Goal: Task Accomplishment & Management: Manage account settings

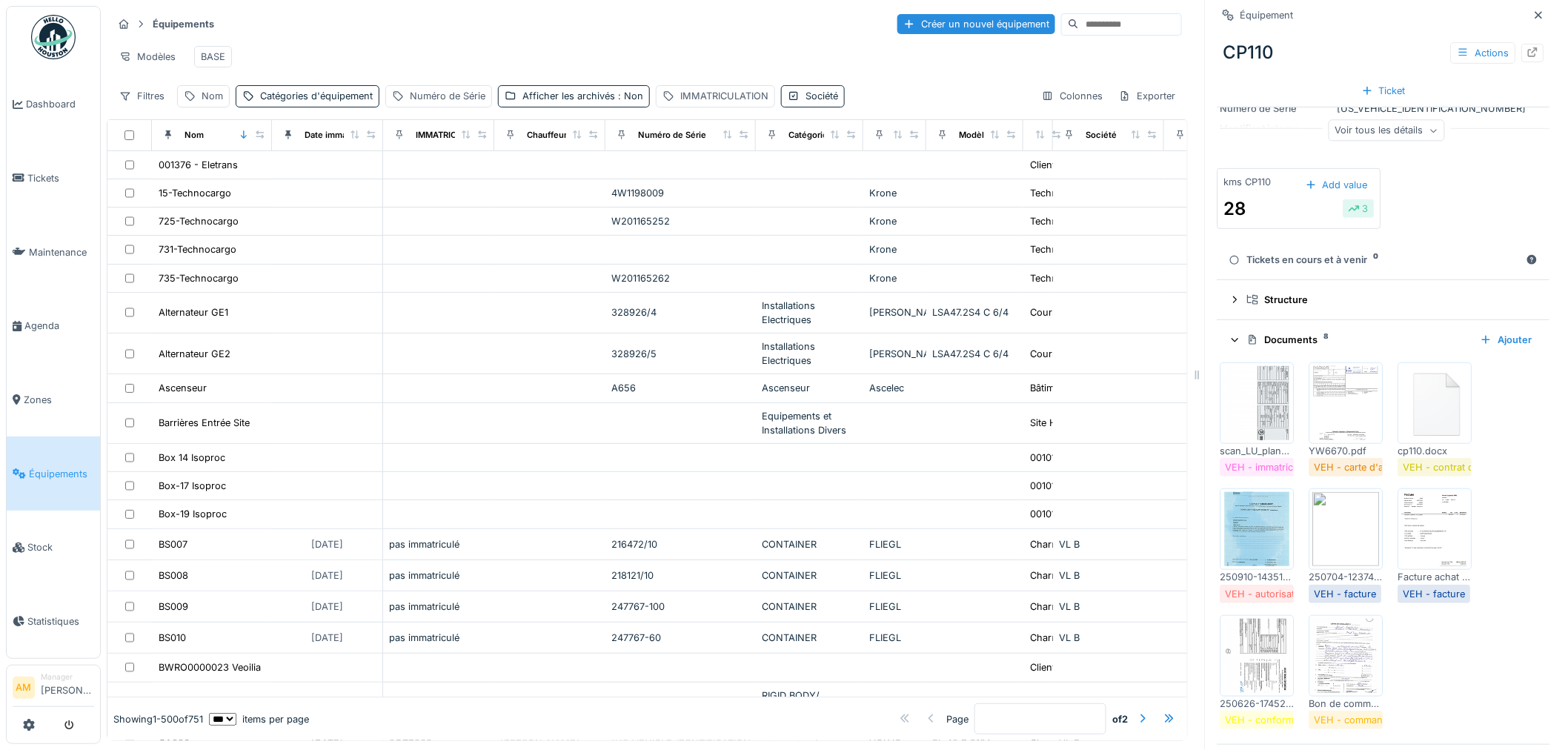
click at [412, 56] on div "Modèles BASE" at bounding box center [647, 57] width 1069 height 33
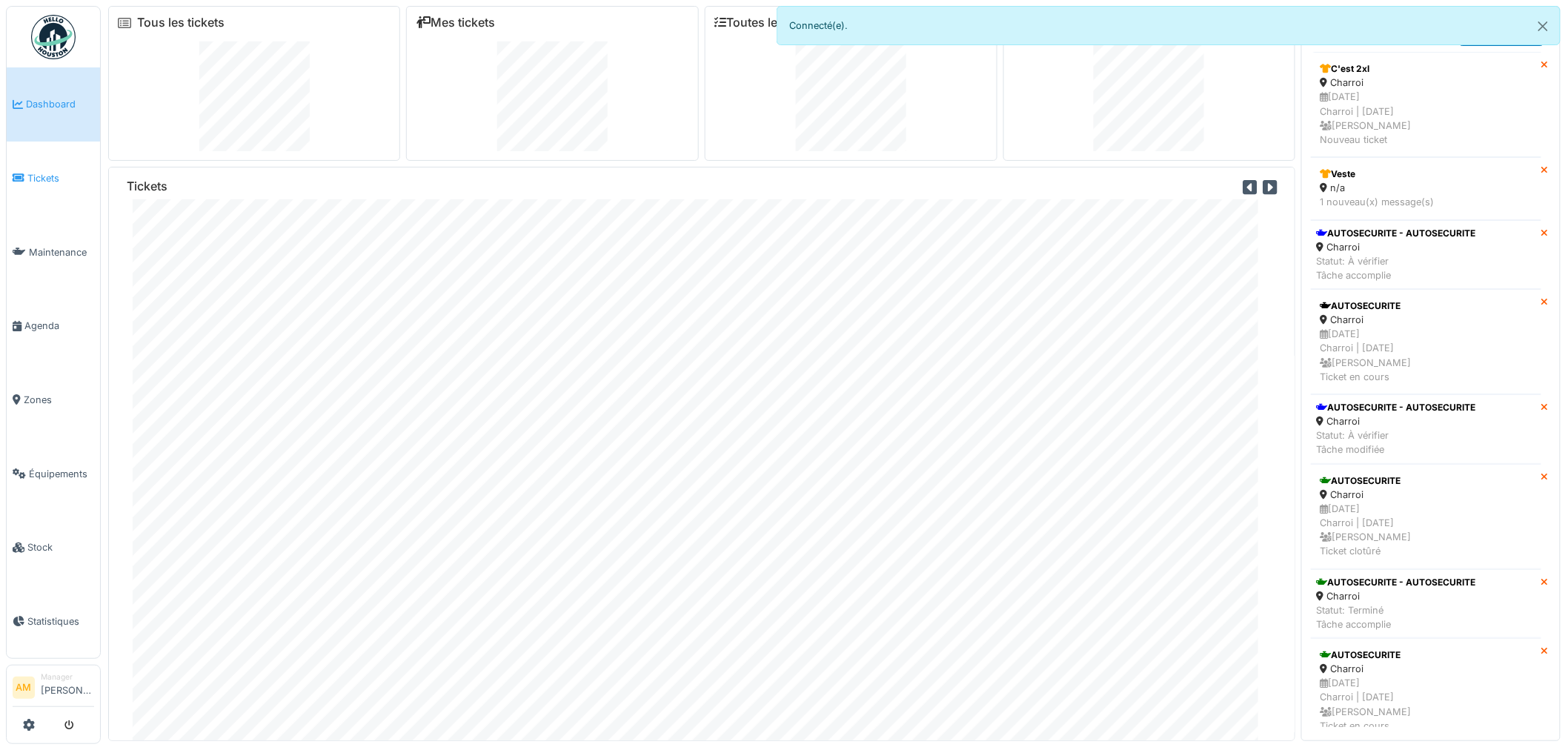
click at [44, 176] on span "Tickets" at bounding box center [61, 178] width 67 height 14
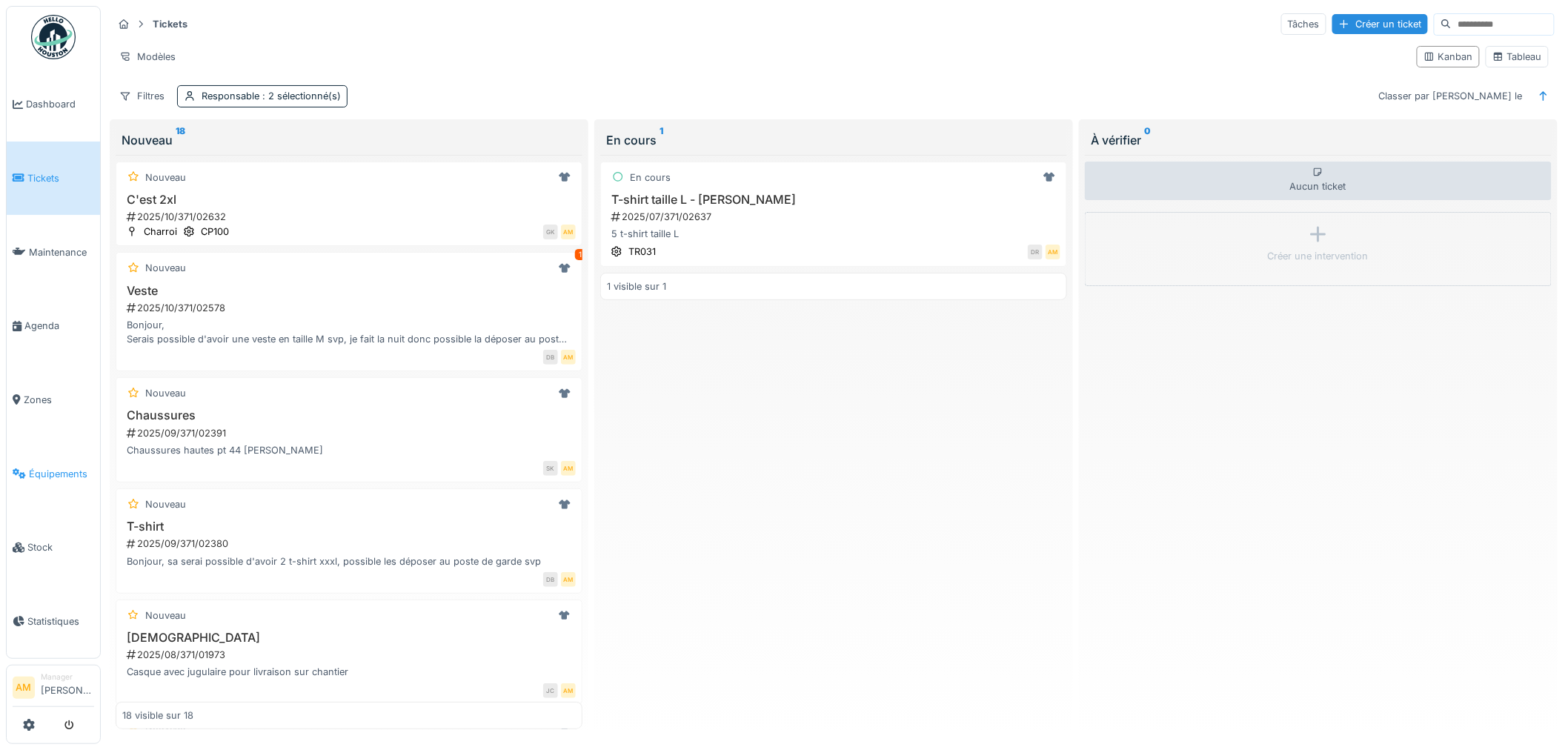
click at [44, 471] on link "Équipements" at bounding box center [54, 473] width 93 height 74
click at [43, 467] on span "Équipements" at bounding box center [61, 474] width 65 height 14
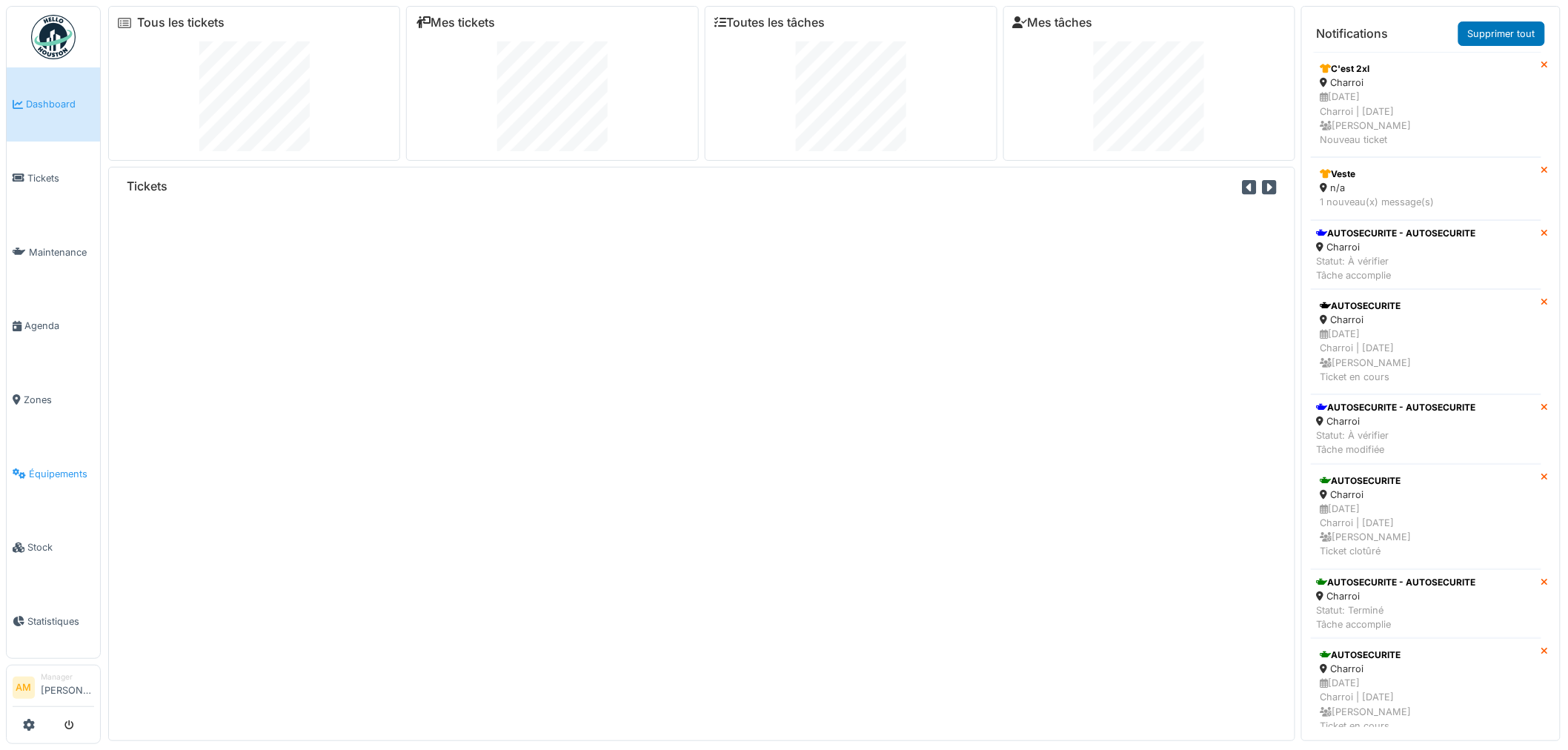
click at [40, 467] on span "Équipements" at bounding box center [61, 474] width 65 height 14
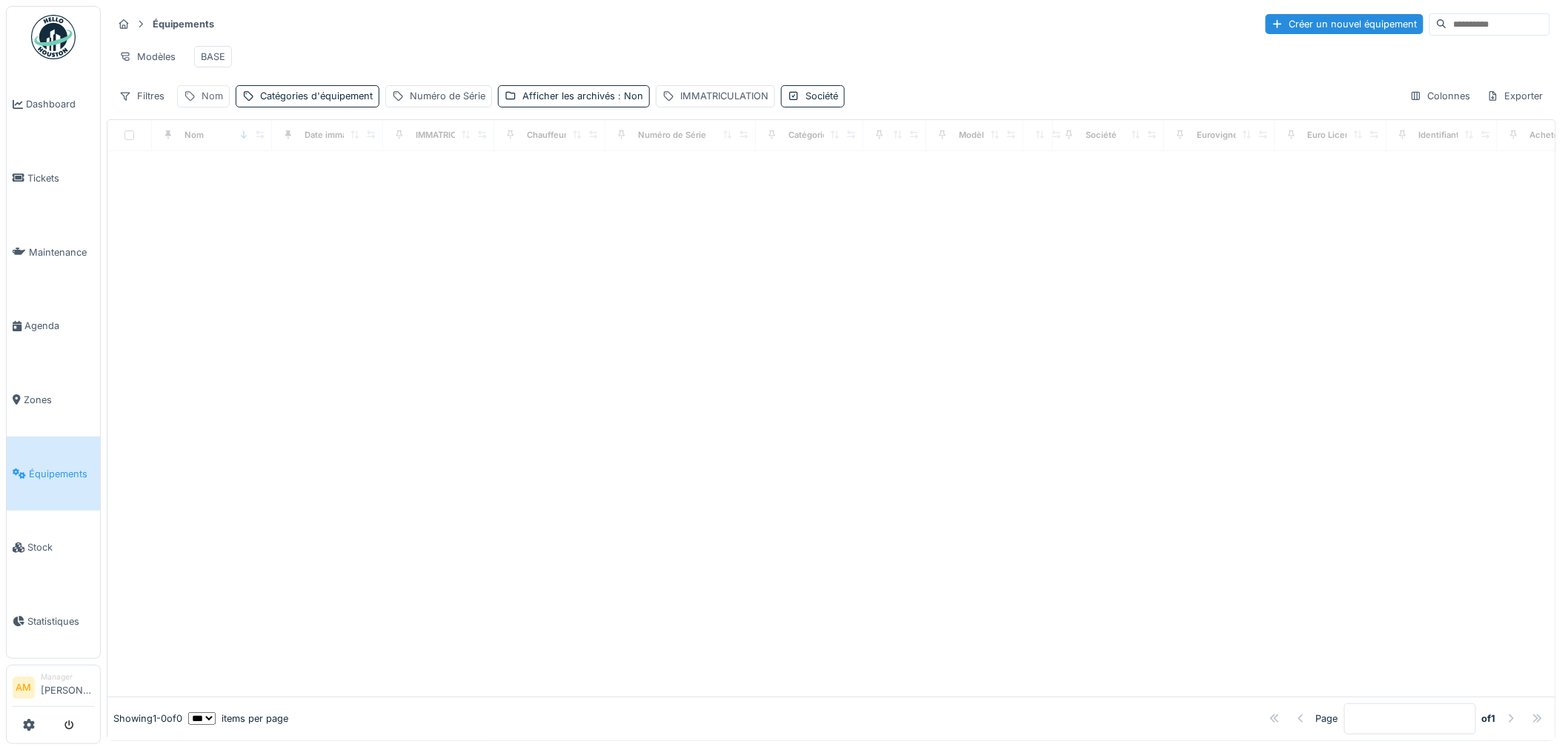
click at [197, 105] on div "Nom" at bounding box center [203, 96] width 53 height 22
click at [207, 184] on label "Nom" at bounding box center [206, 179] width 33 height 18
click at [207, 184] on input "Nom" at bounding box center [258, 180] width 148 height 31
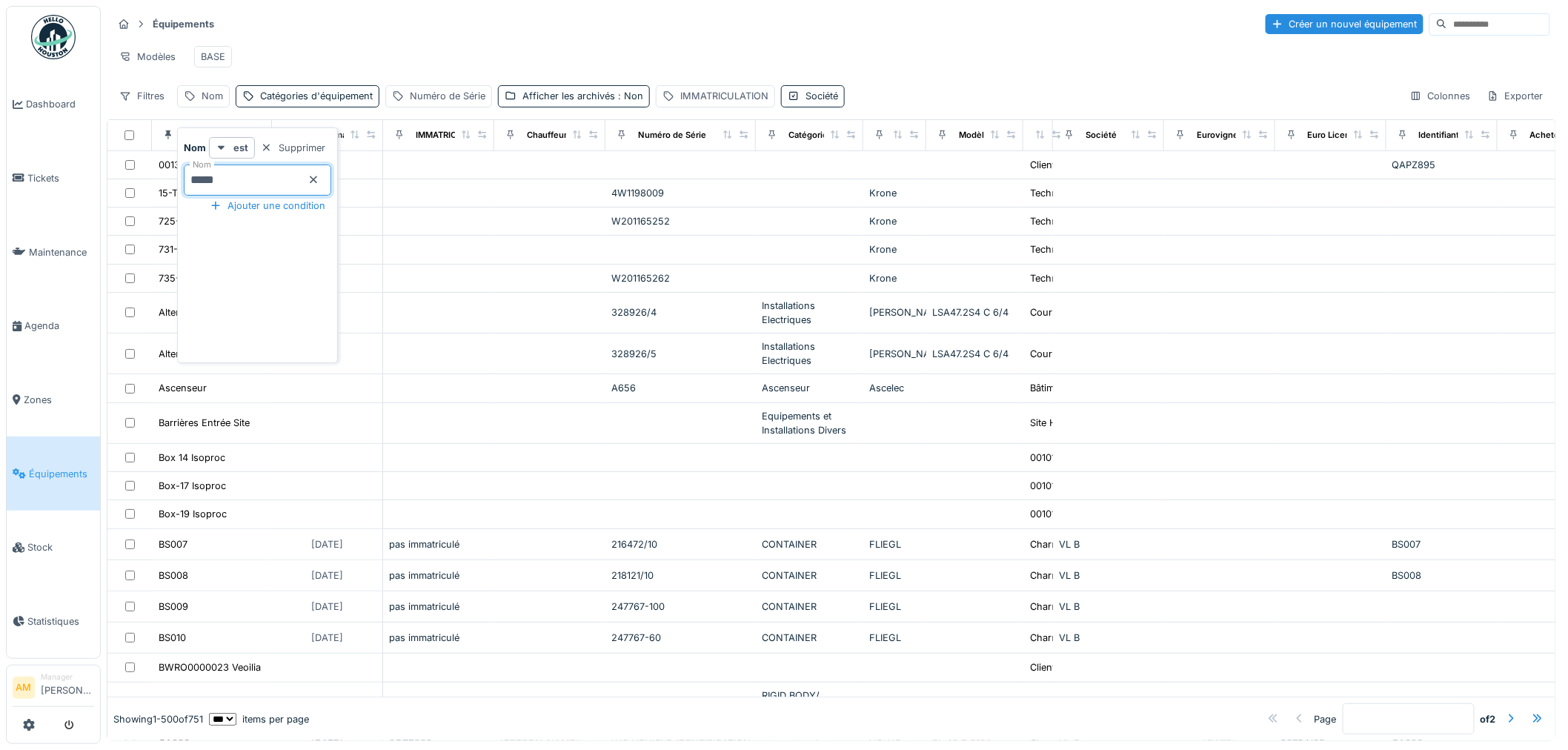
type input "*****"
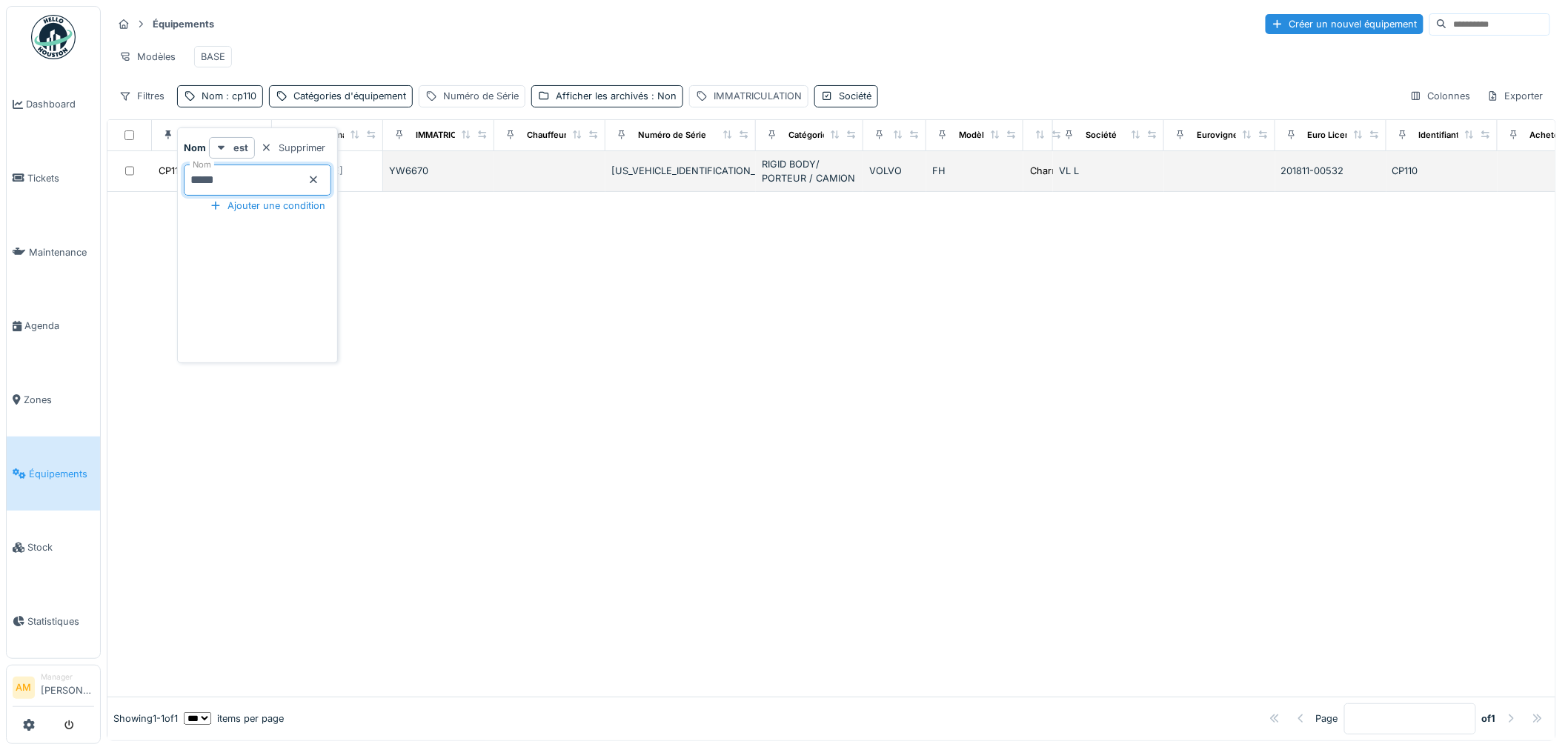
click at [542, 187] on td at bounding box center [549, 172] width 111 height 40
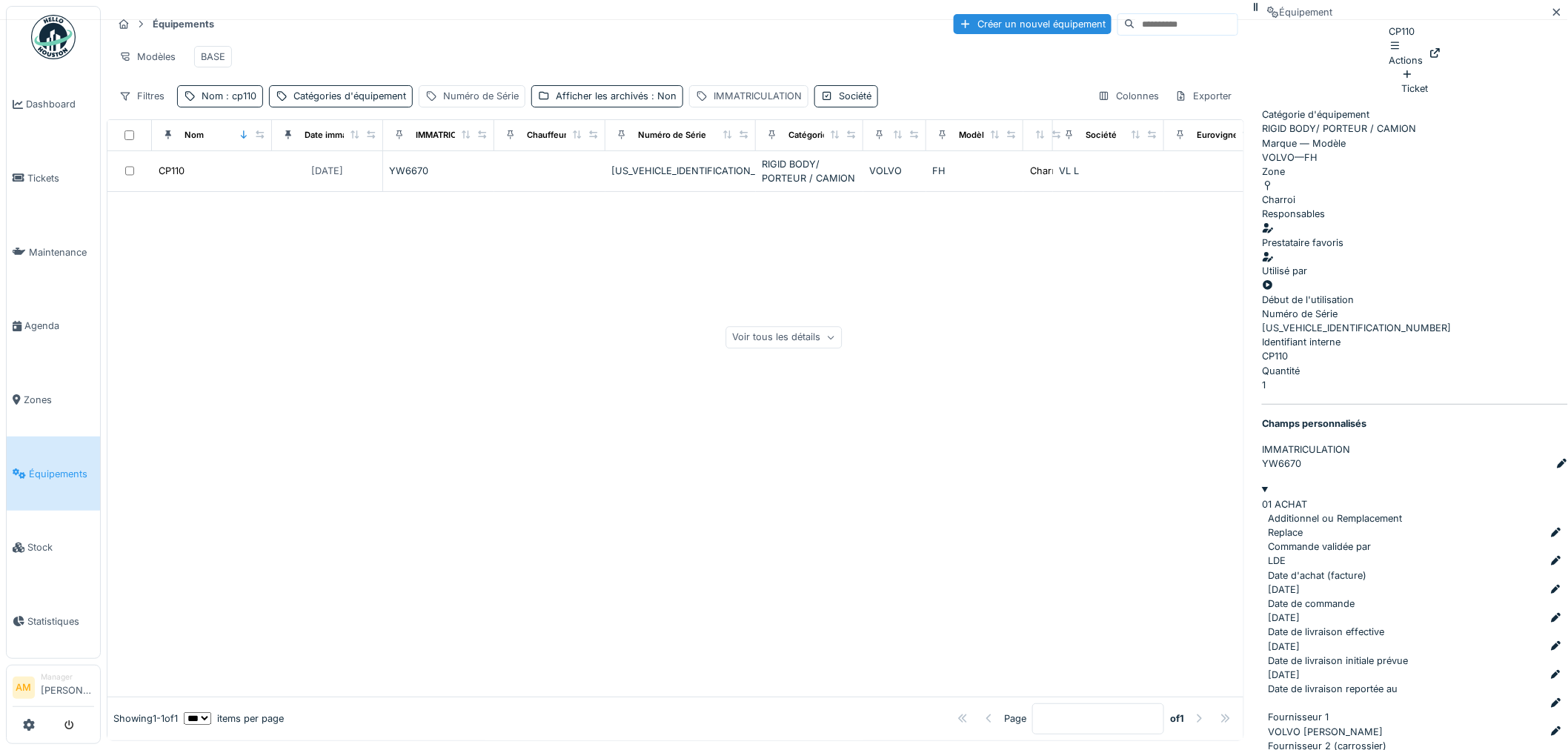
scroll to position [165, 0]
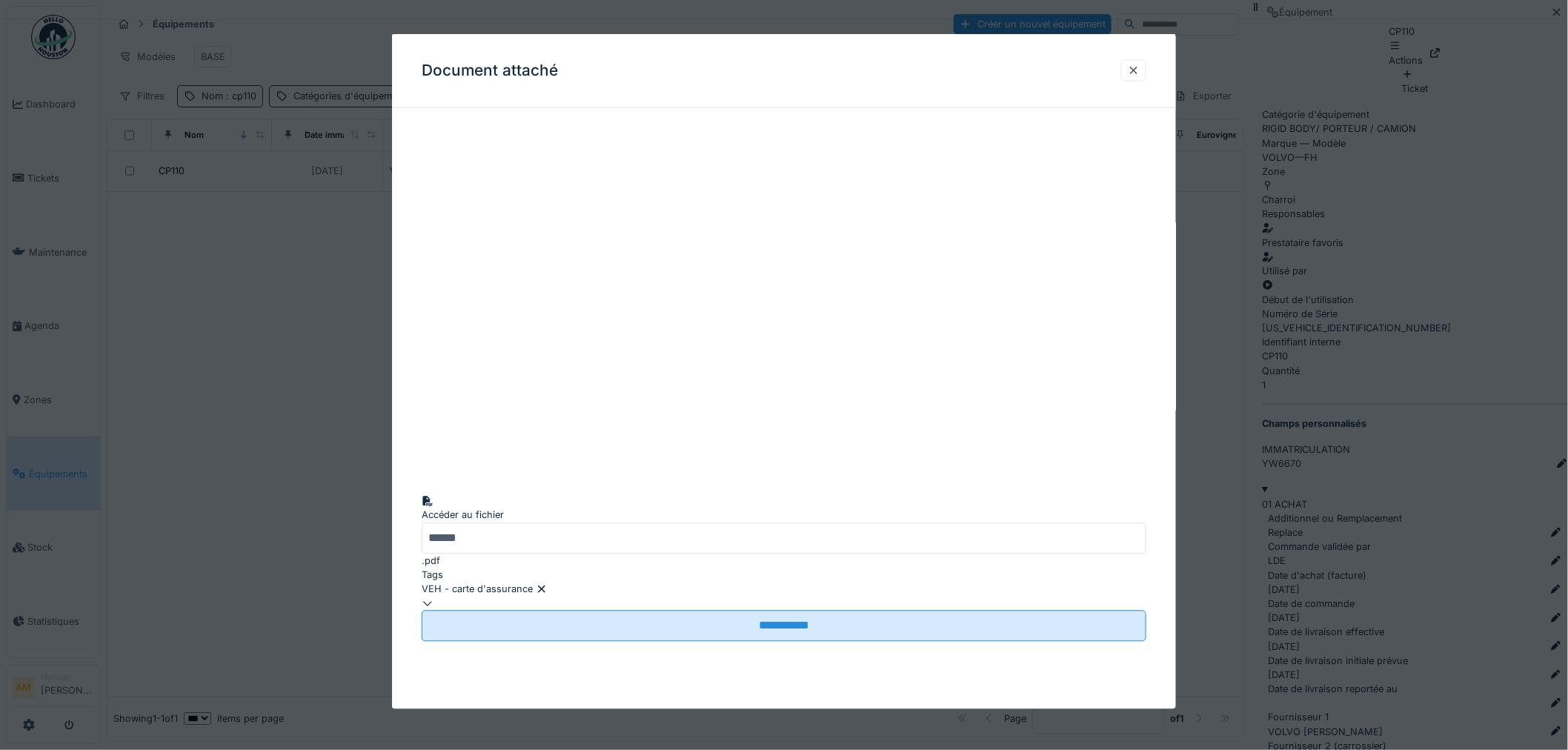
drag, startPoint x: 1139, startPoint y: 74, endPoint x: 979, endPoint y: 137, distance: 172.0
click at [1139, 74] on div at bounding box center [1133, 70] width 12 height 14
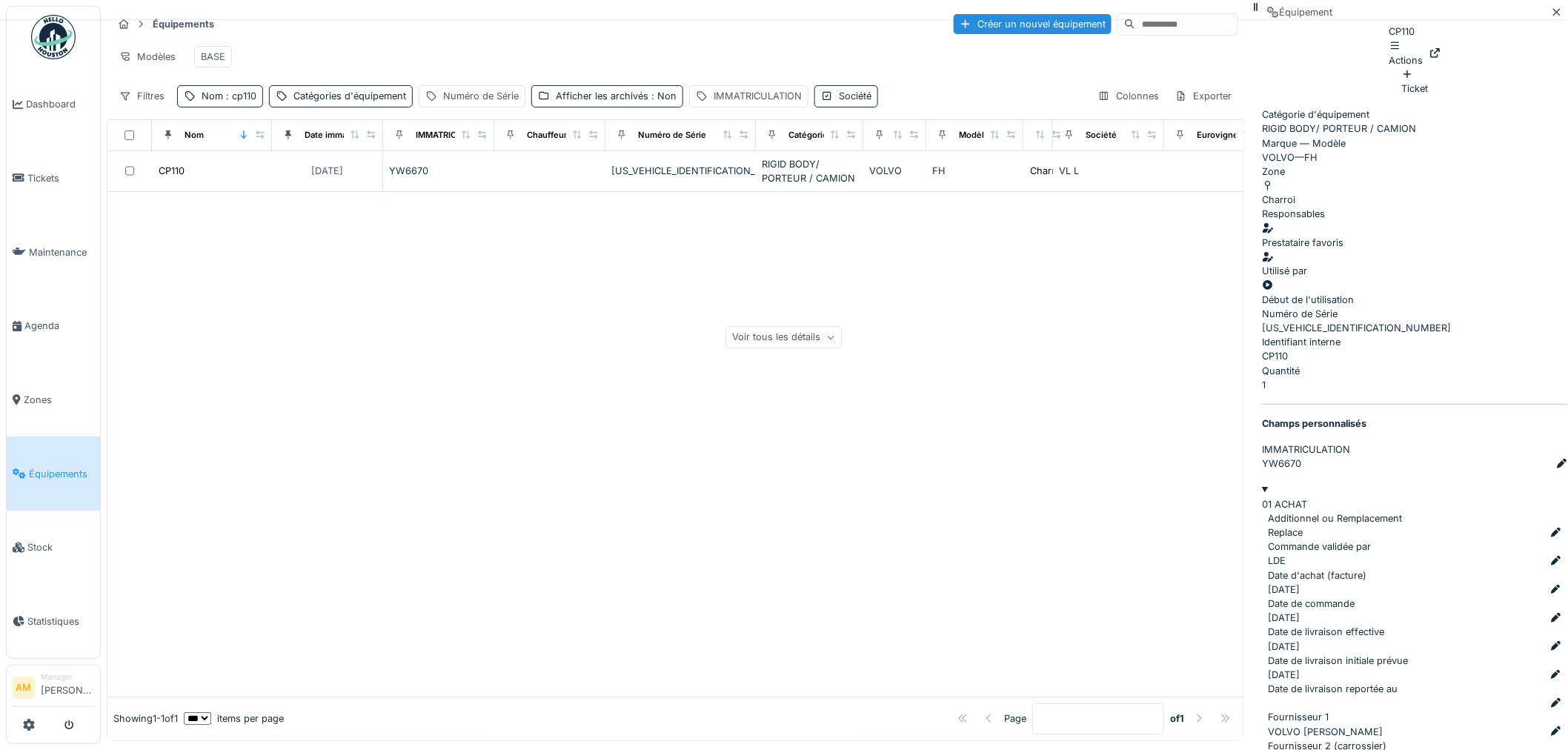
click at [307, 390] on div at bounding box center [675, 444] width 1136 height 505
drag, startPoint x: 423, startPoint y: 284, endPoint x: 513, endPoint y: 166, distance: 148.4
click at [422, 286] on div at bounding box center [675, 444] width 1136 height 505
drag, startPoint x: 447, startPoint y: 541, endPoint x: 450, endPoint y: 533, distance: 8.5
click at [449, 536] on div at bounding box center [675, 444] width 1136 height 505
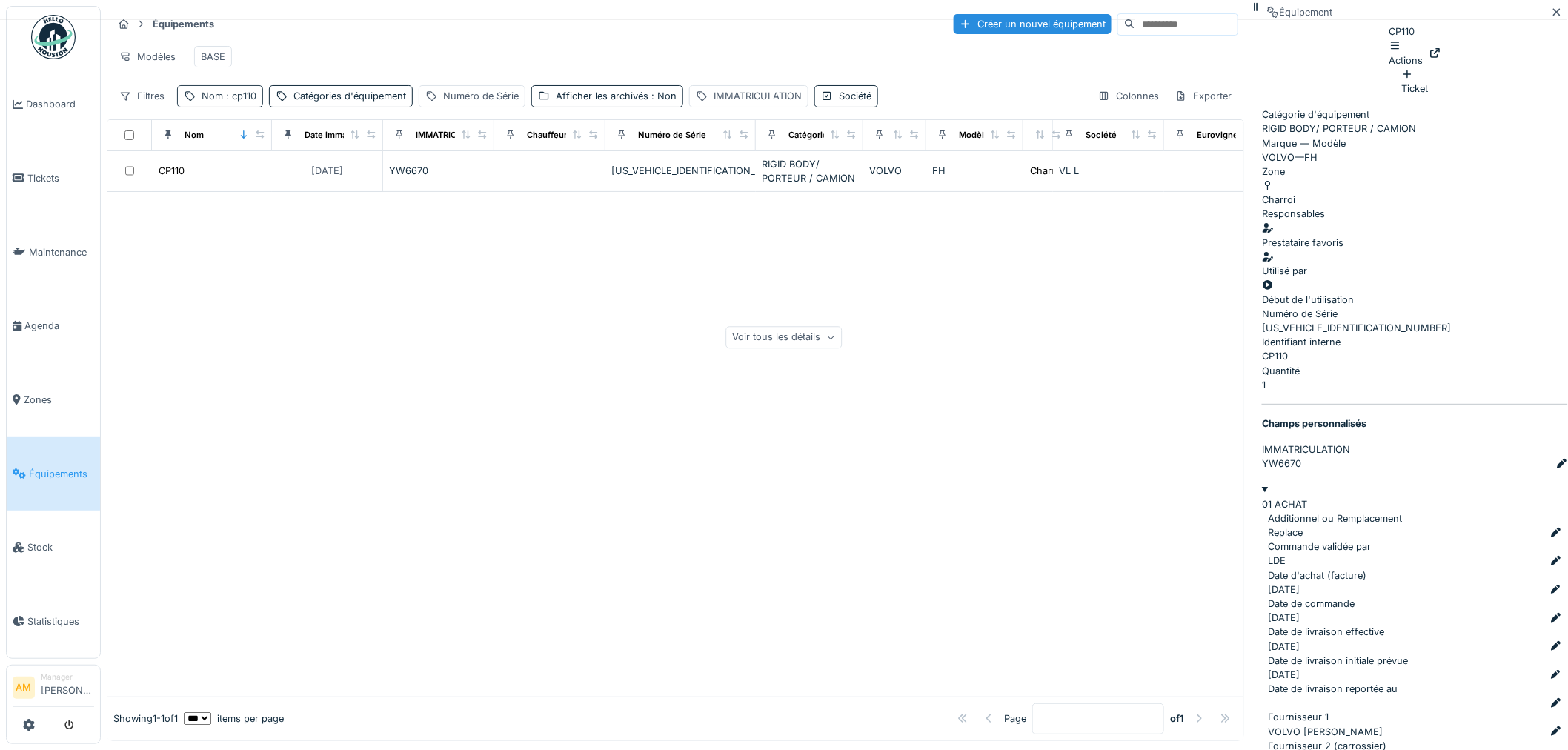
click at [228, 102] on span ": cp110" at bounding box center [239, 95] width 33 height 11
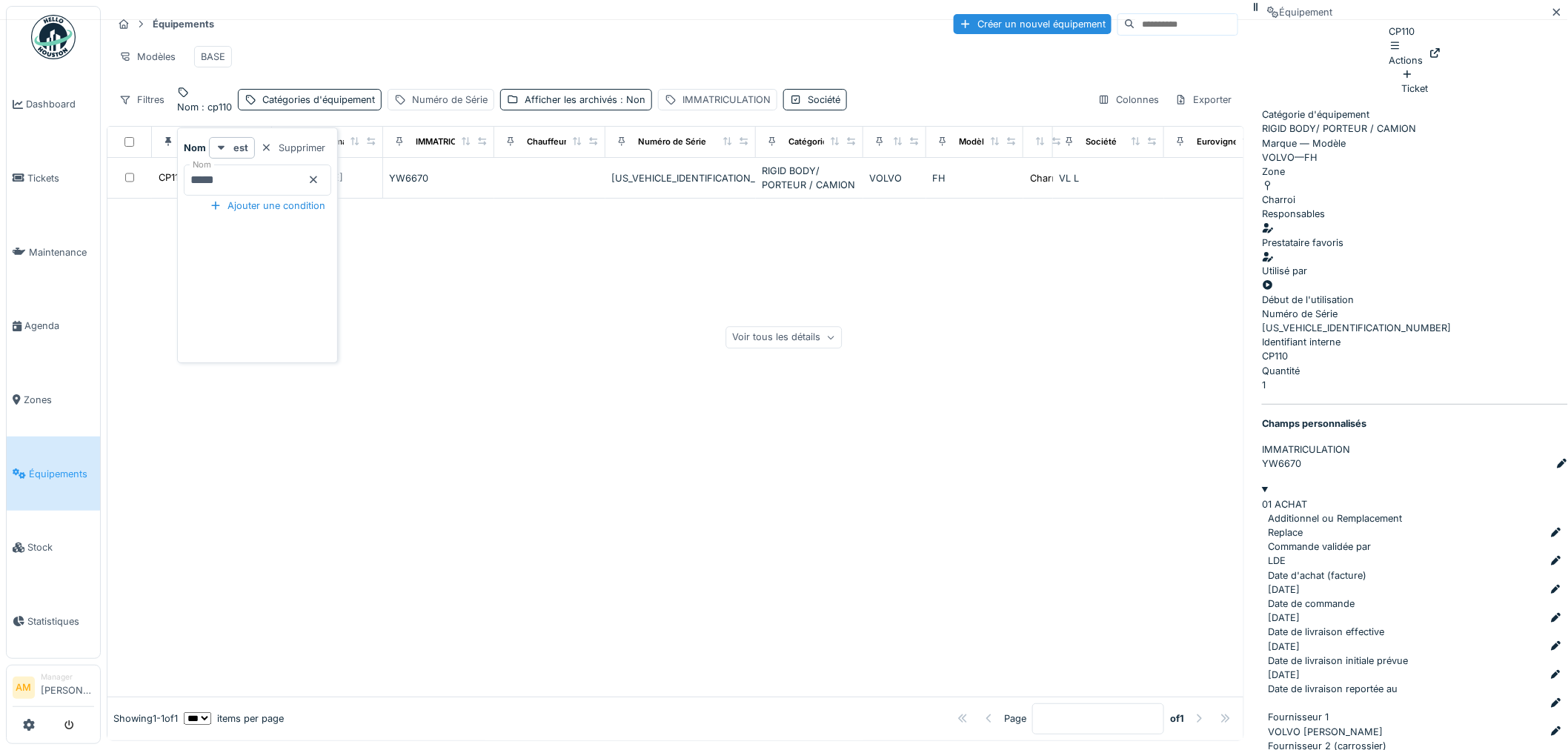
click at [228, 183] on input "*****" at bounding box center [258, 180] width 148 height 31
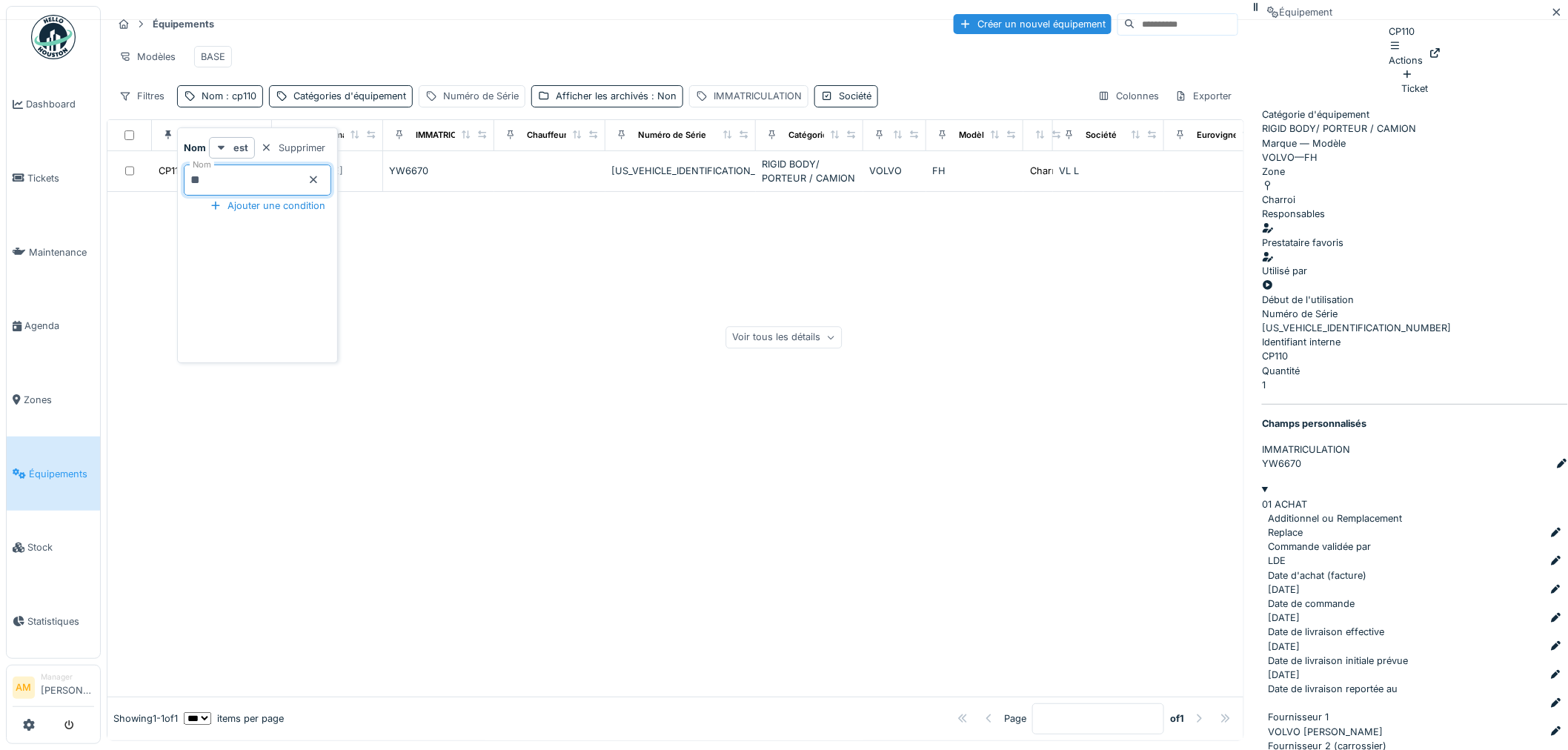
type input "*"
type input "*****"
click at [817, 330] on div at bounding box center [675, 444] width 1136 height 505
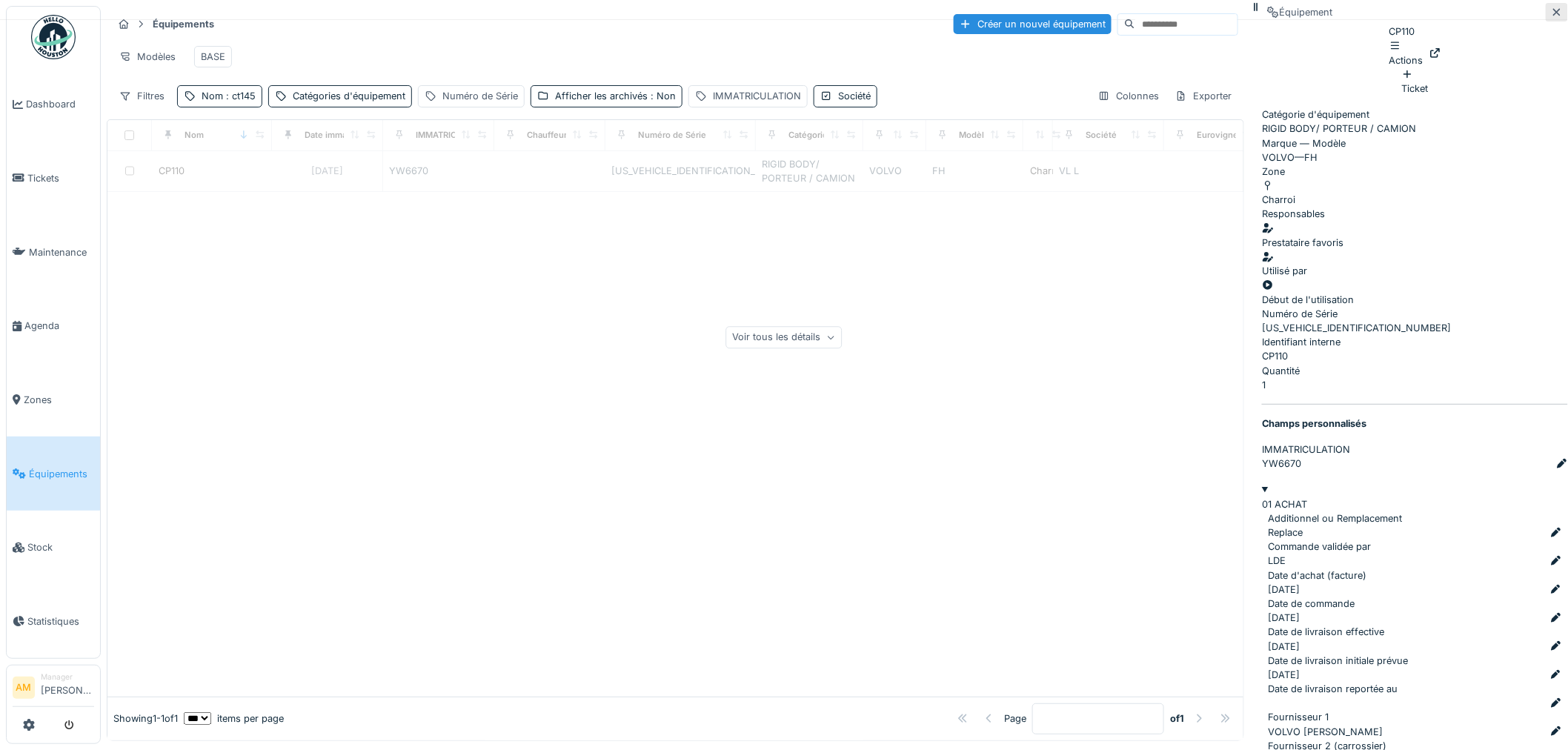
click at [1553, 16] on icon at bounding box center [1557, 12] width 8 height 8
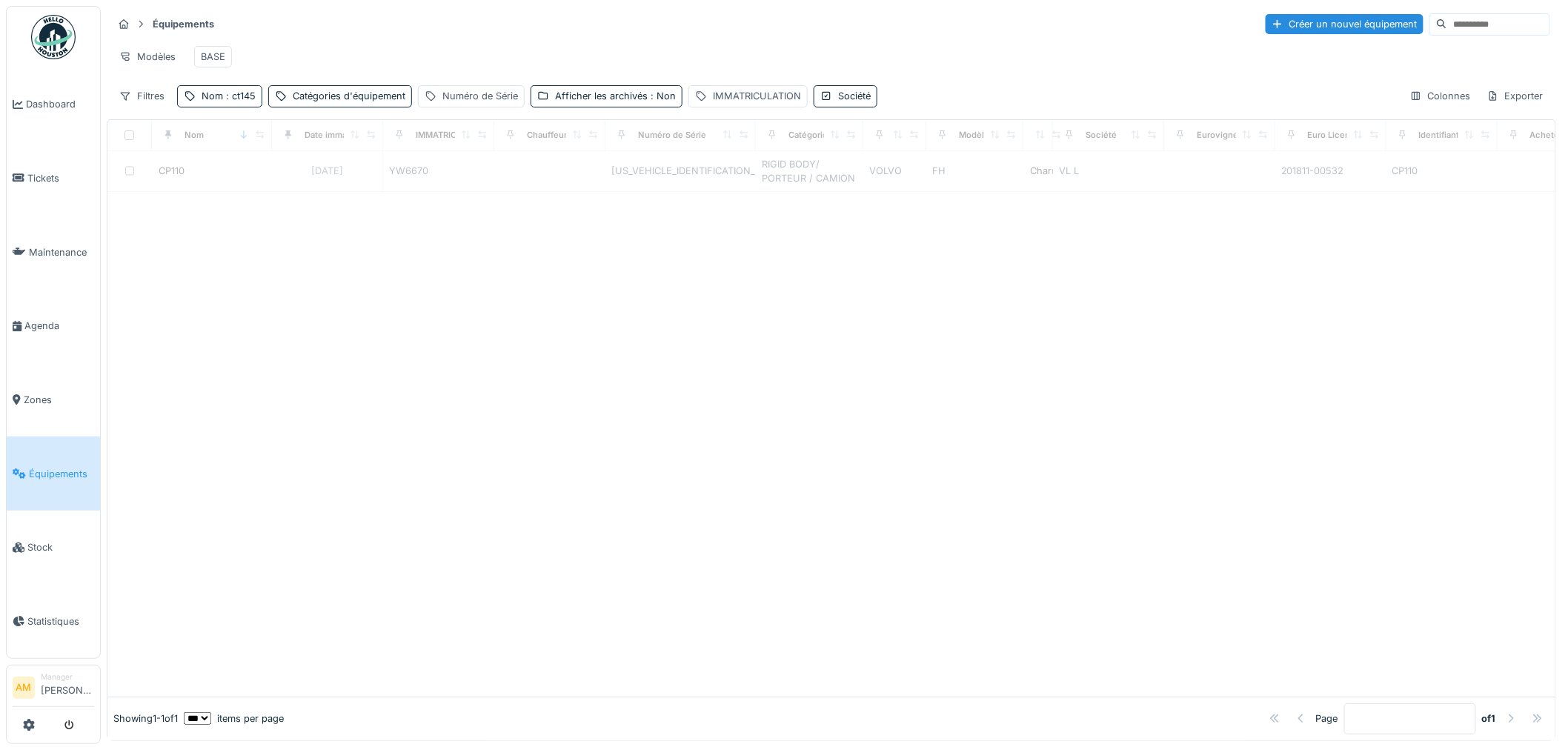
click at [625, 453] on div at bounding box center [831, 444] width 1448 height 505
click at [240, 102] on span ": ct145" at bounding box center [239, 95] width 33 height 11
click at [228, 178] on input "*****" at bounding box center [258, 180] width 148 height 31
click at [736, 304] on div at bounding box center [831, 444] width 1448 height 505
click at [639, 354] on div at bounding box center [831, 444] width 1448 height 505
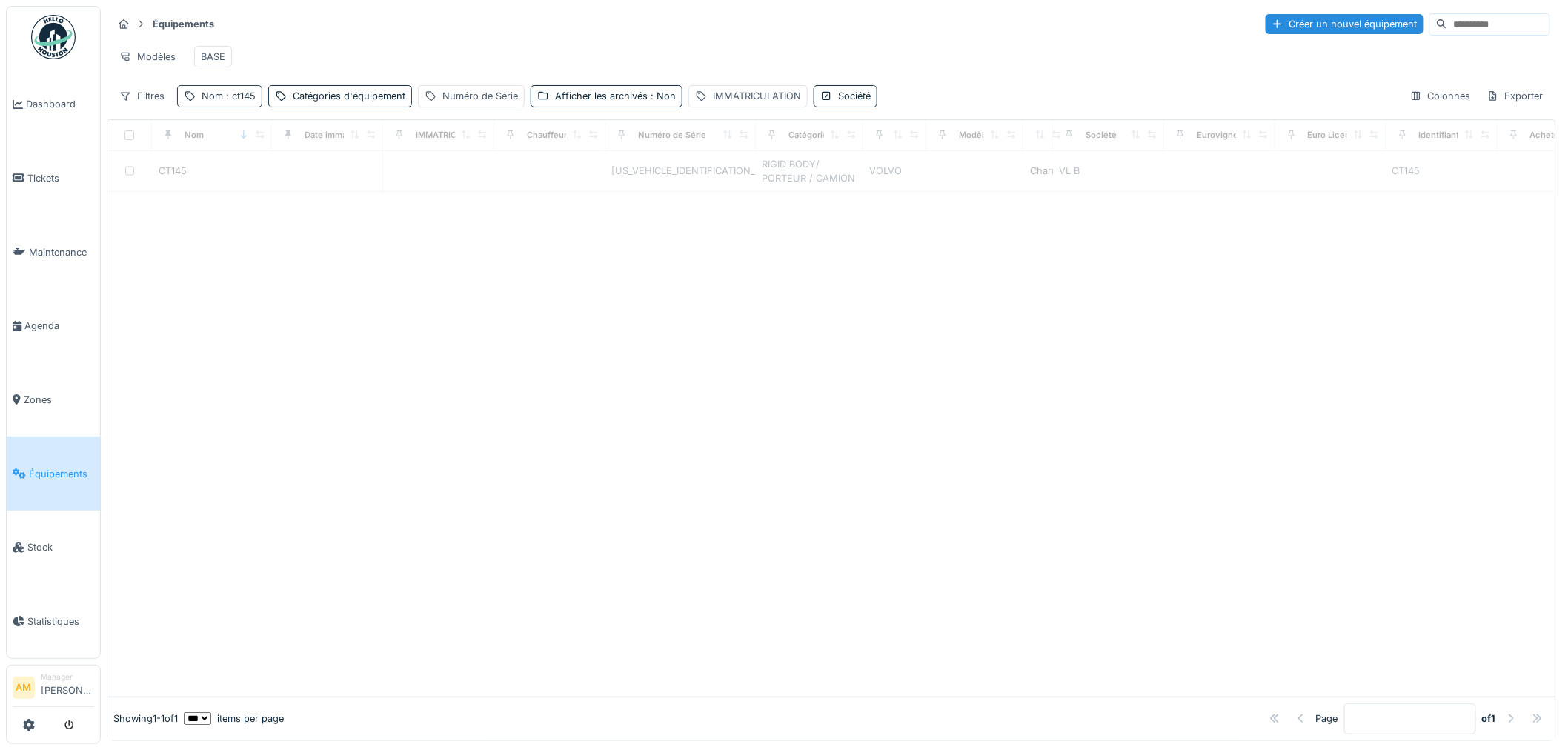
click at [242, 102] on span ": ct145" at bounding box center [239, 95] width 33 height 11
drag, startPoint x: 231, startPoint y: 181, endPoint x: -9, endPoint y: 186, distance: 240.1
click at [0, 186] on html "Dashboard Tickets Maintenance [GEOGRAPHIC_DATA] Zones Équipements Stock Statist…" at bounding box center [784, 375] width 1568 height 750
type input "*****"
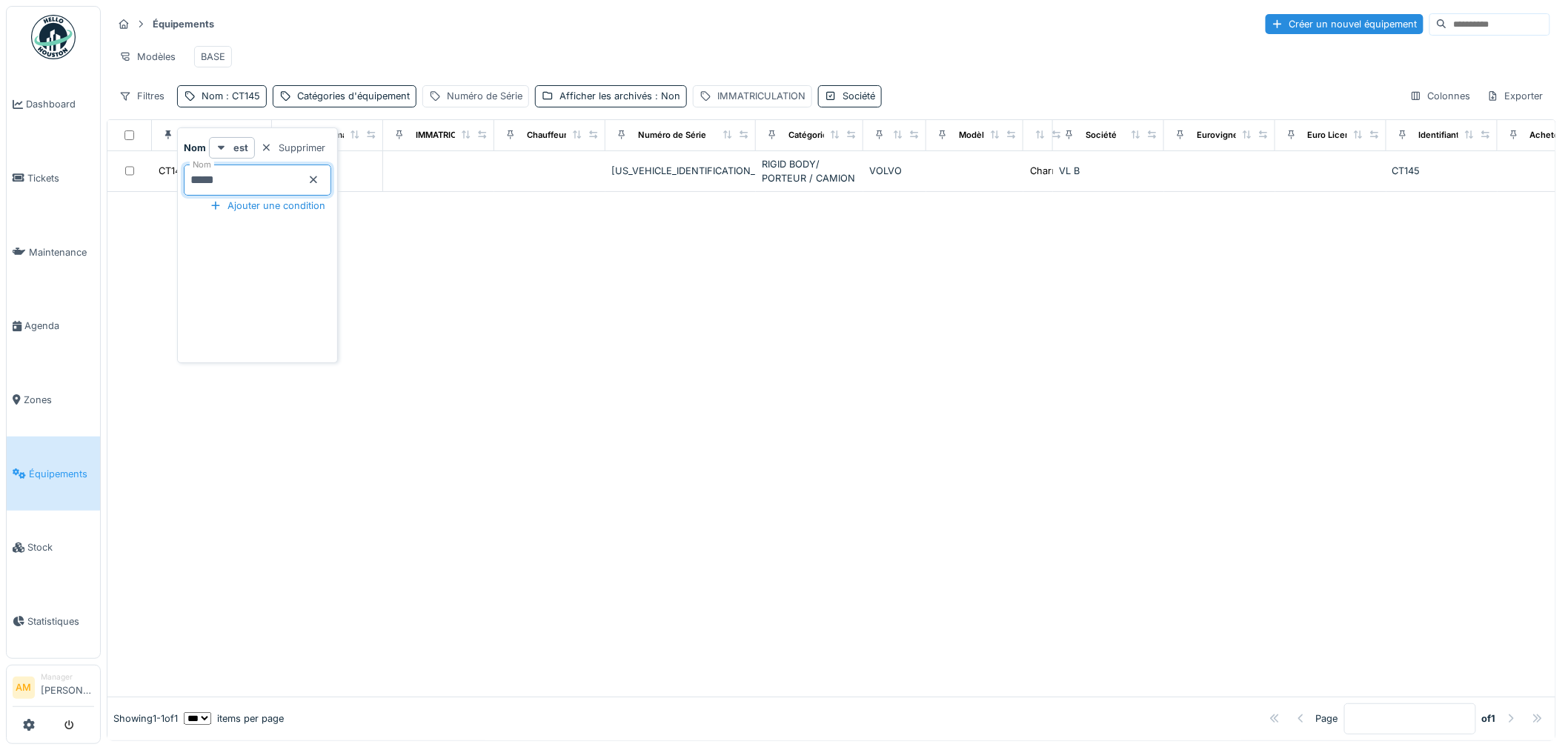
click at [586, 415] on div at bounding box center [831, 444] width 1448 height 505
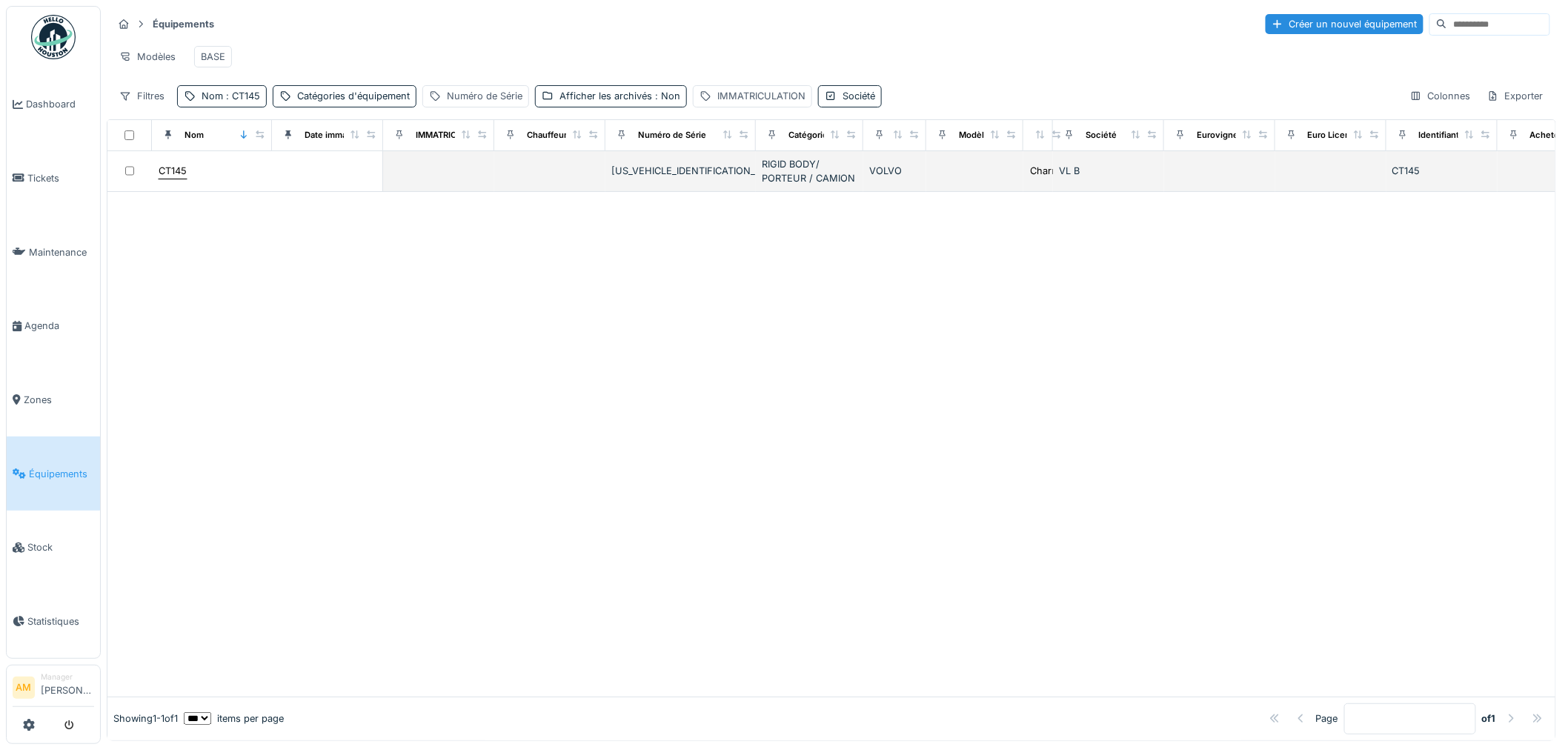
click at [178, 178] on div "CT145" at bounding box center [172, 171] width 28 height 14
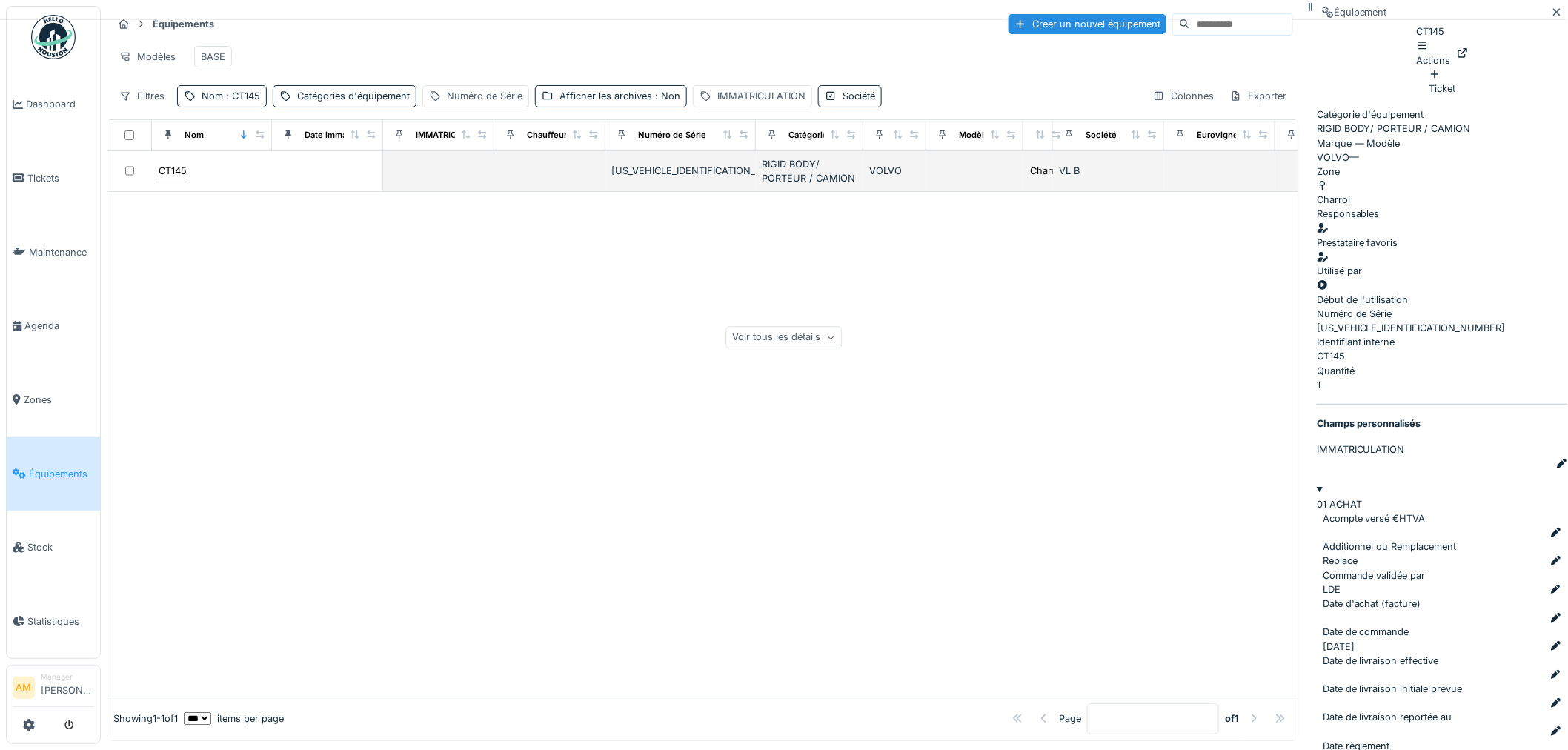
click at [176, 178] on div "CT145" at bounding box center [172, 171] width 28 height 14
click at [276, 332] on div at bounding box center [702, 444] width 1191 height 505
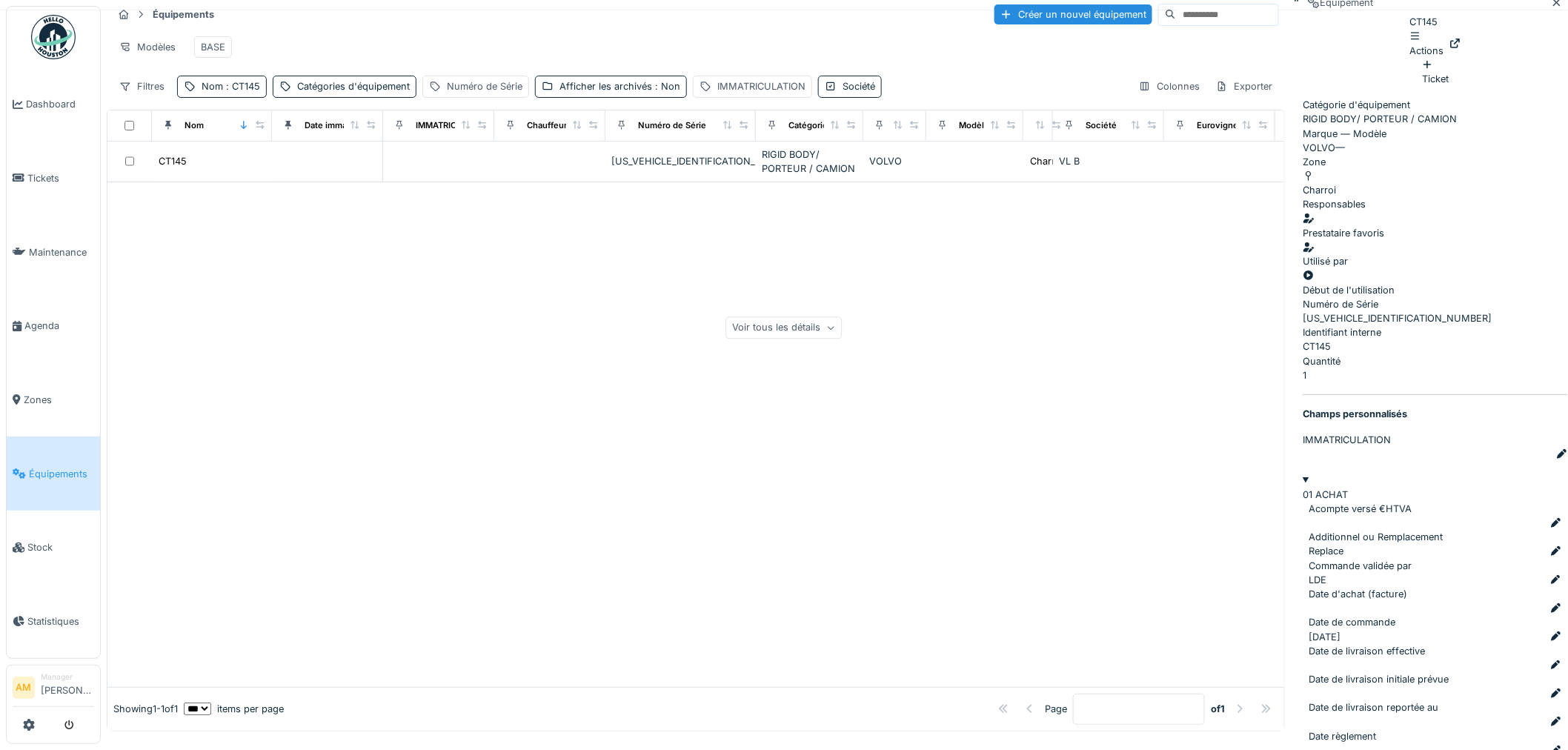
scroll to position [12, 0]
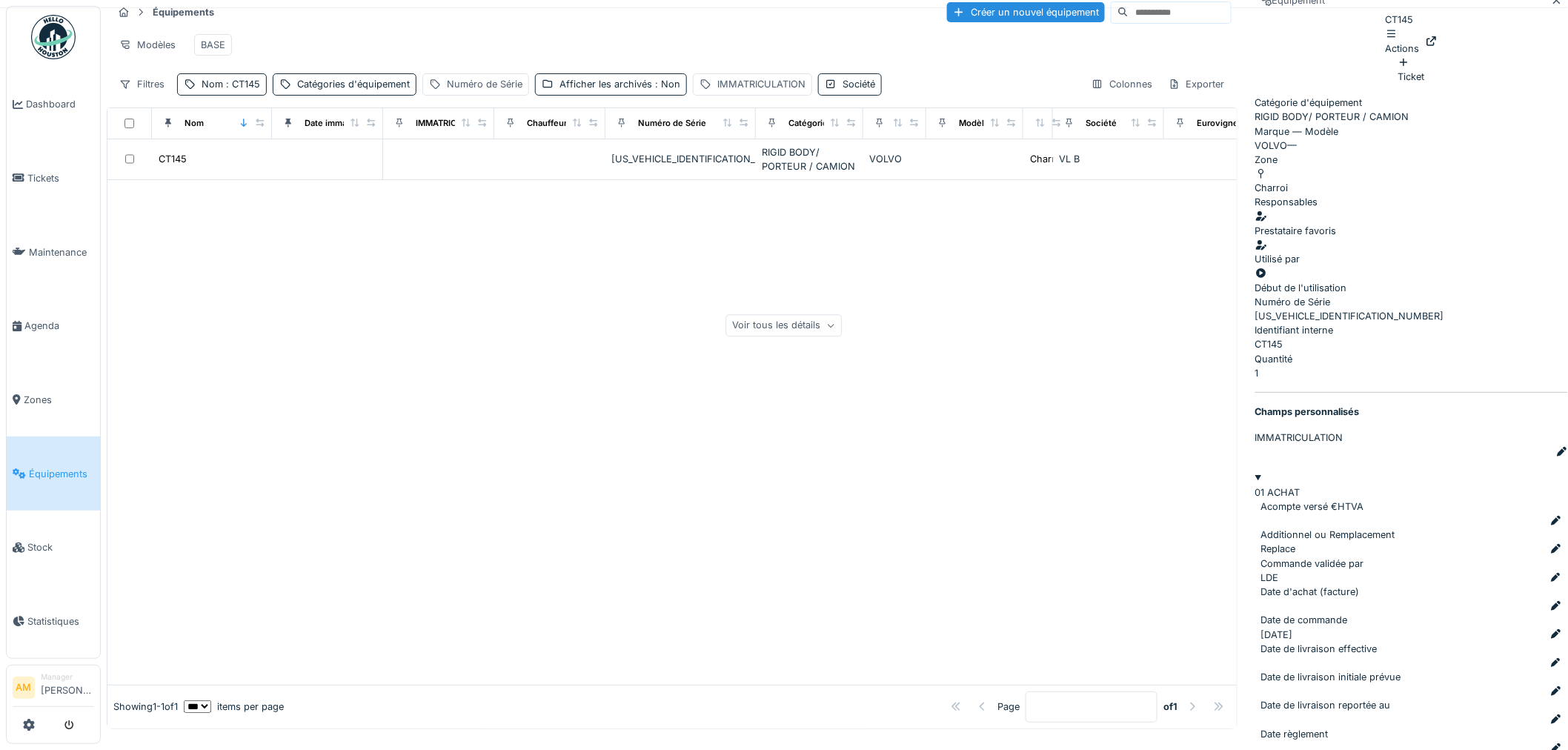
scroll to position [0, 0]
drag, startPoint x: 524, startPoint y: 342, endPoint x: 359, endPoint y: 239, distance: 194.5
click at [513, 335] on div at bounding box center [672, 432] width 1129 height 505
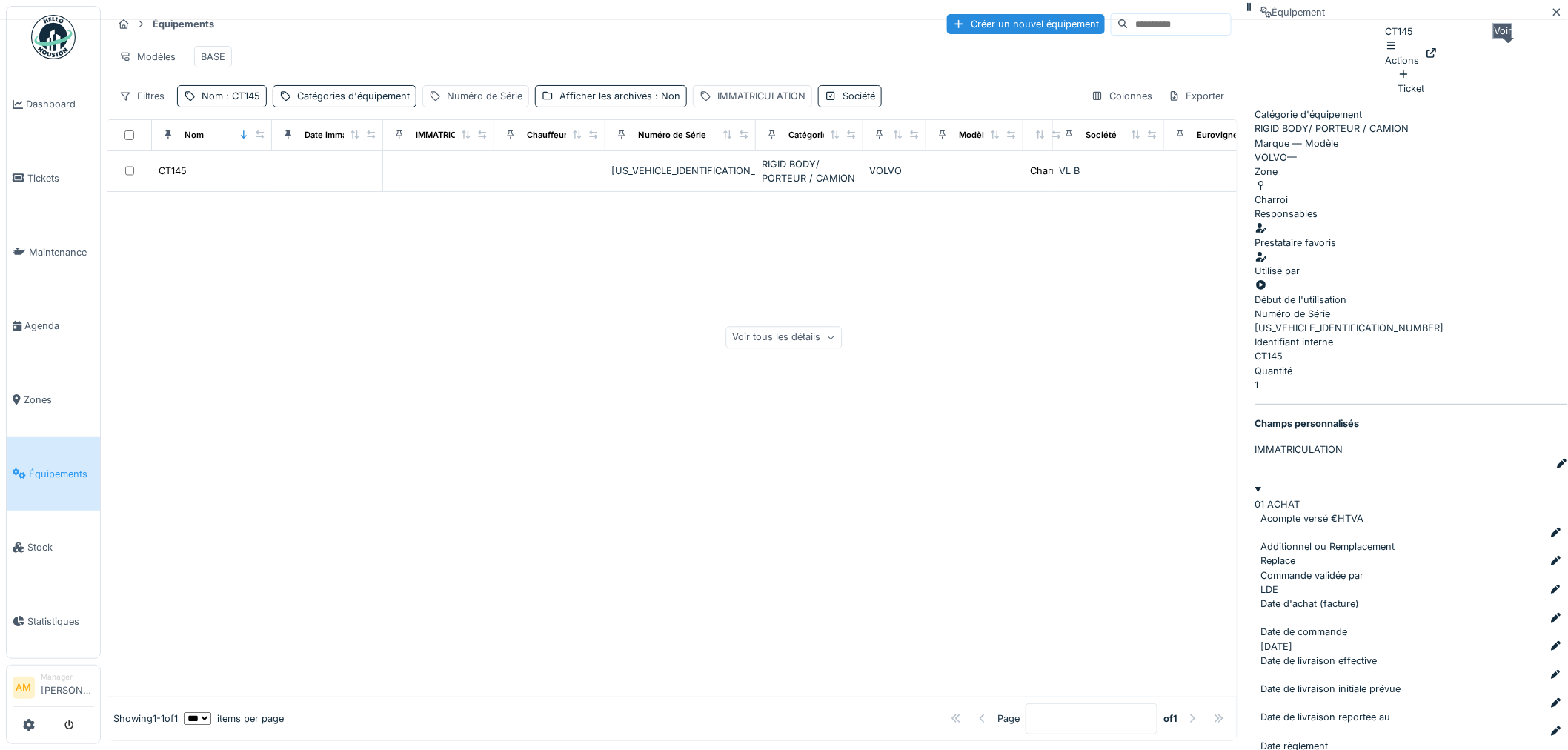
click at [1438, 57] on icon at bounding box center [1431, 53] width 12 height 9
drag, startPoint x: 767, startPoint y: 377, endPoint x: 857, endPoint y: 338, distance: 98.1
click at [777, 368] on div at bounding box center [672, 444] width 1129 height 505
drag, startPoint x: 1514, startPoint y: 23, endPoint x: 1424, endPoint y: 43, distance: 92.2
click at [1551, 17] on icon at bounding box center [1556, 12] width 12 height 9
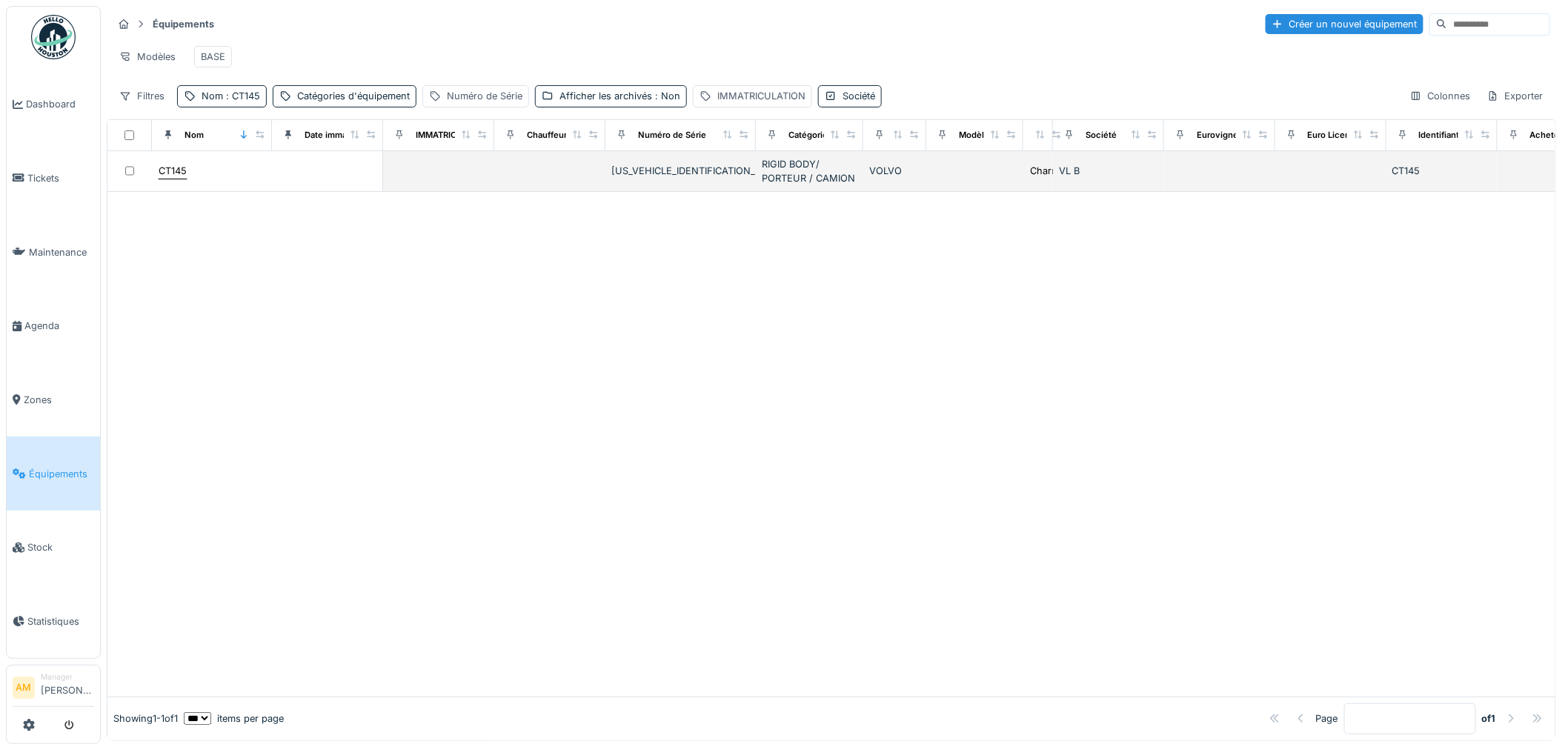
click at [165, 178] on div "CT145" at bounding box center [172, 171] width 28 height 14
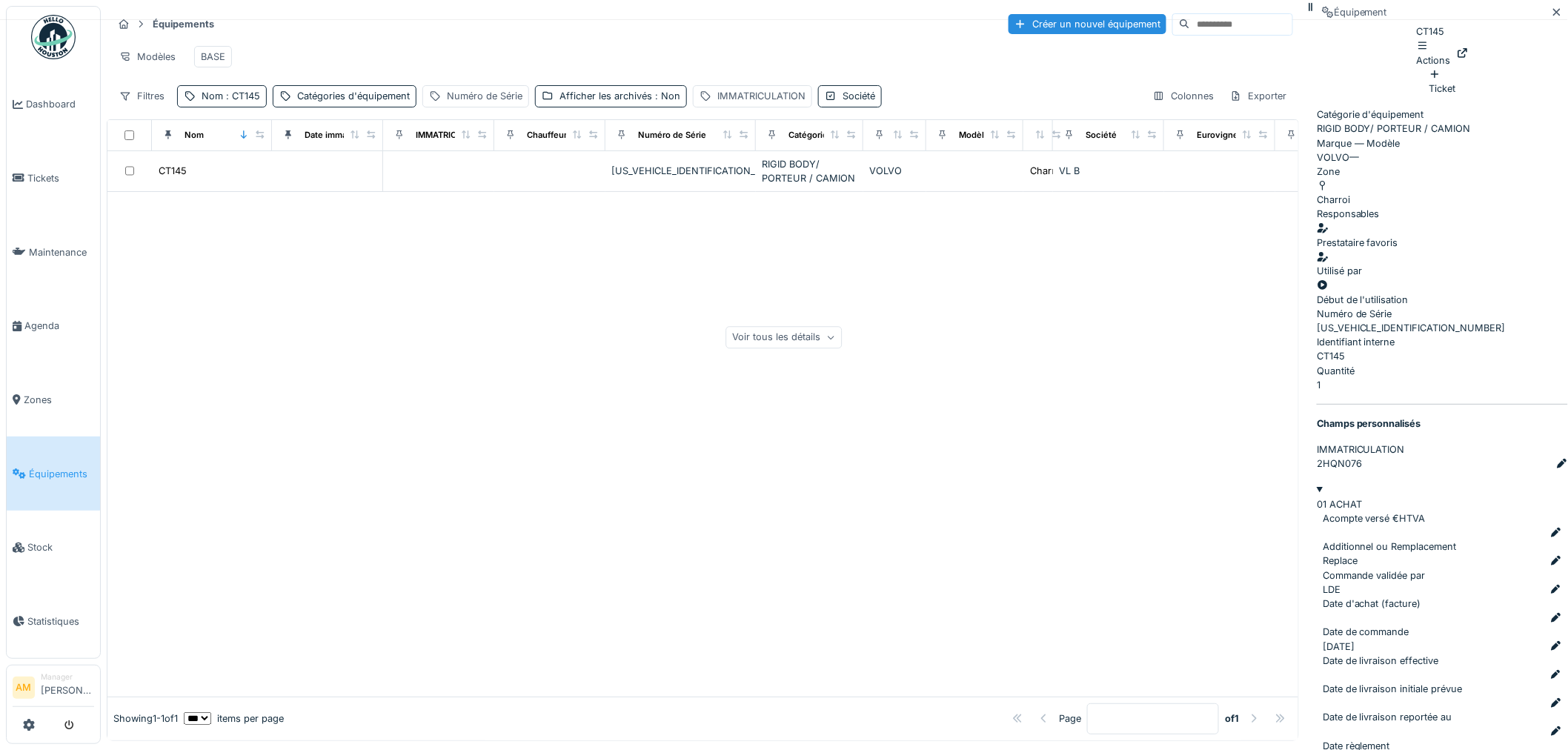
click at [57, 469] on span "Équipements" at bounding box center [61, 474] width 65 height 14
click at [178, 178] on div "CT145" at bounding box center [172, 171] width 28 height 14
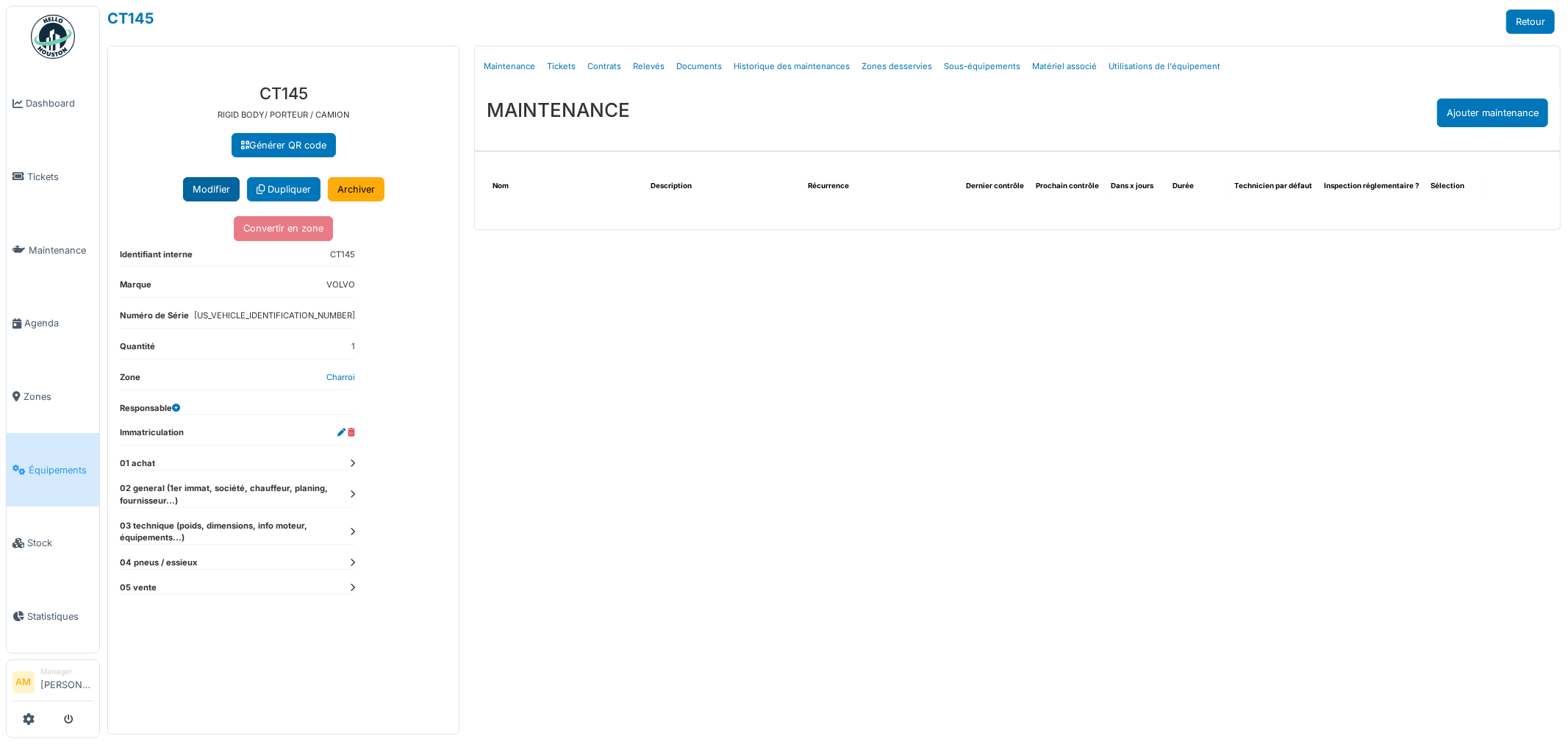
click at [202, 193] on button "Modifier" at bounding box center [211, 189] width 56 height 24
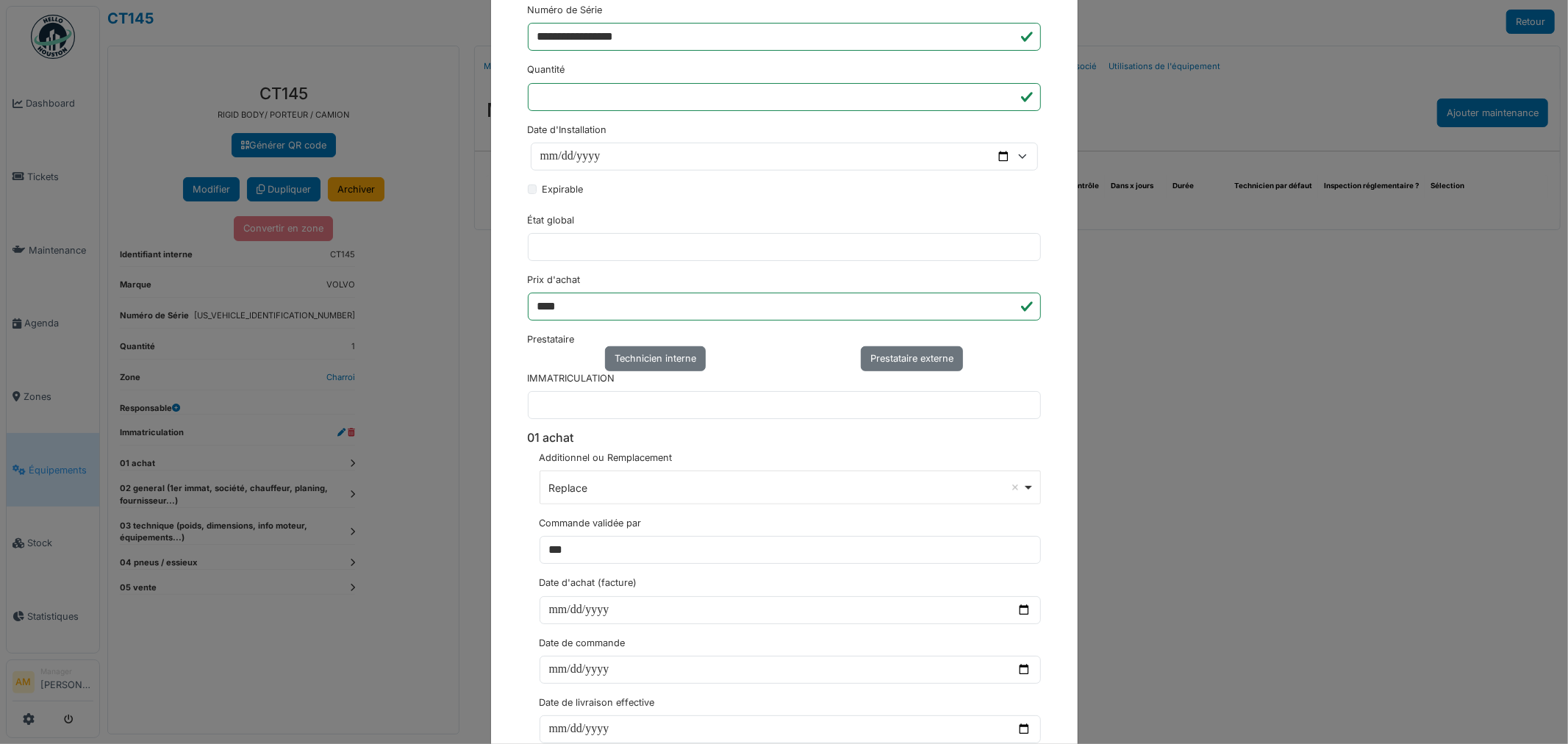
scroll to position [652, 0]
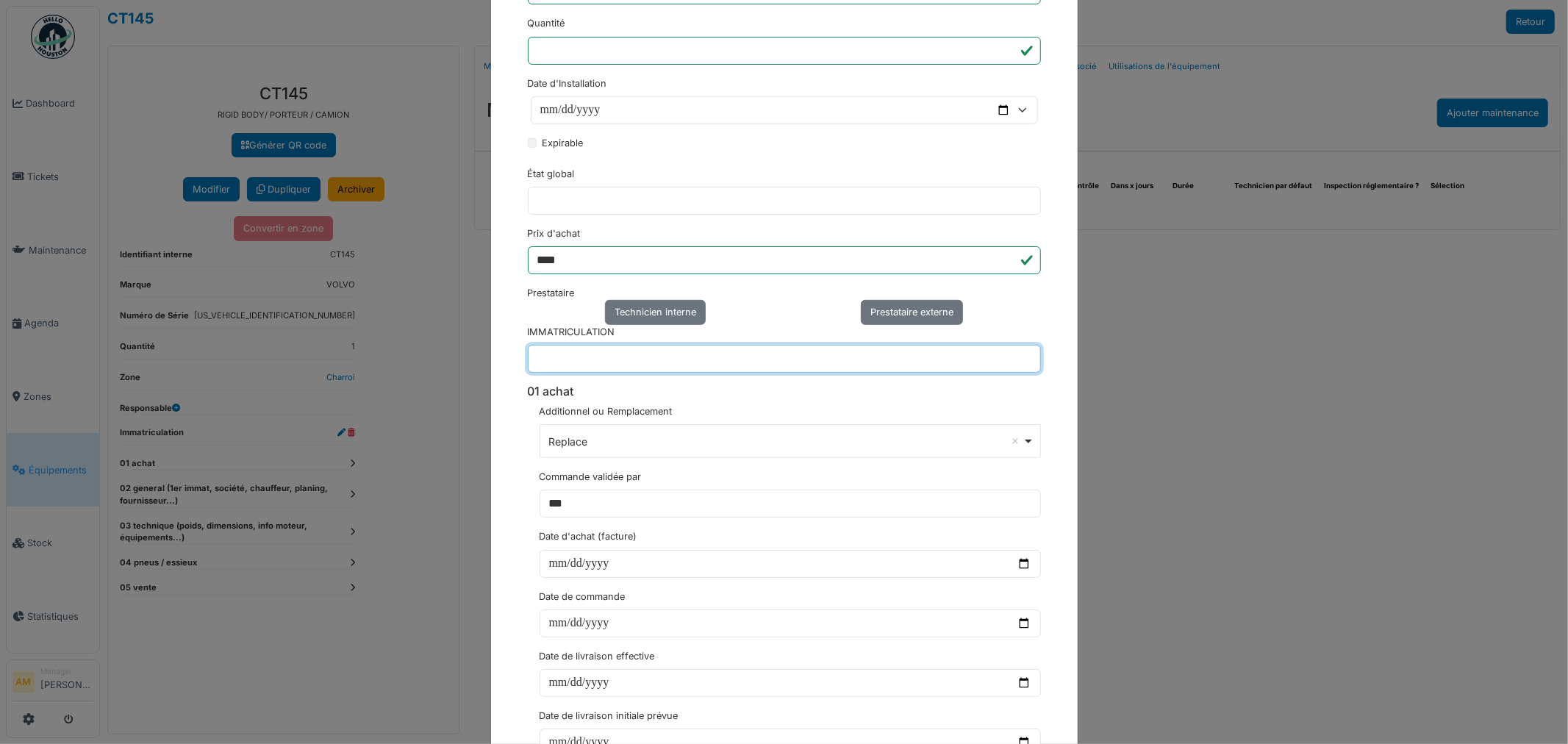
click at [583, 345] on input "text" at bounding box center [784, 359] width 513 height 28
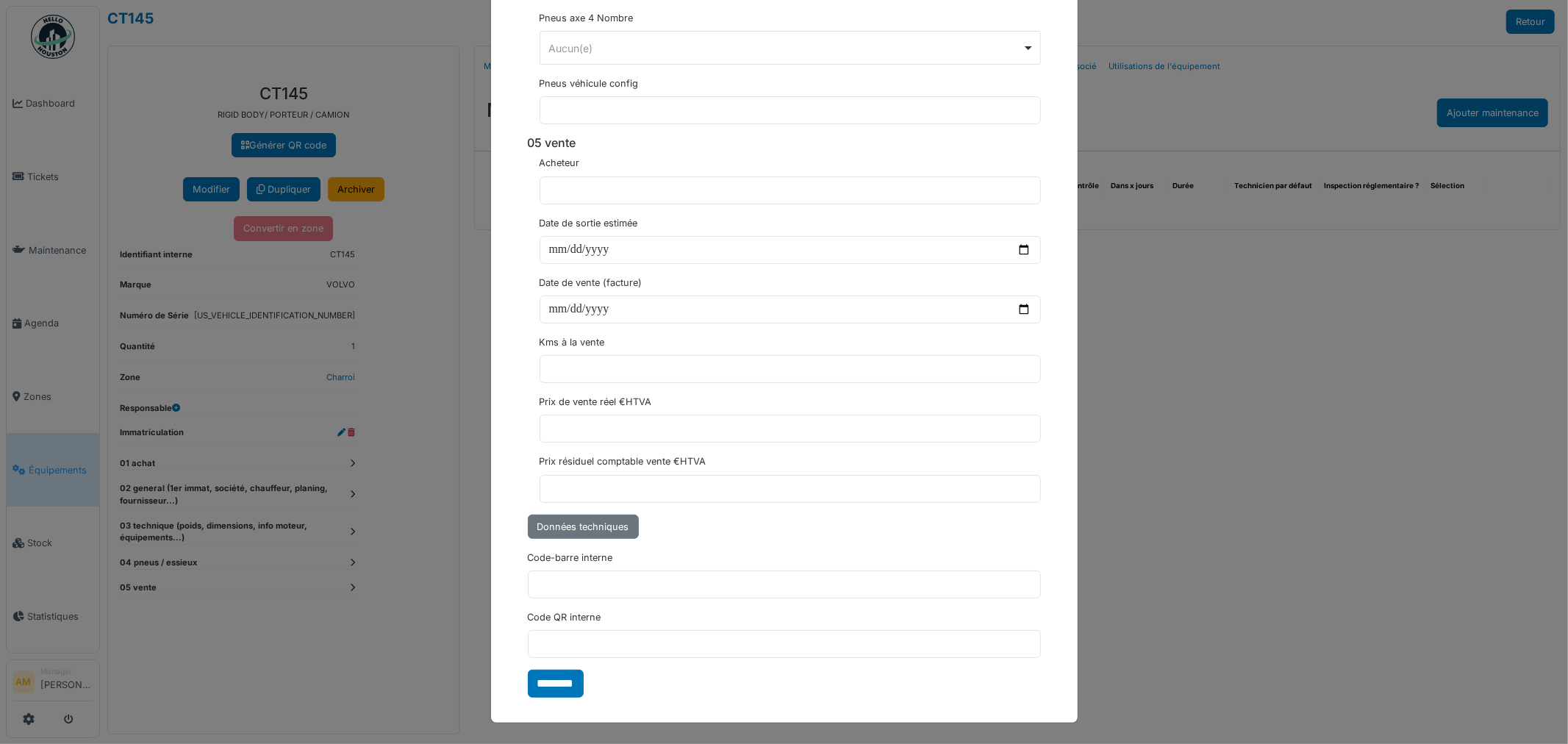
scroll to position [5226, 0]
type input "*******"
drag, startPoint x: 565, startPoint y: 667, endPoint x: 569, endPoint y: 677, distance: 10.8
click at [559, 682] on input "********" at bounding box center [556, 683] width 56 height 28
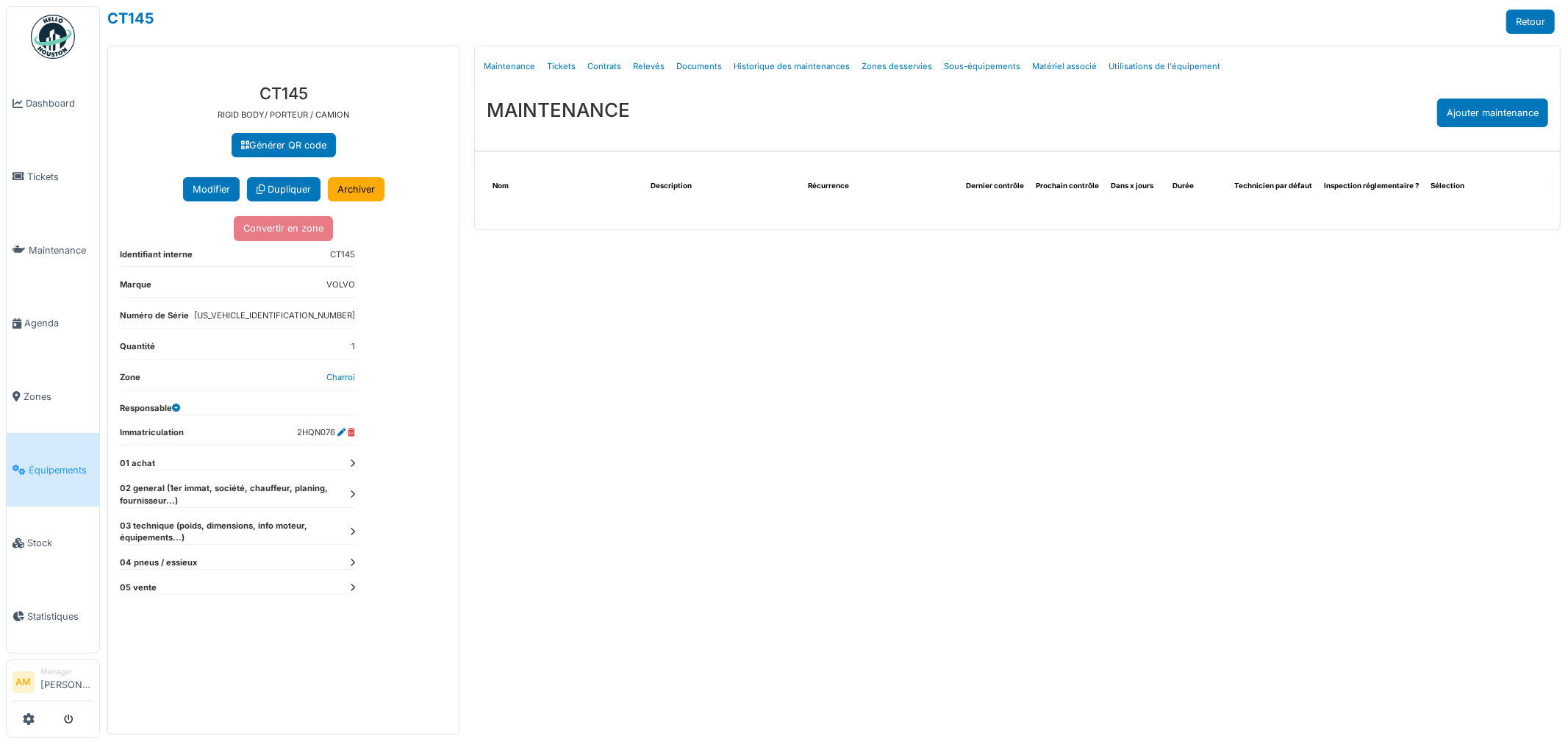
drag, startPoint x: 714, startPoint y: 373, endPoint x: 714, endPoint y: 361, distance: 12.0
click at [718, 371] on div "Menu Détails Maintenance Tickets Contrats Relevés Documents Historique des main…" at bounding box center [1017, 390] width 1101 height 689
click at [685, 67] on link "Documents" at bounding box center [699, 66] width 57 height 35
click at [684, 67] on link "Documents" at bounding box center [699, 66] width 57 height 35
click at [683, 67] on link "Documents" at bounding box center [699, 66] width 57 height 35
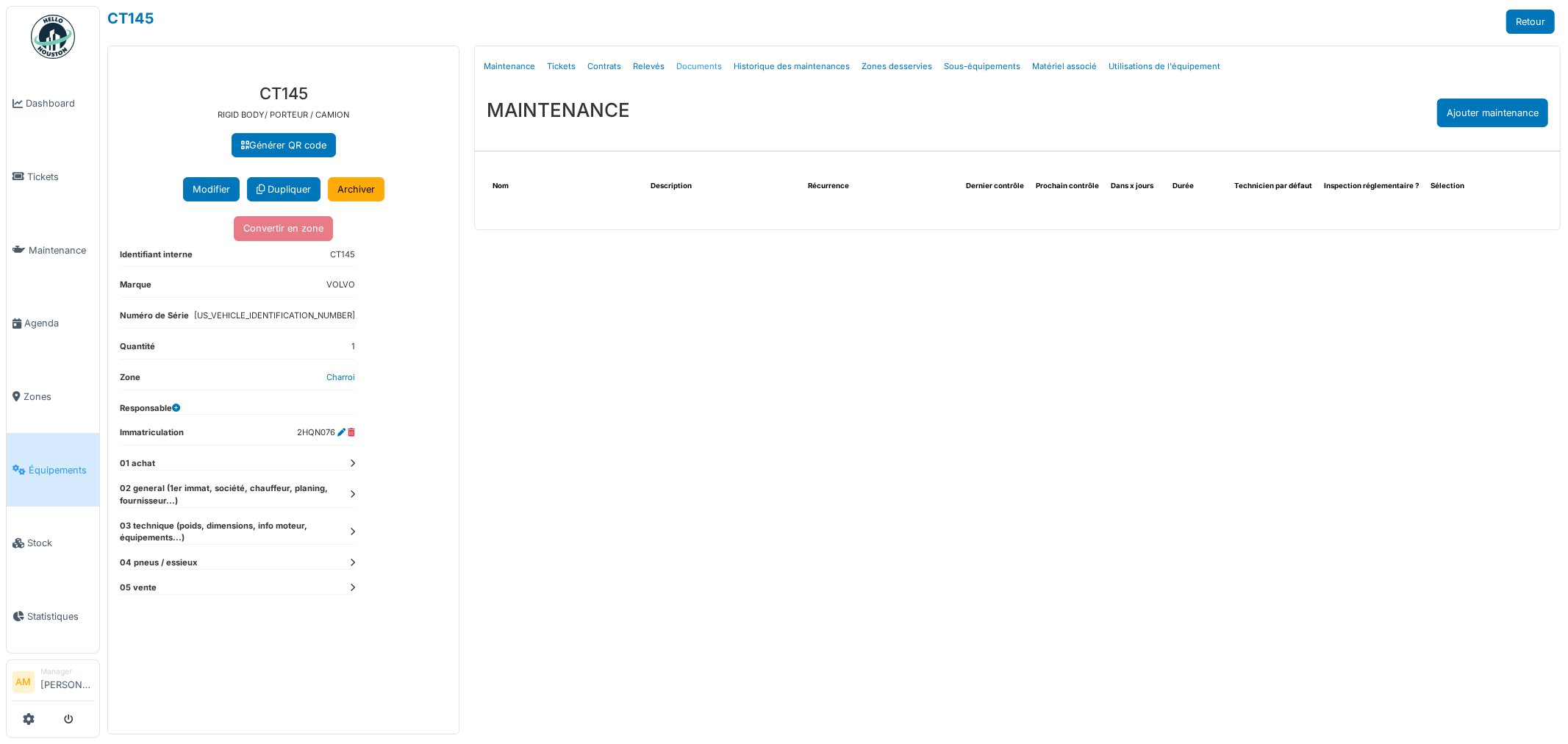
click at [681, 69] on link "Documents" at bounding box center [699, 66] width 57 height 35
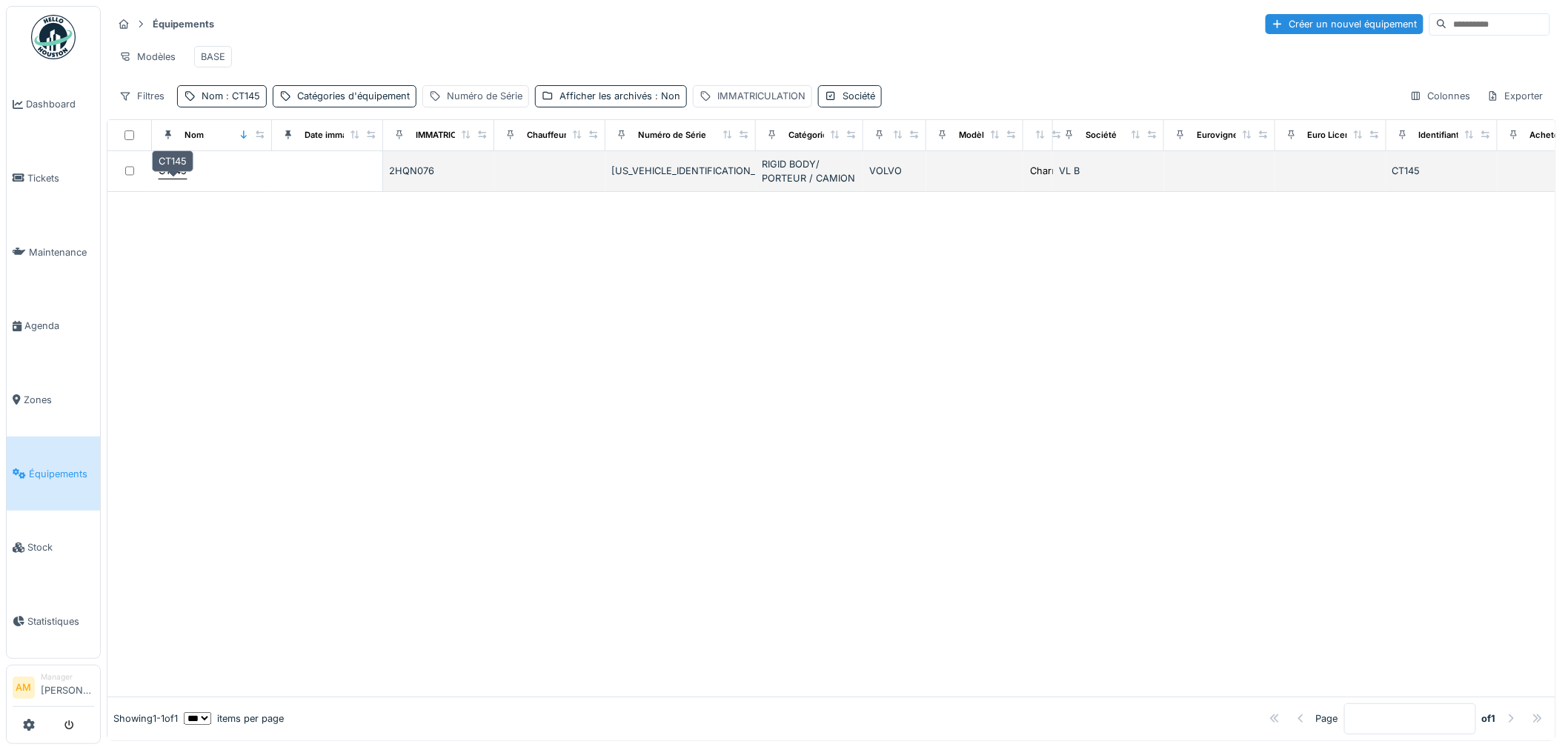
click at [186, 178] on div "CT145" at bounding box center [172, 171] width 28 height 14
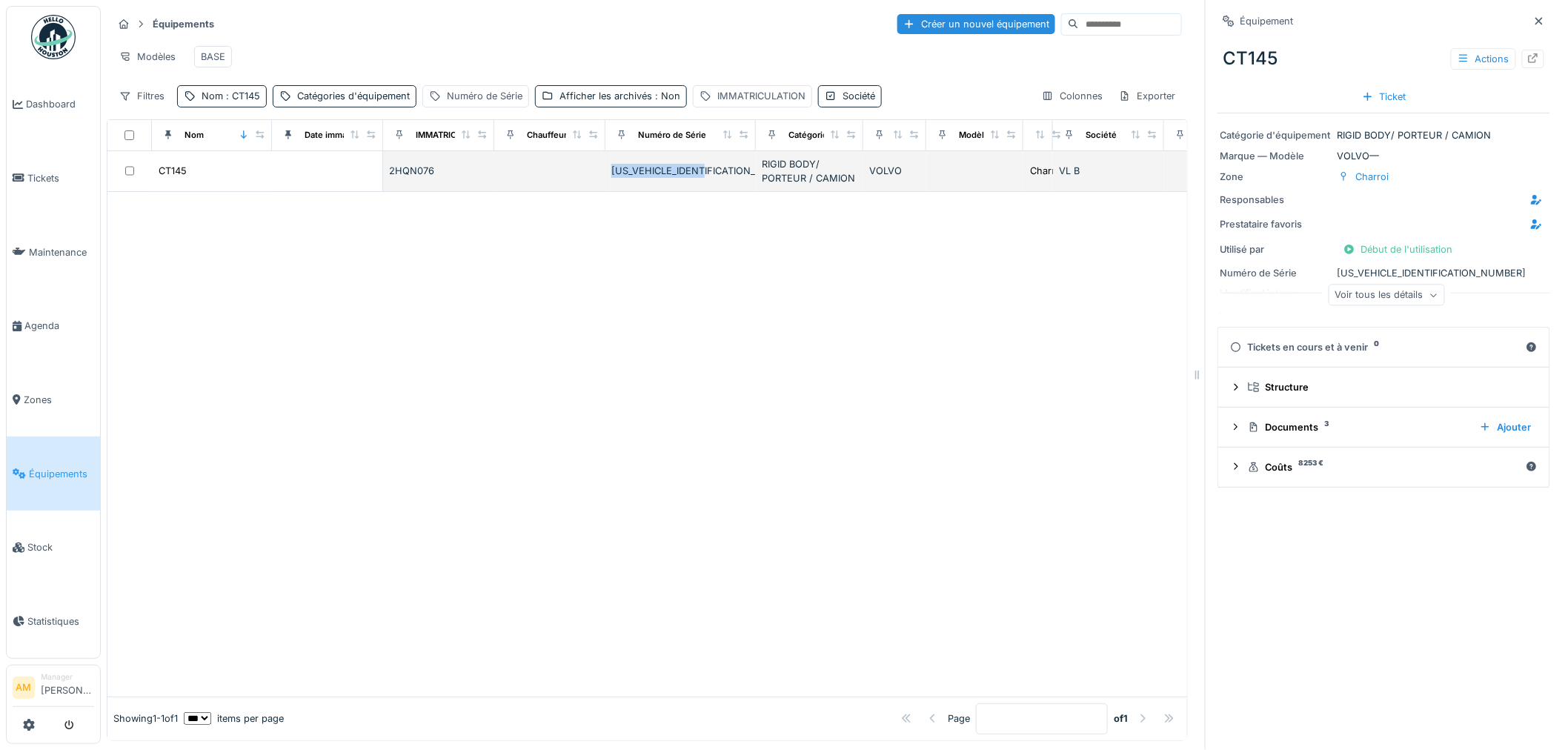
drag, startPoint x: 721, startPoint y: 175, endPoint x: 589, endPoint y: 189, distance: 132.7
click at [589, 189] on tr "CT145 2HQN076 [US_VEHICLE_IDENTIFICATION_NUMBER] RIGID BODY/ PORTEUR / CAMION V…" at bounding box center [913, 172] width 1612 height 40
copy div "[US_VEHICLE_IDENTIFICATION_NUMBER]"
click at [1382, 302] on div "Voir tous les détails" at bounding box center [1387, 295] width 116 height 22
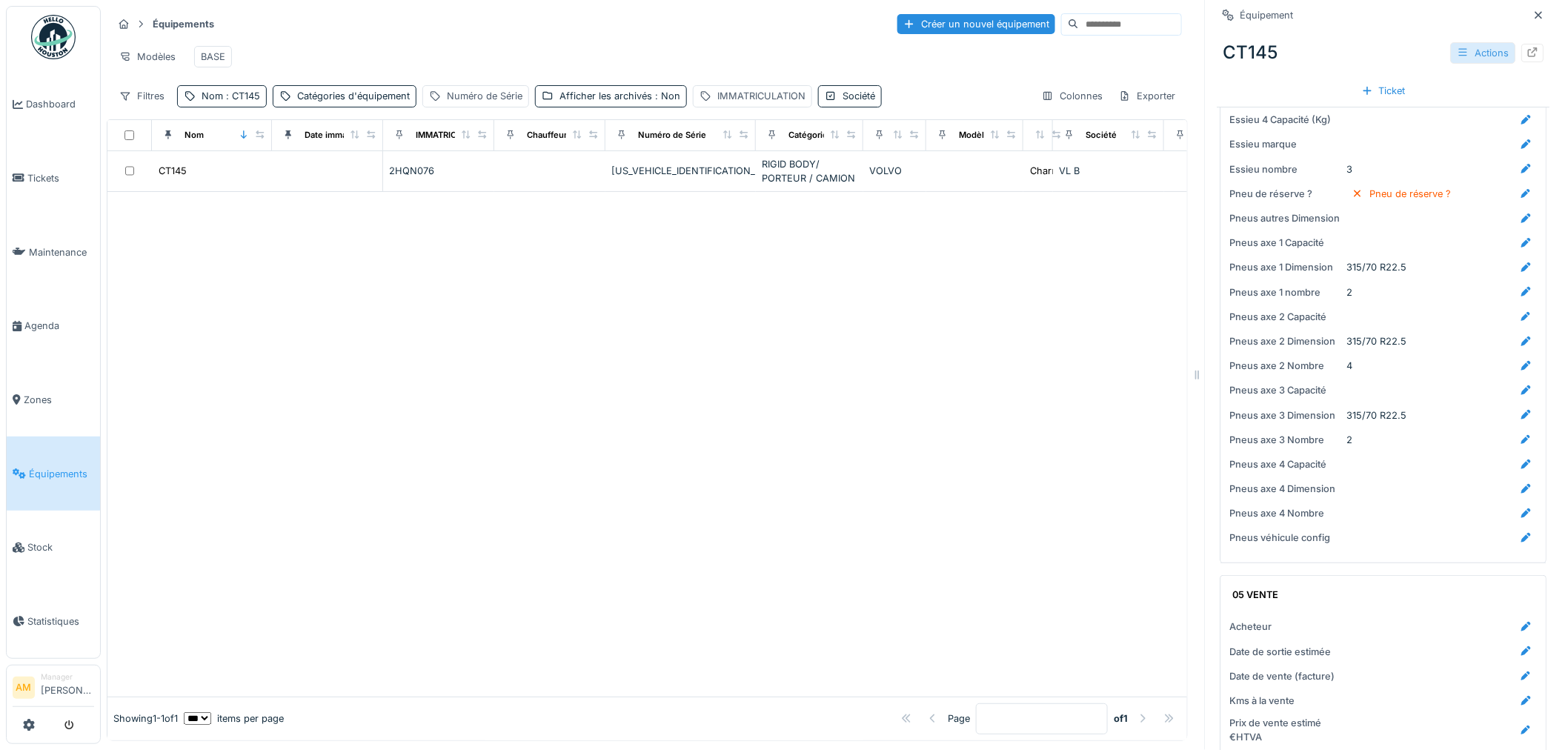
scroll to position [2469, 0]
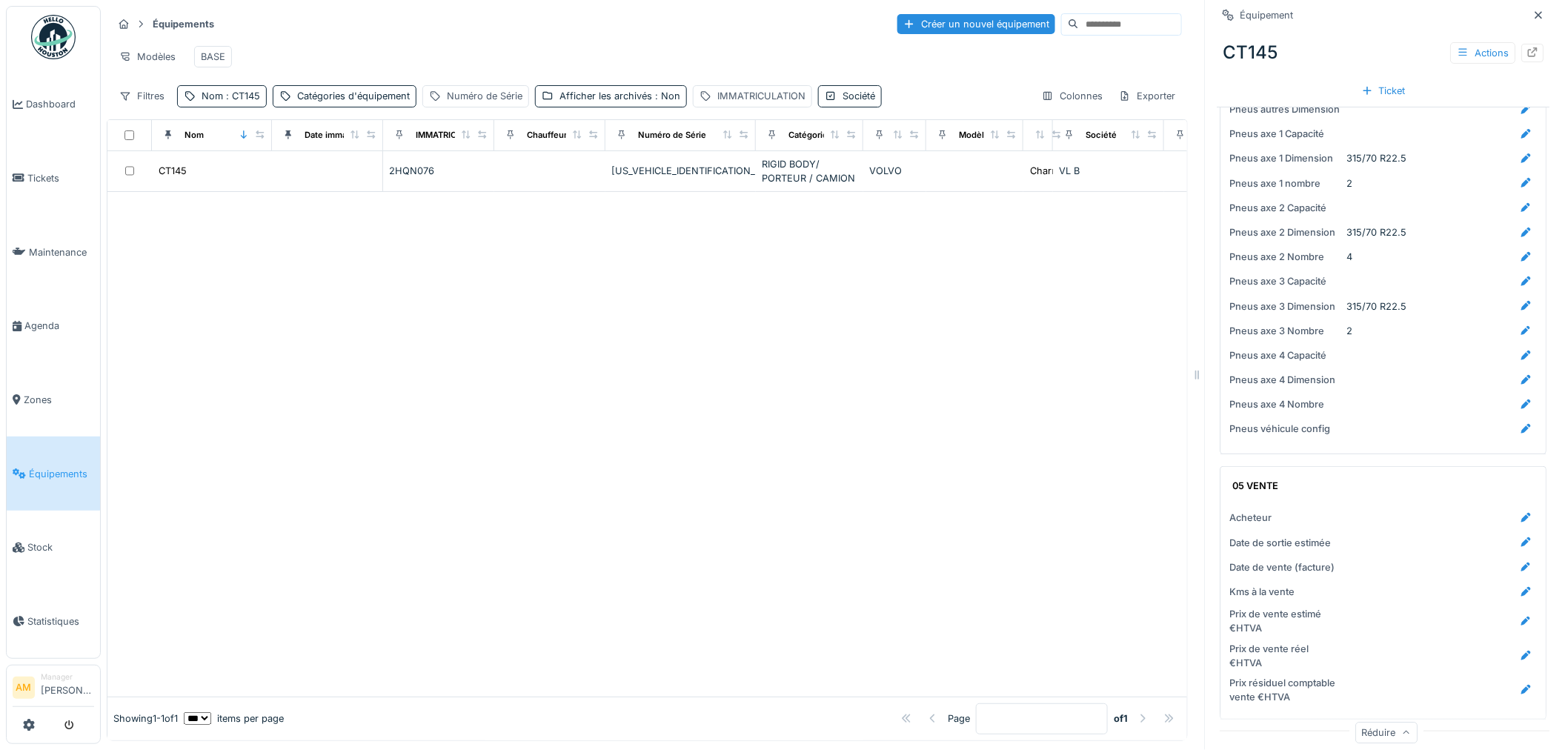
click at [1522, 59] on div at bounding box center [1533, 53] width 23 height 19
drag, startPoint x: 478, startPoint y: 338, endPoint x: 213, endPoint y: 218, distance: 290.9
click at [478, 338] on div at bounding box center [647, 444] width 1080 height 505
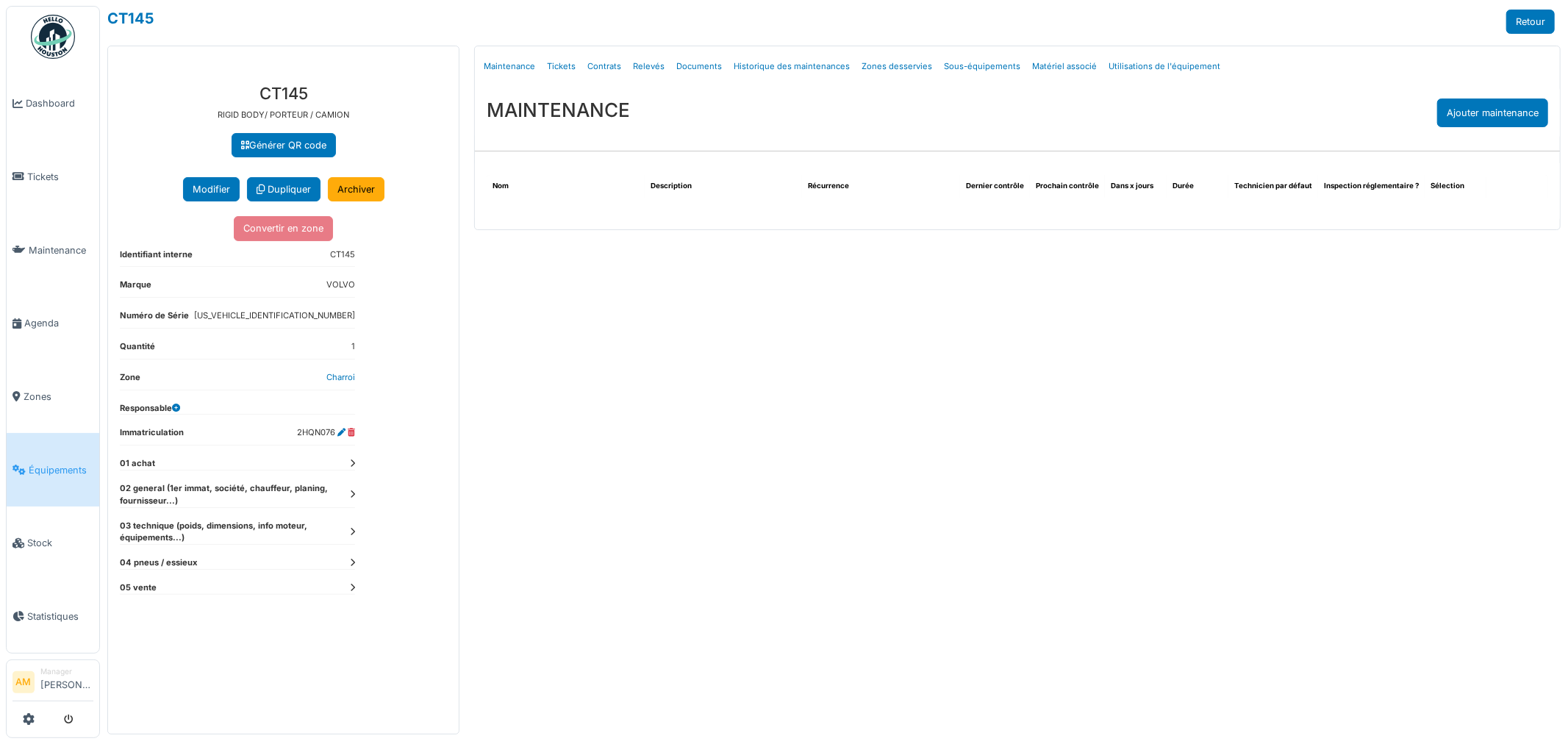
click at [348, 489] on dt "02 general (1er immat, société, chauffeur, planing, fournisseur...)" at bounding box center [237, 494] width 235 height 25
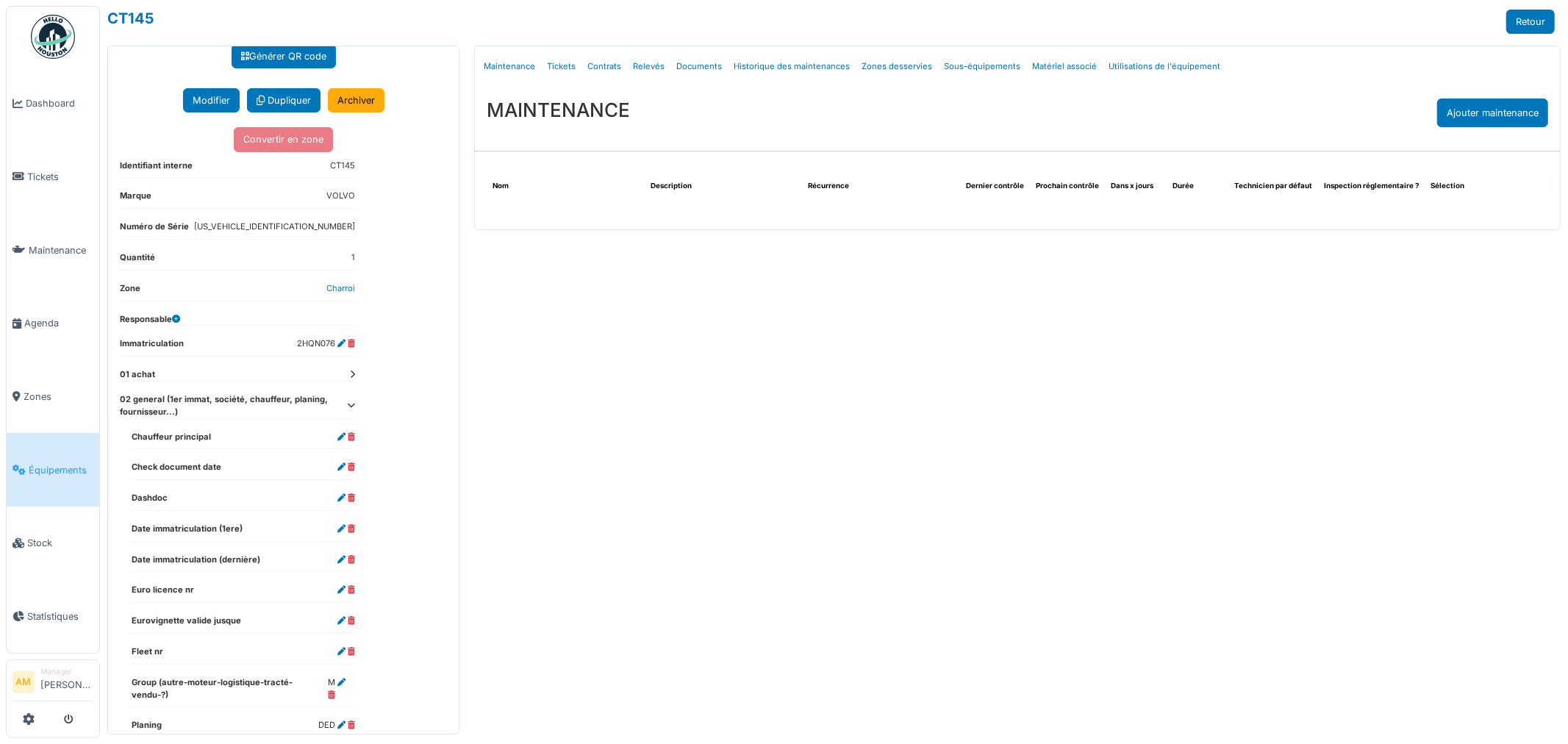
scroll to position [254, 0]
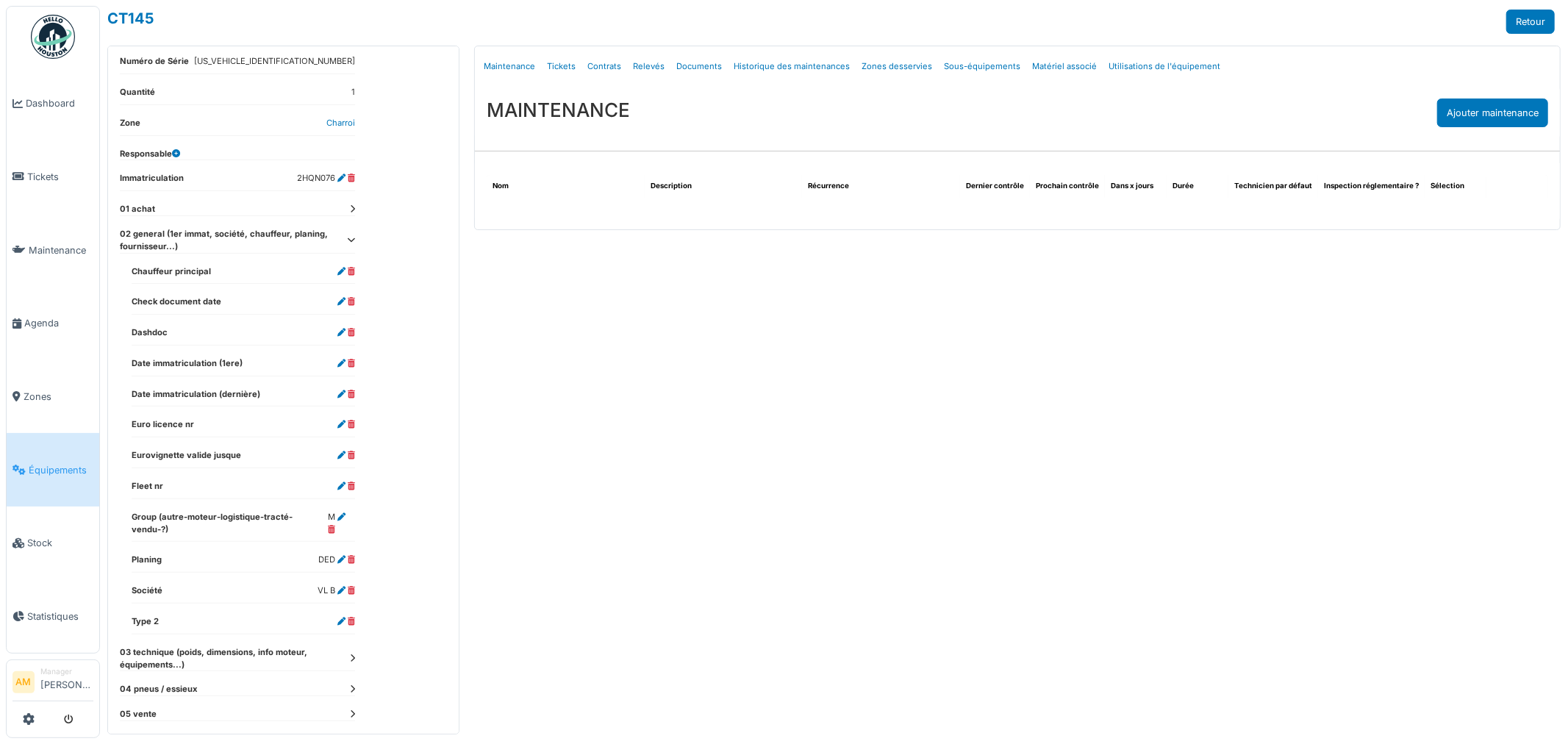
click at [351, 654] on icon at bounding box center [352, 658] width 5 height 8
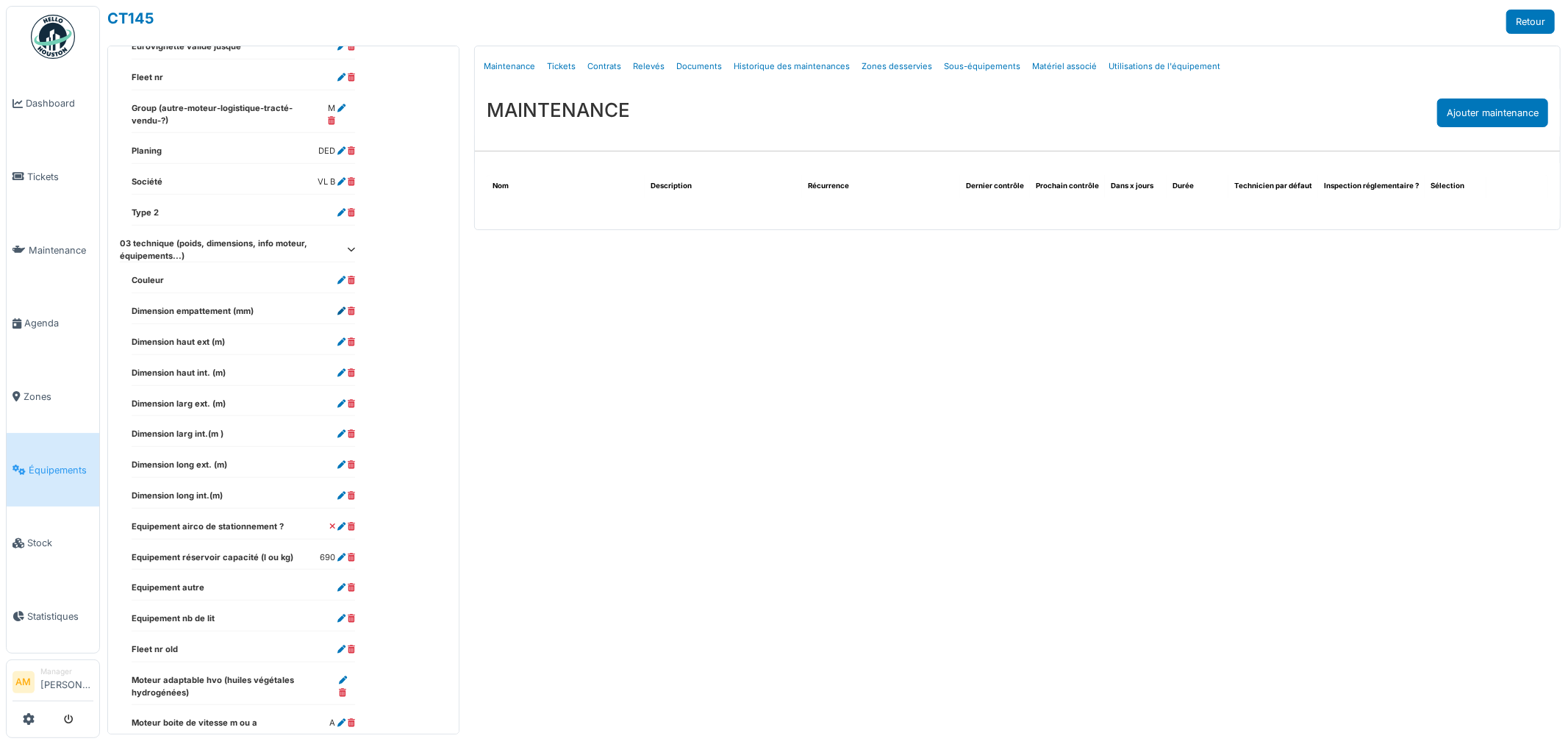
click at [340, 307] on icon at bounding box center [341, 311] width 8 height 8
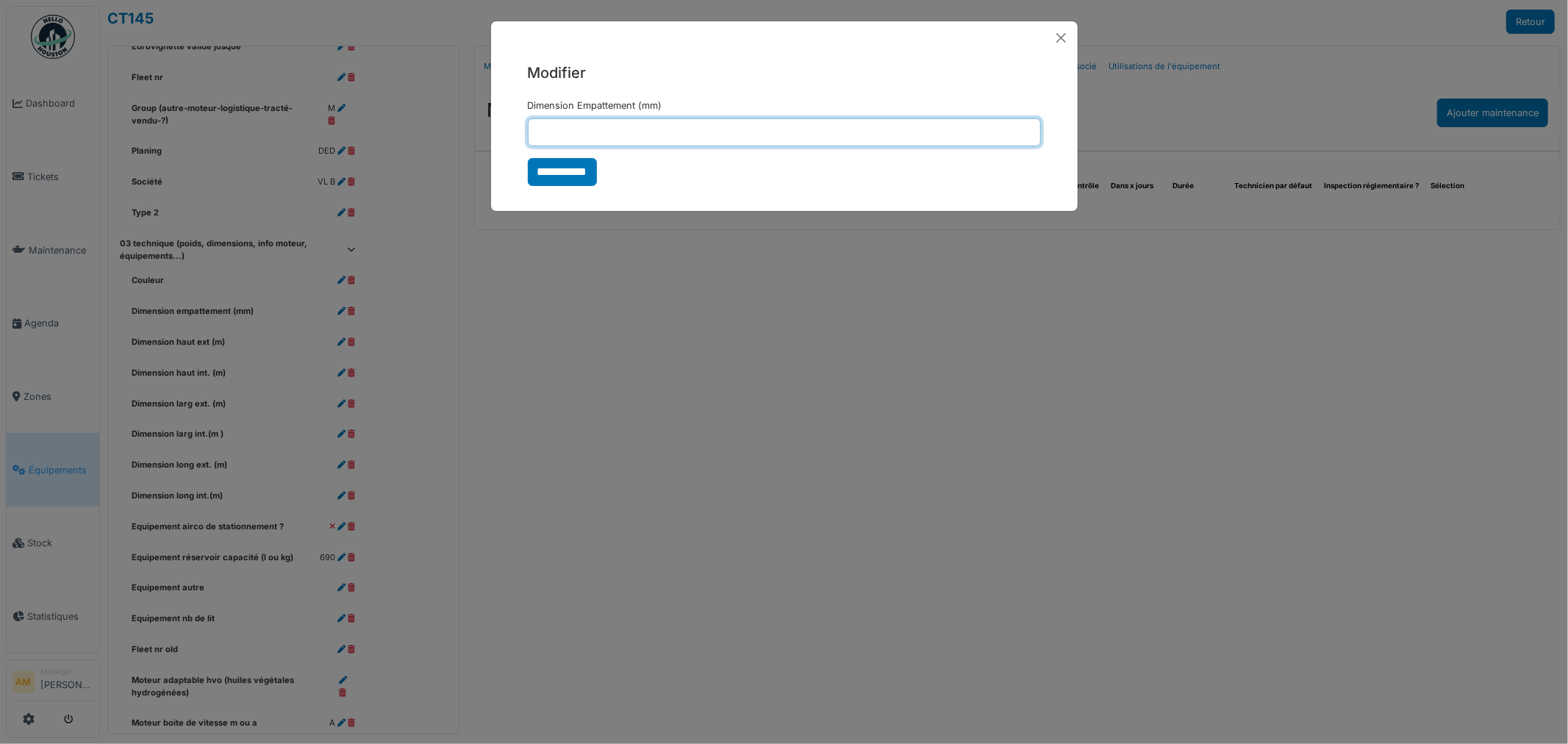
click at [613, 121] on input "Dimension Empattement (mm)" at bounding box center [784, 132] width 513 height 28
type input "****"
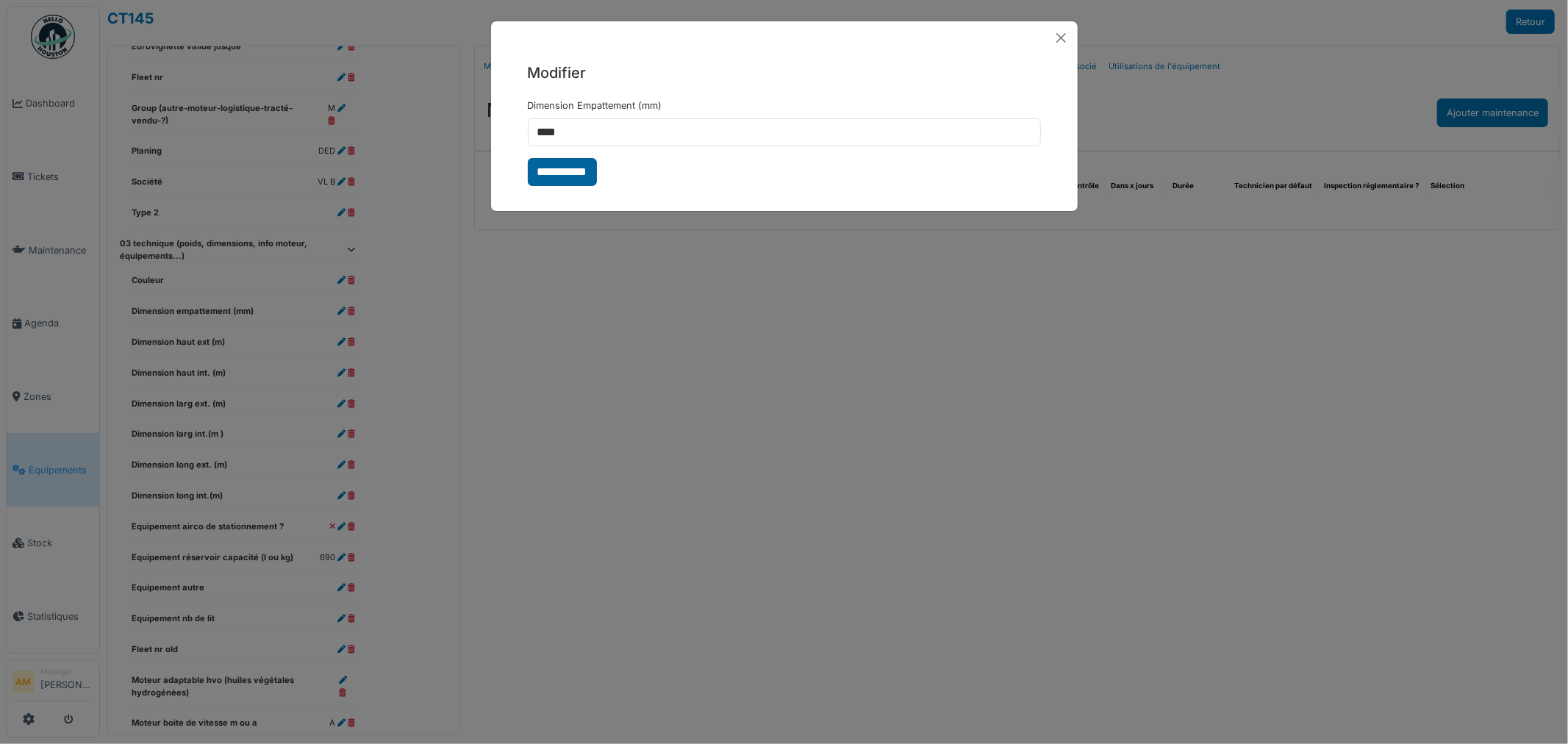
click at [575, 177] on input "**********" at bounding box center [562, 172] width 69 height 28
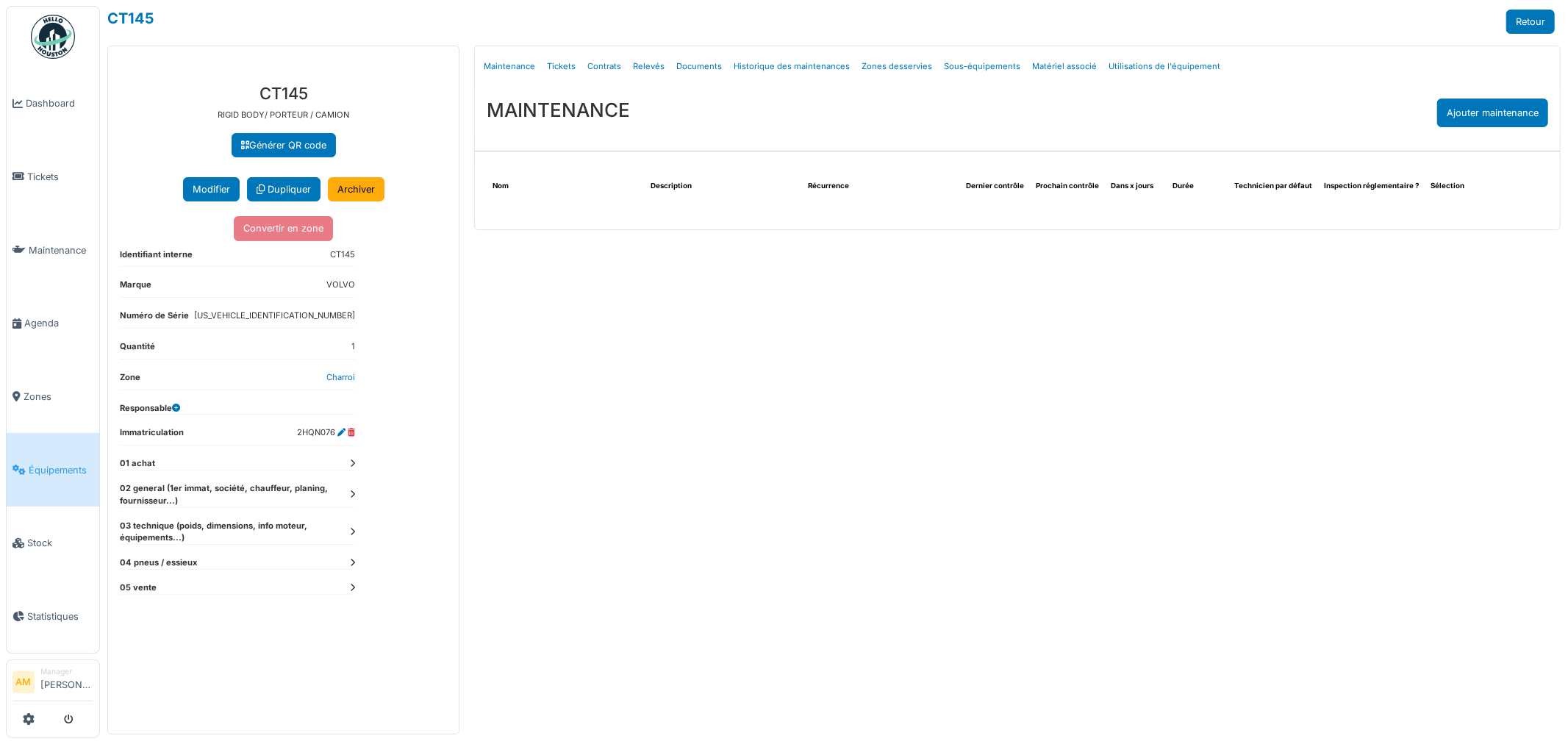
click at [350, 496] on icon at bounding box center [352, 494] width 5 height 8
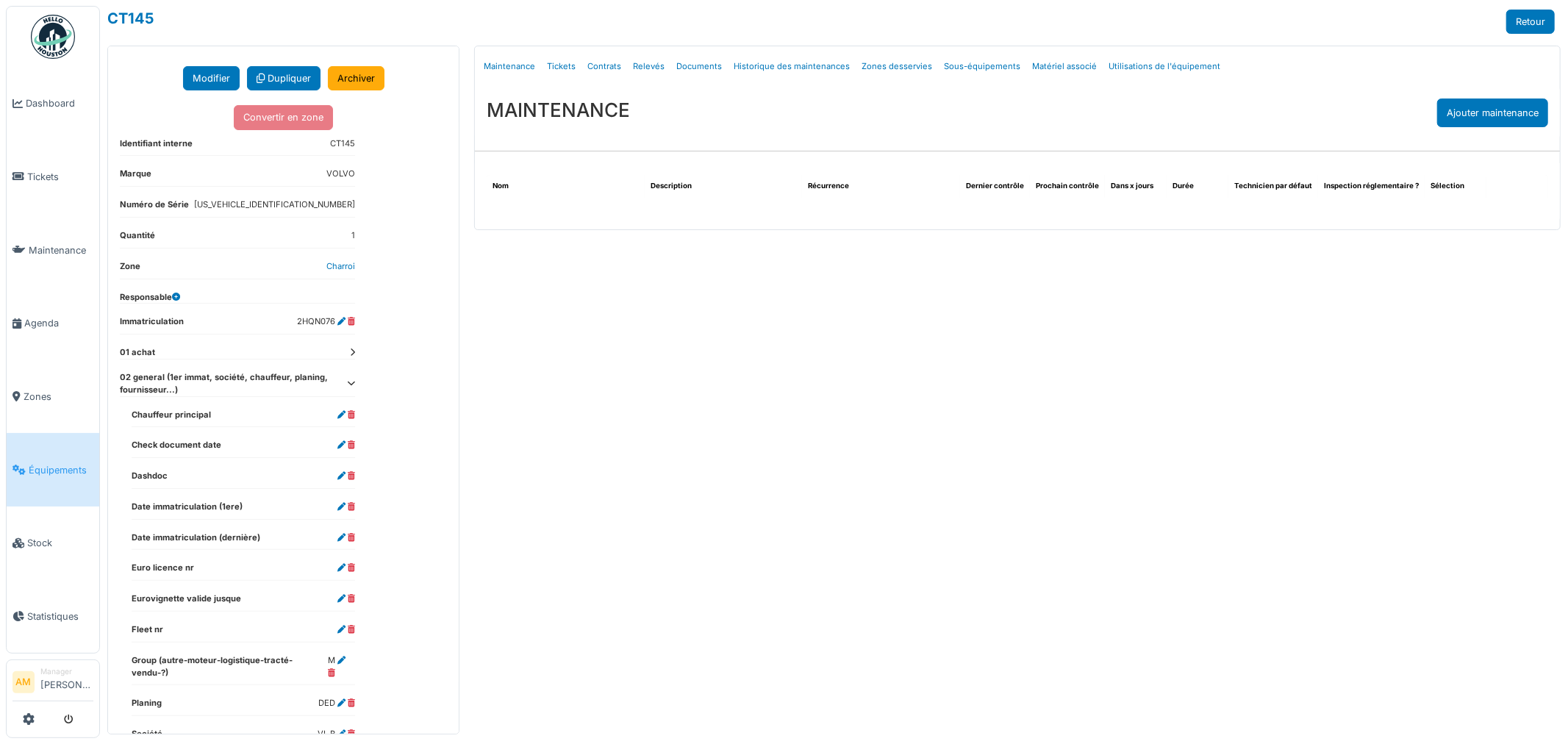
scroll to position [254, 0]
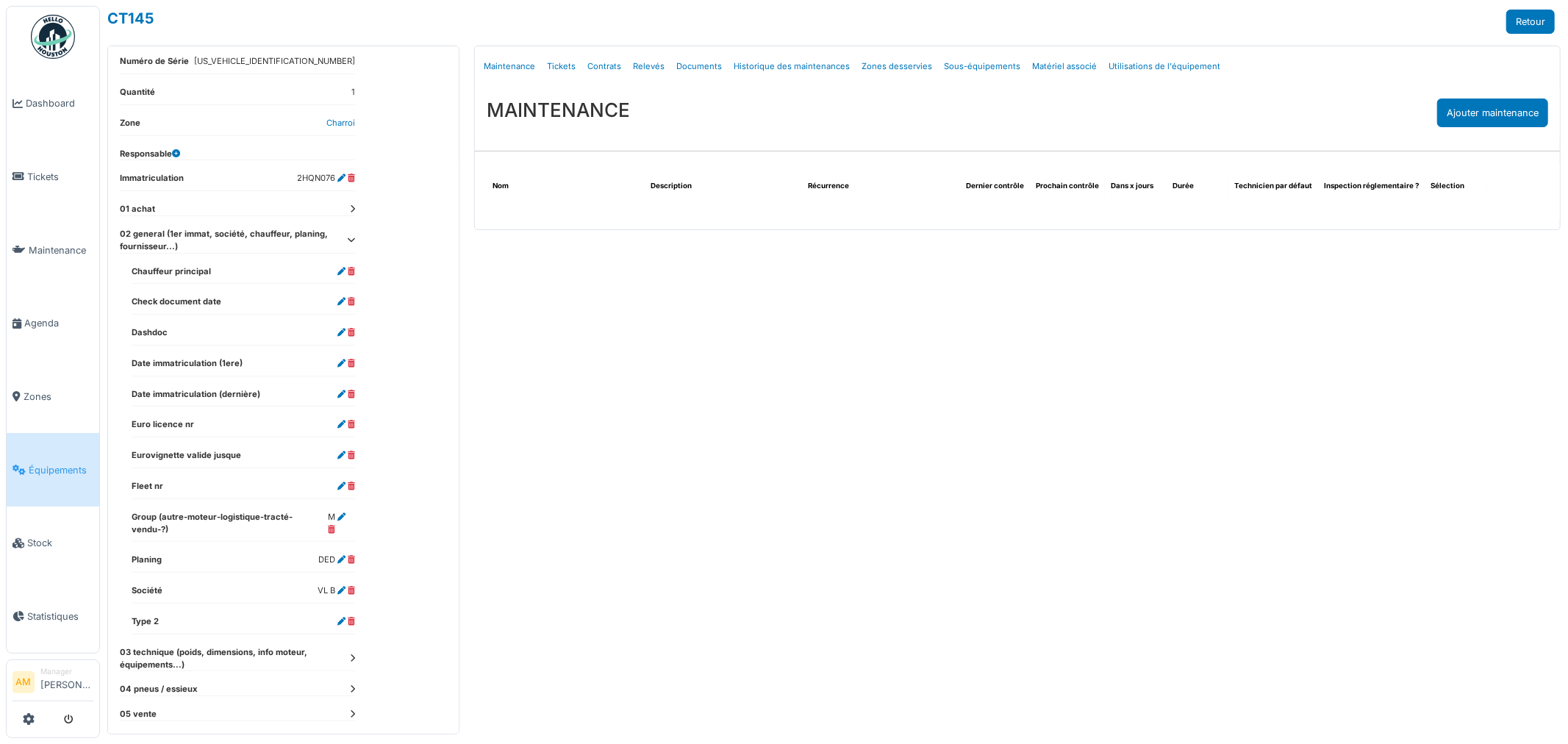
click at [351, 654] on icon at bounding box center [352, 658] width 5 height 8
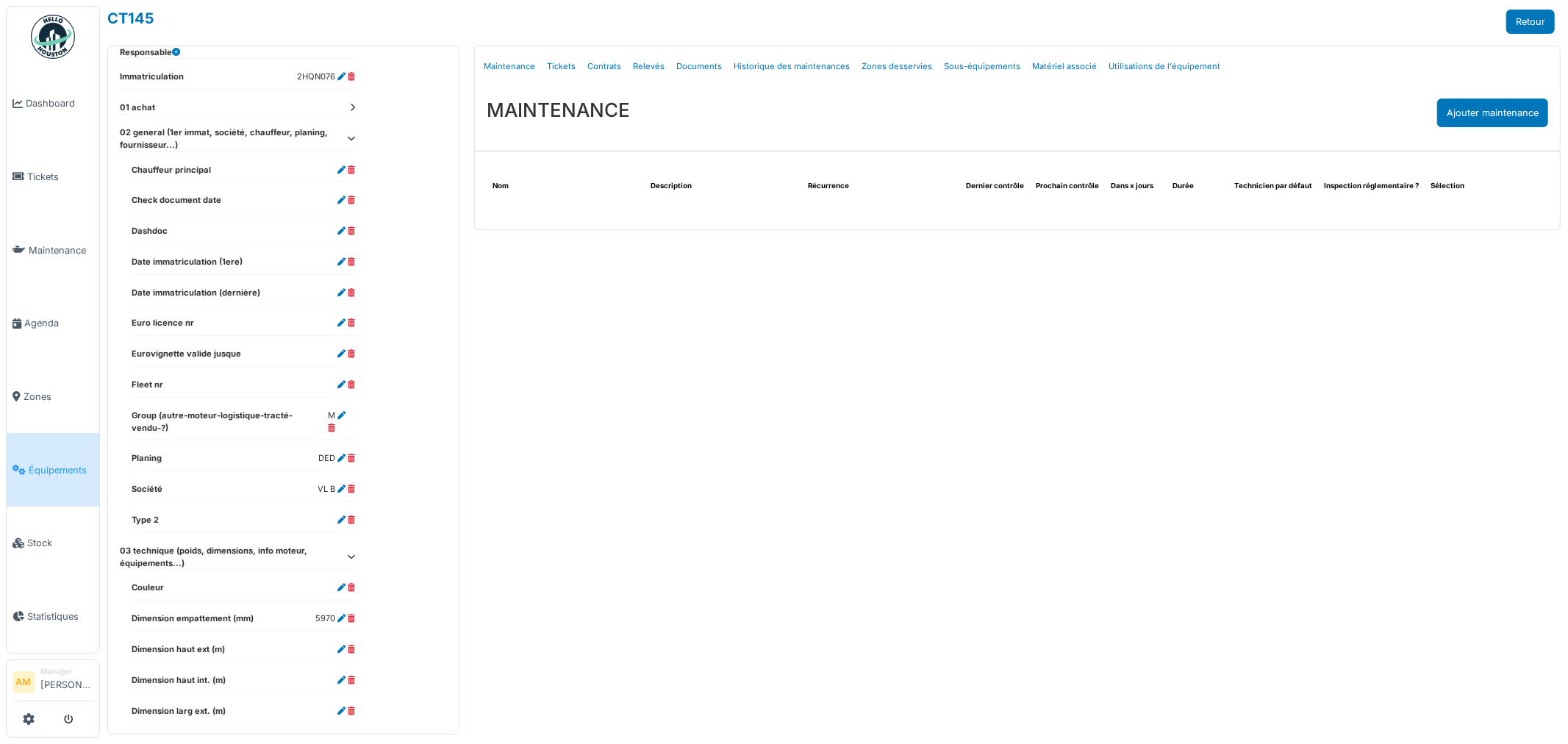
scroll to position [663, 0]
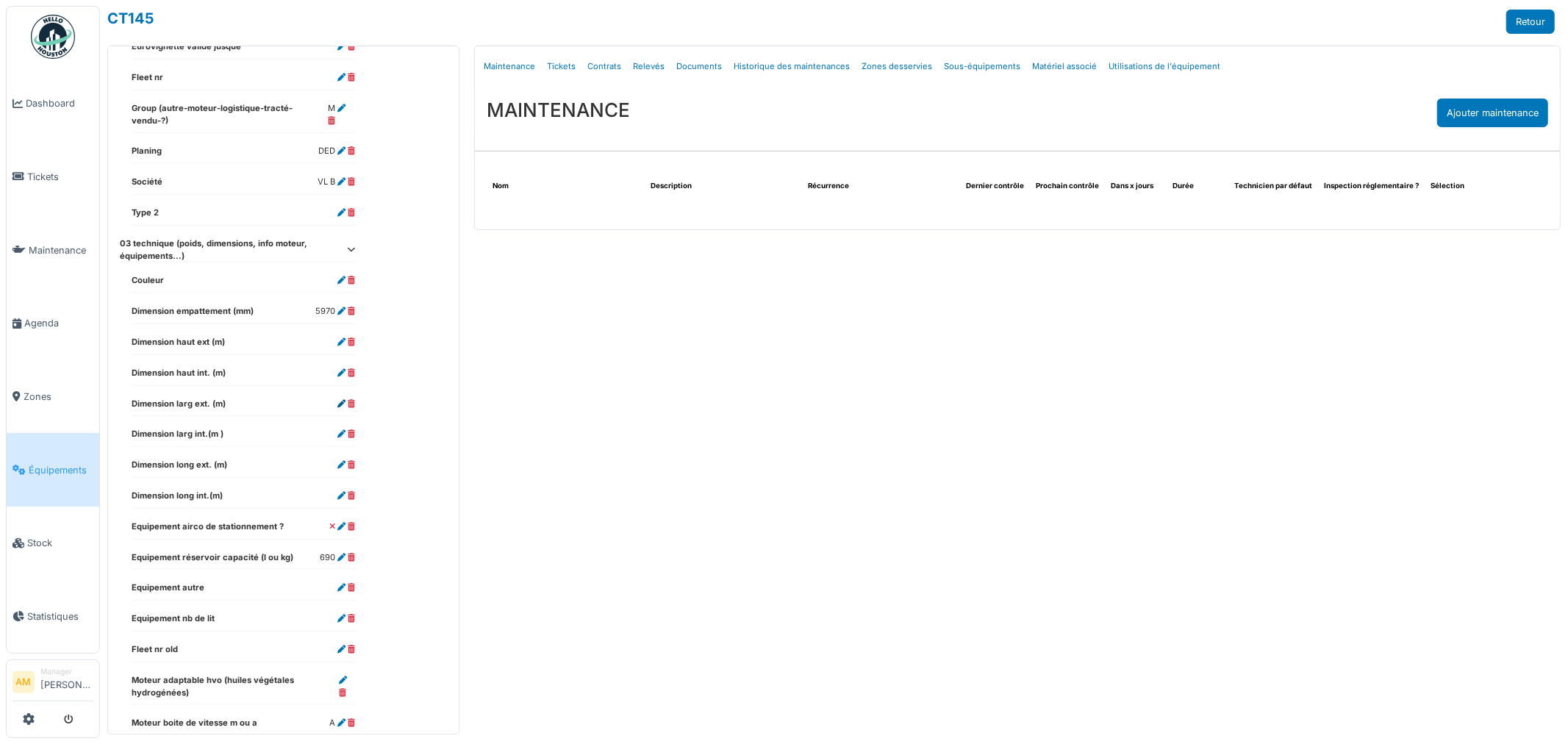
click at [341, 400] on icon at bounding box center [341, 404] width 8 height 8
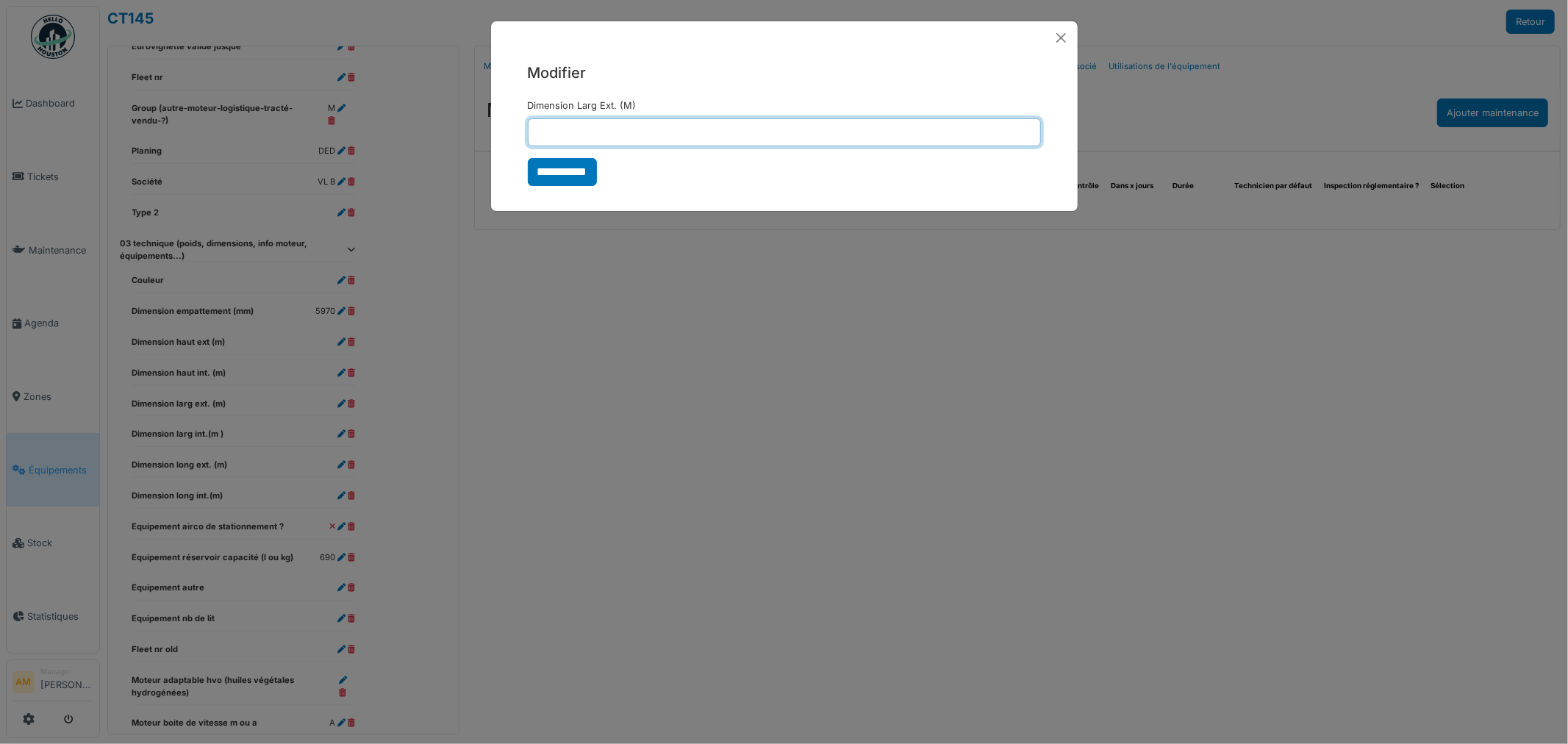
click at [640, 134] on input "Dimension Larg Ext. (M)" at bounding box center [784, 132] width 513 height 28
type input "****"
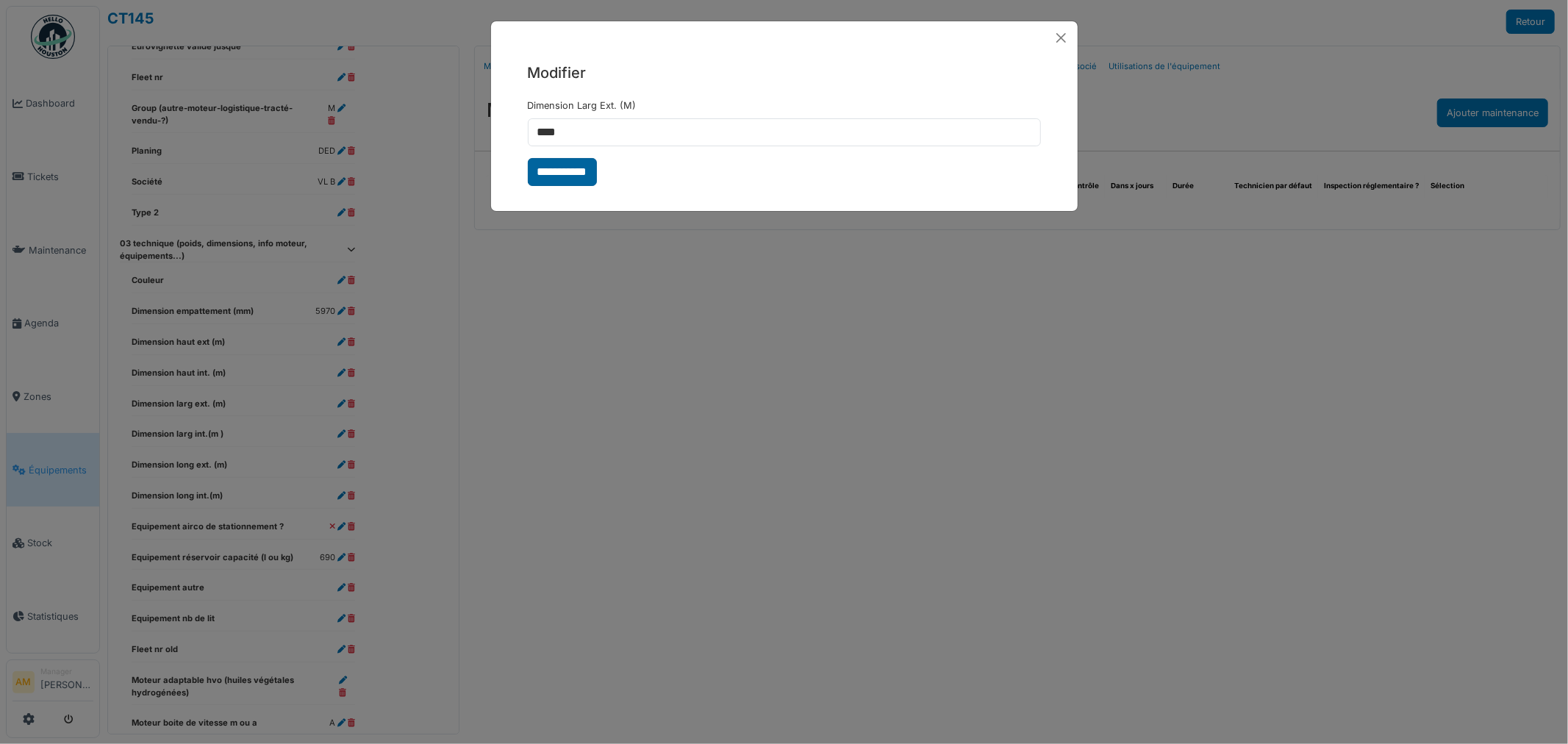
click at [541, 178] on input "**********" at bounding box center [562, 172] width 69 height 28
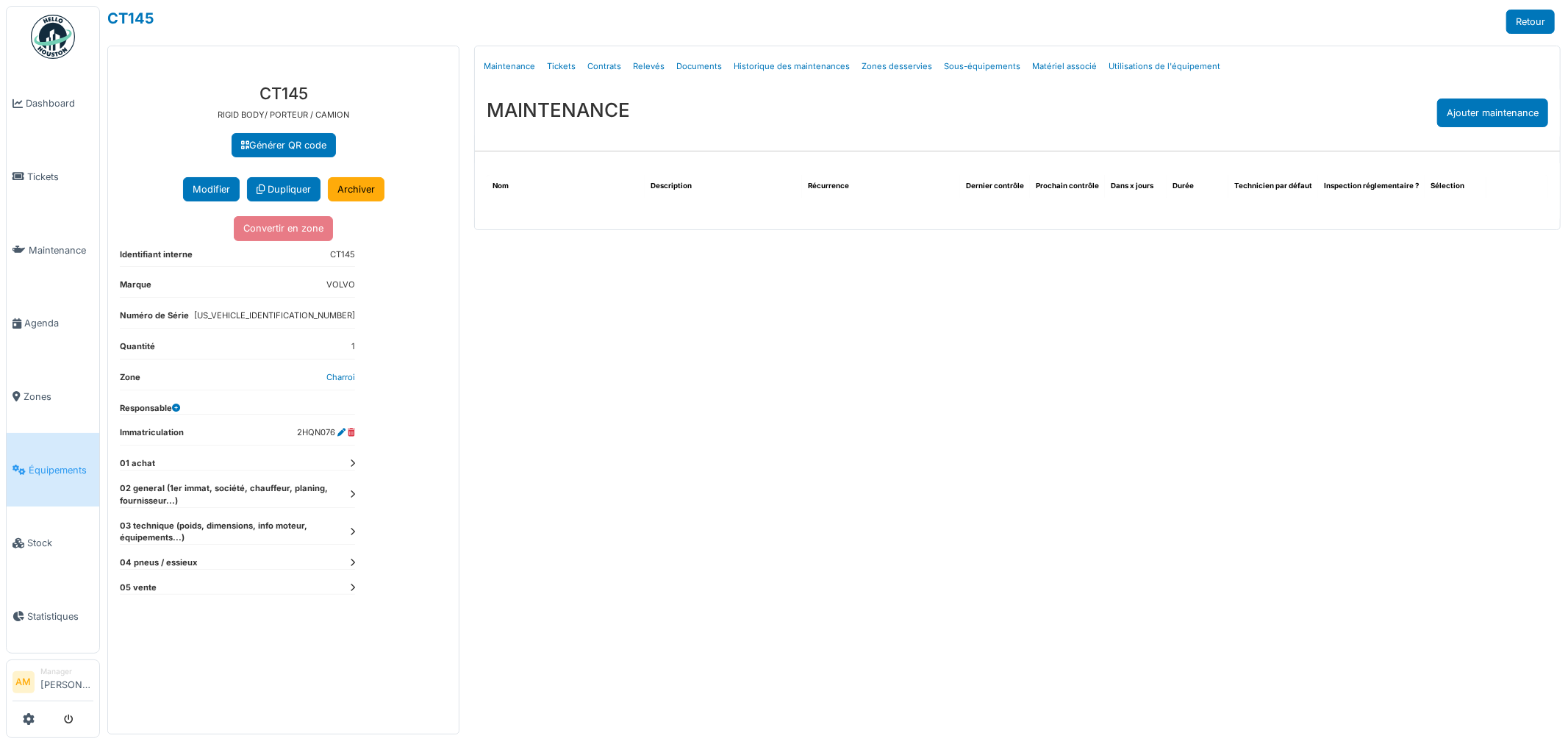
click at [355, 494] on div "**********" at bounding box center [283, 403] width 351 height 662
click at [351, 494] on icon at bounding box center [352, 494] width 5 height 8
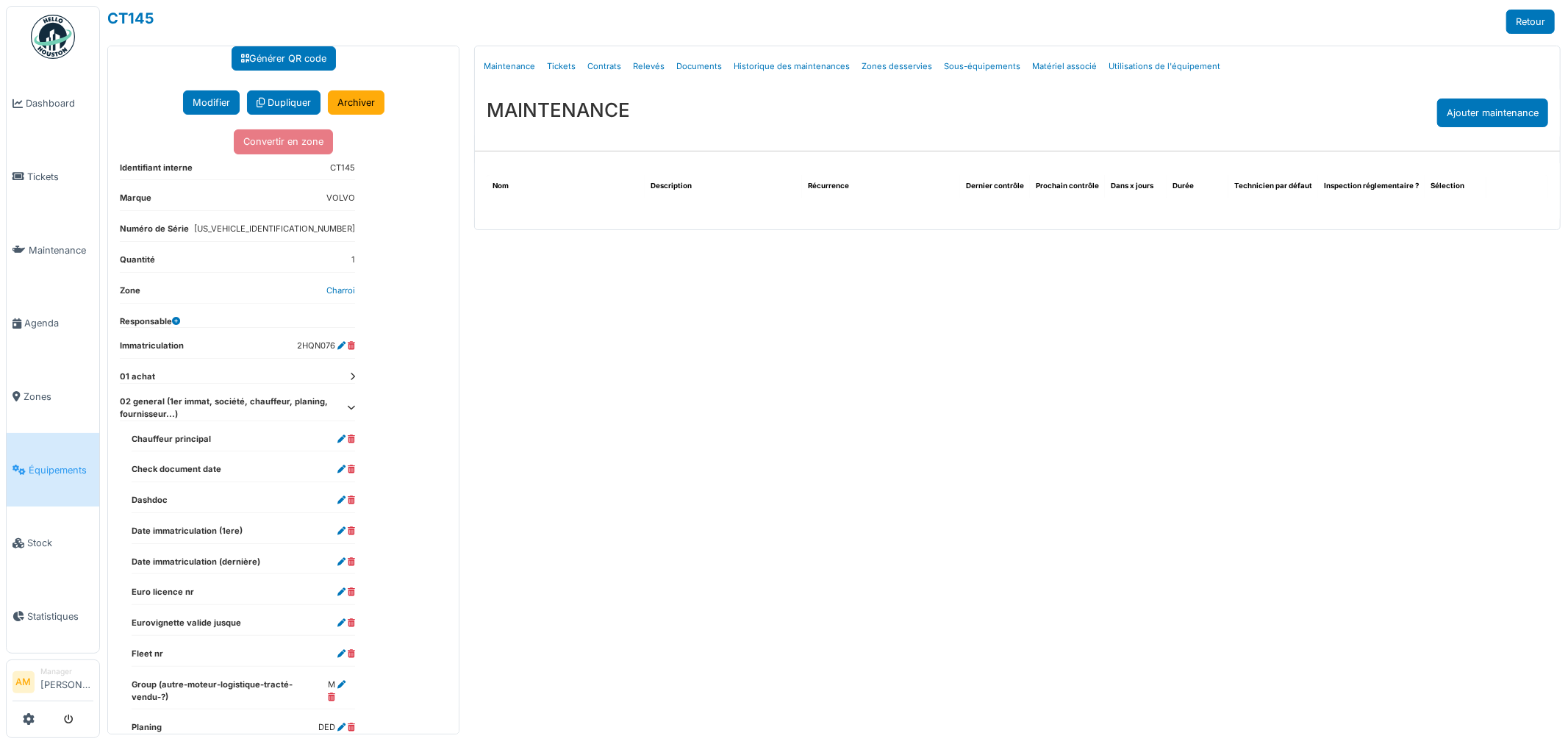
scroll to position [254, 0]
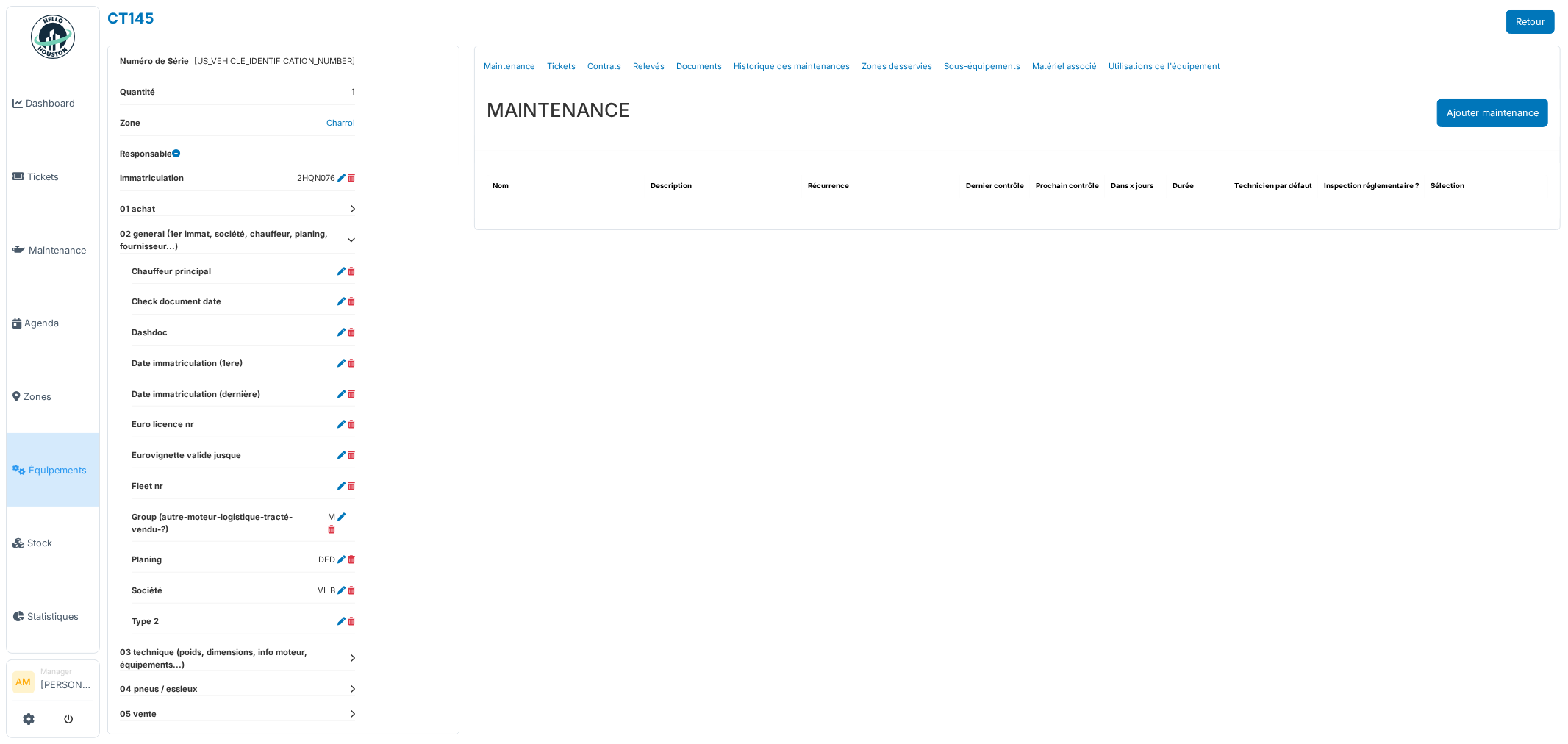
click at [350, 654] on icon at bounding box center [352, 658] width 5 height 8
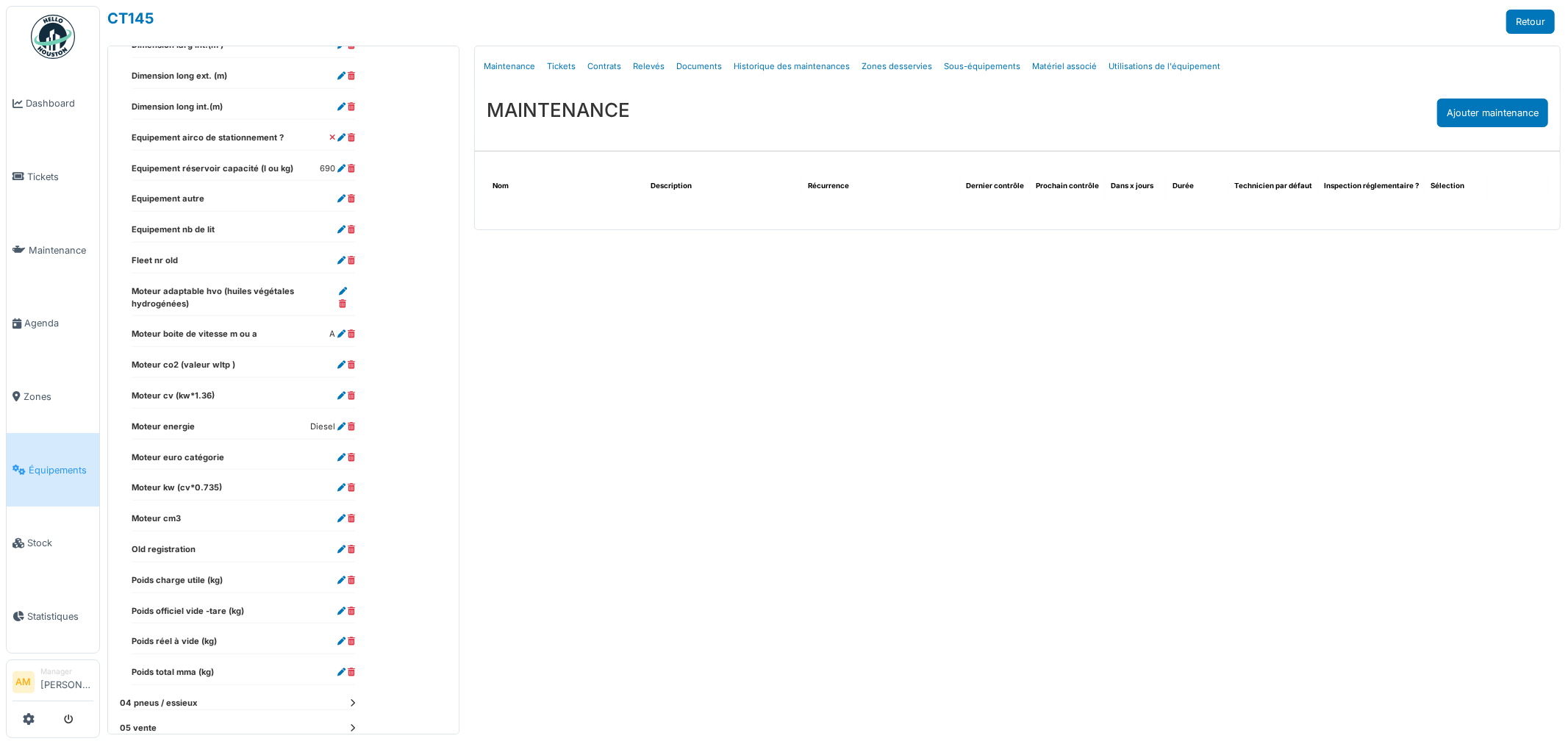
scroll to position [1067, 0]
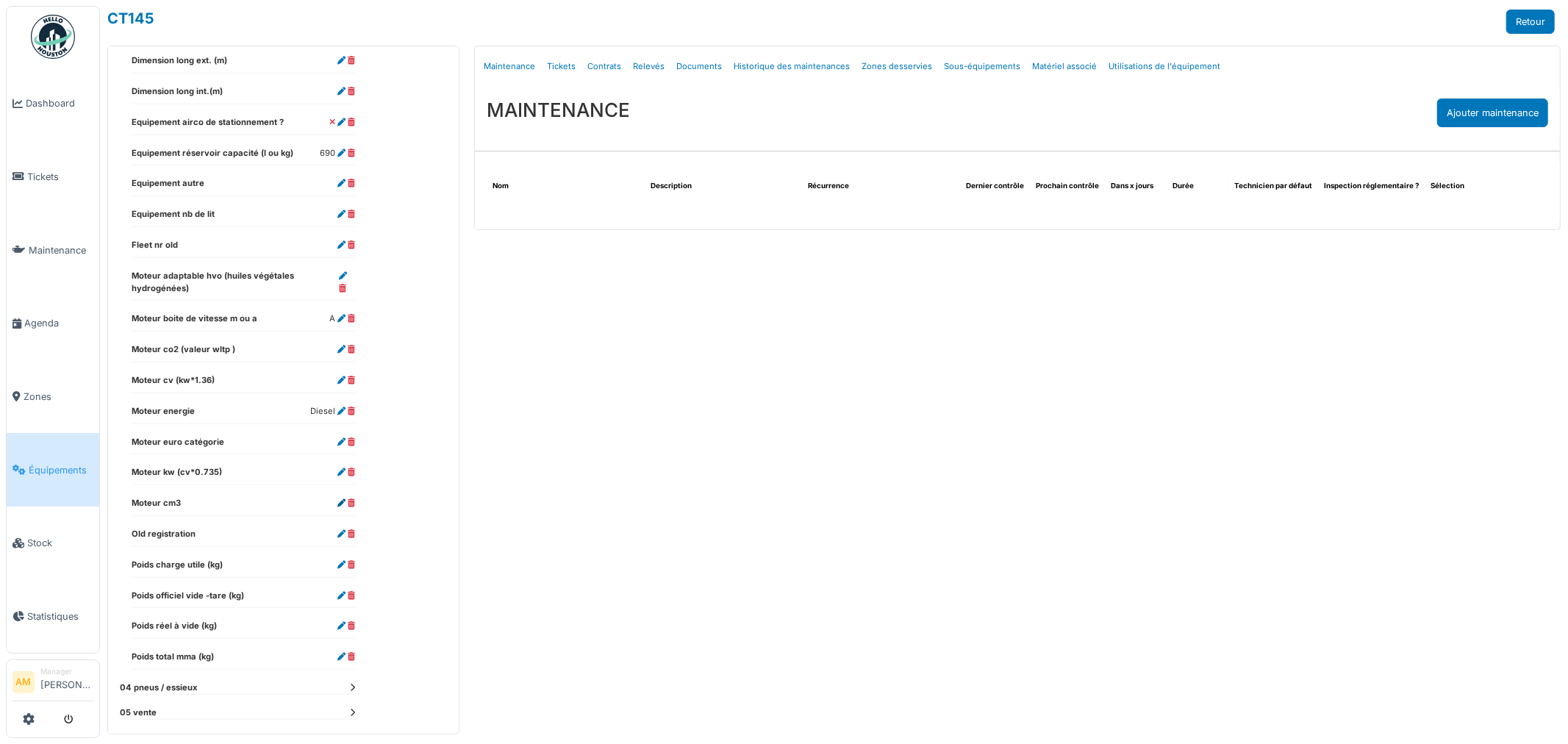
click at [337, 497] on dl "Moteur cm3" at bounding box center [243, 506] width 223 height 19
click at [341, 499] on icon at bounding box center [341, 503] width 8 height 8
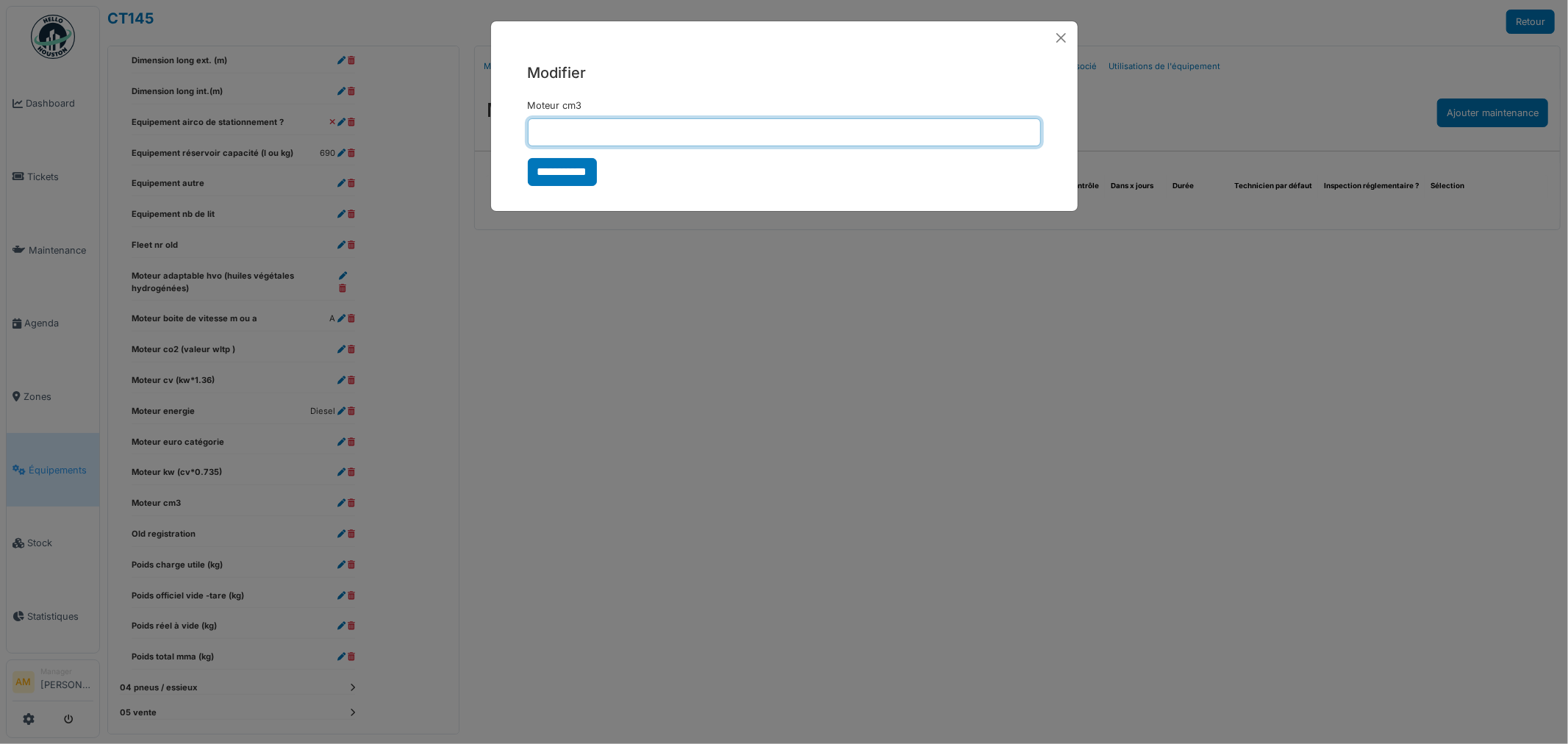
click at [630, 140] on input "Moteur cm3" at bounding box center [784, 132] width 513 height 28
type input "*****"
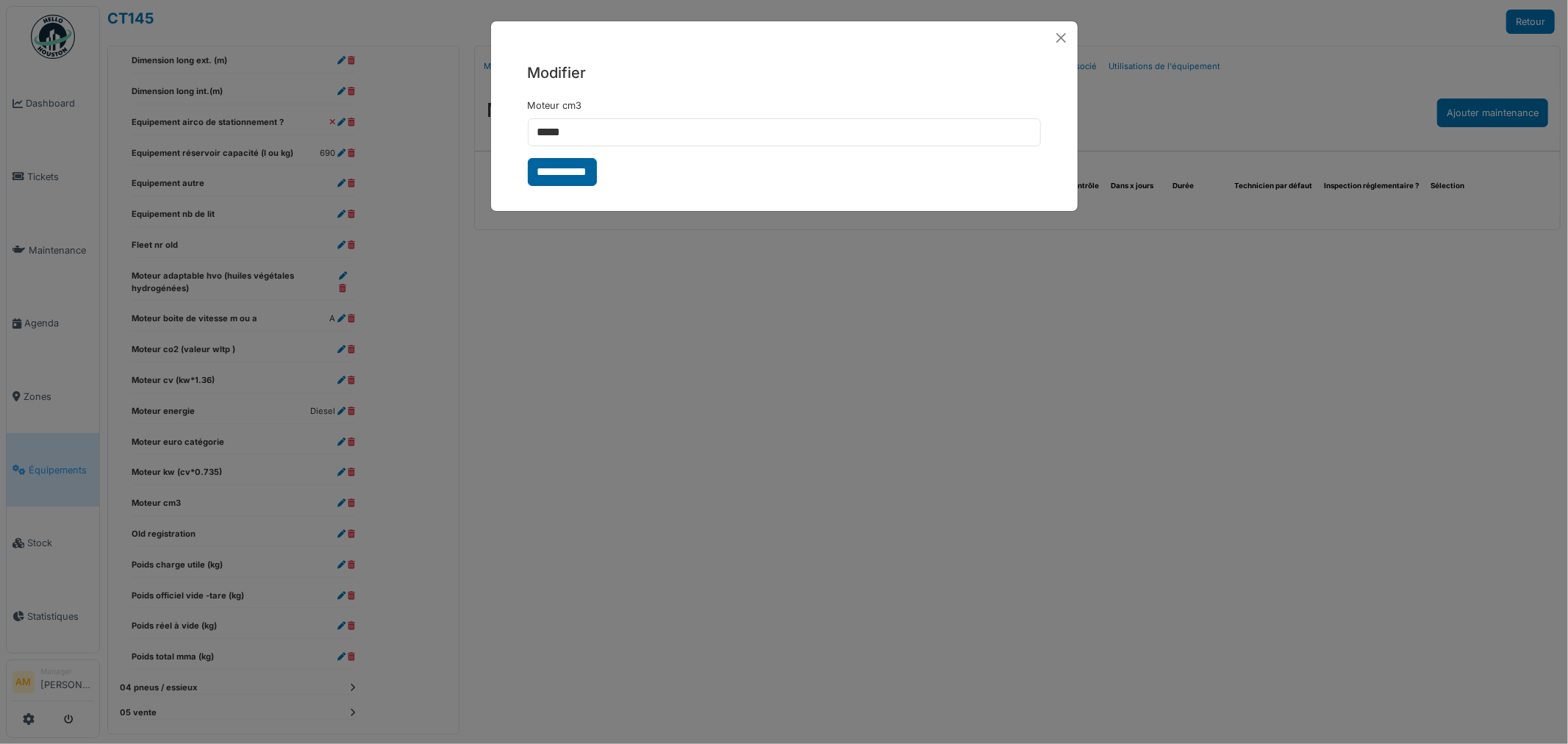
click at [599, 165] on form "**********" at bounding box center [784, 142] width 513 height 88
click at [593, 168] on input "**********" at bounding box center [562, 172] width 69 height 28
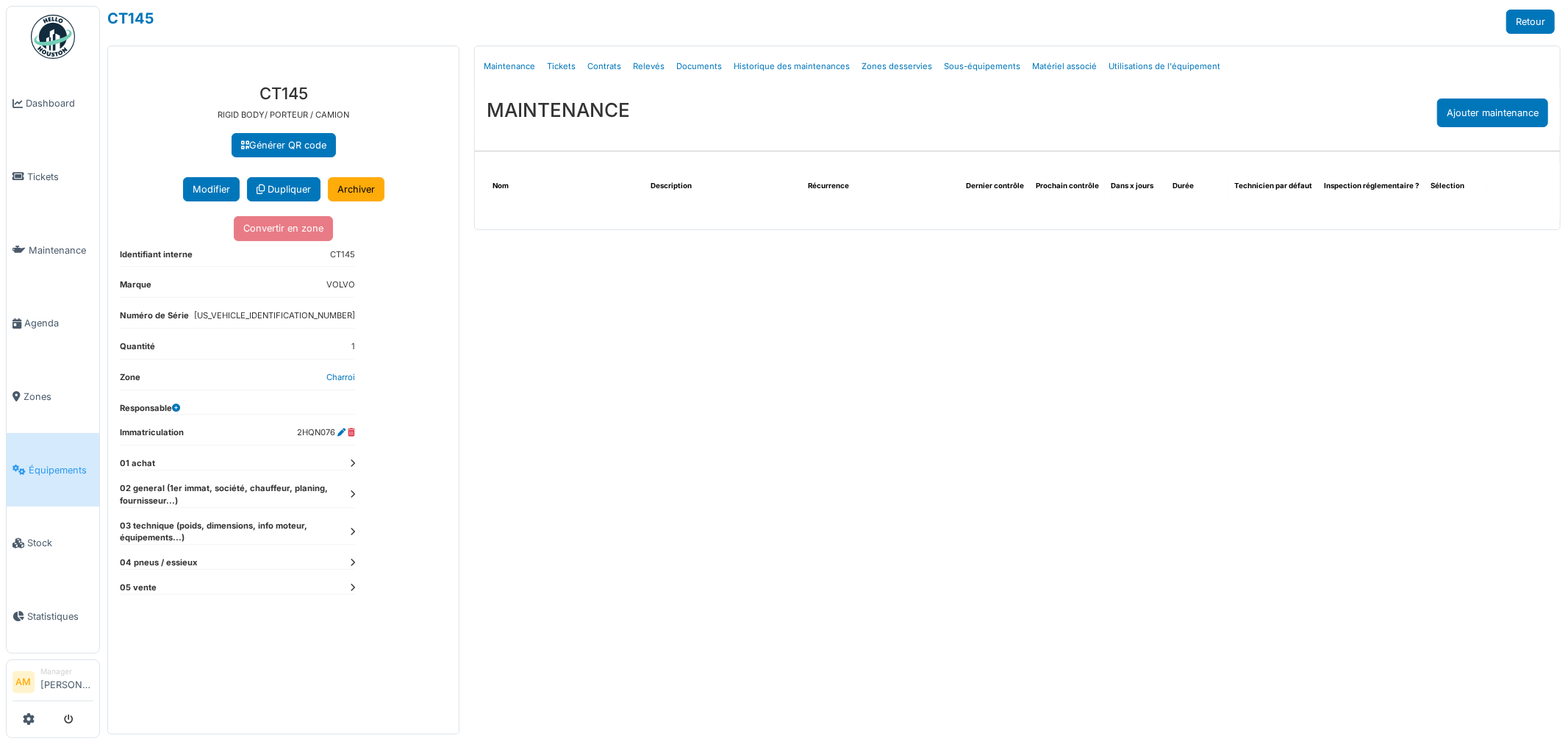
click at [354, 533] on icon at bounding box center [352, 531] width 5 height 8
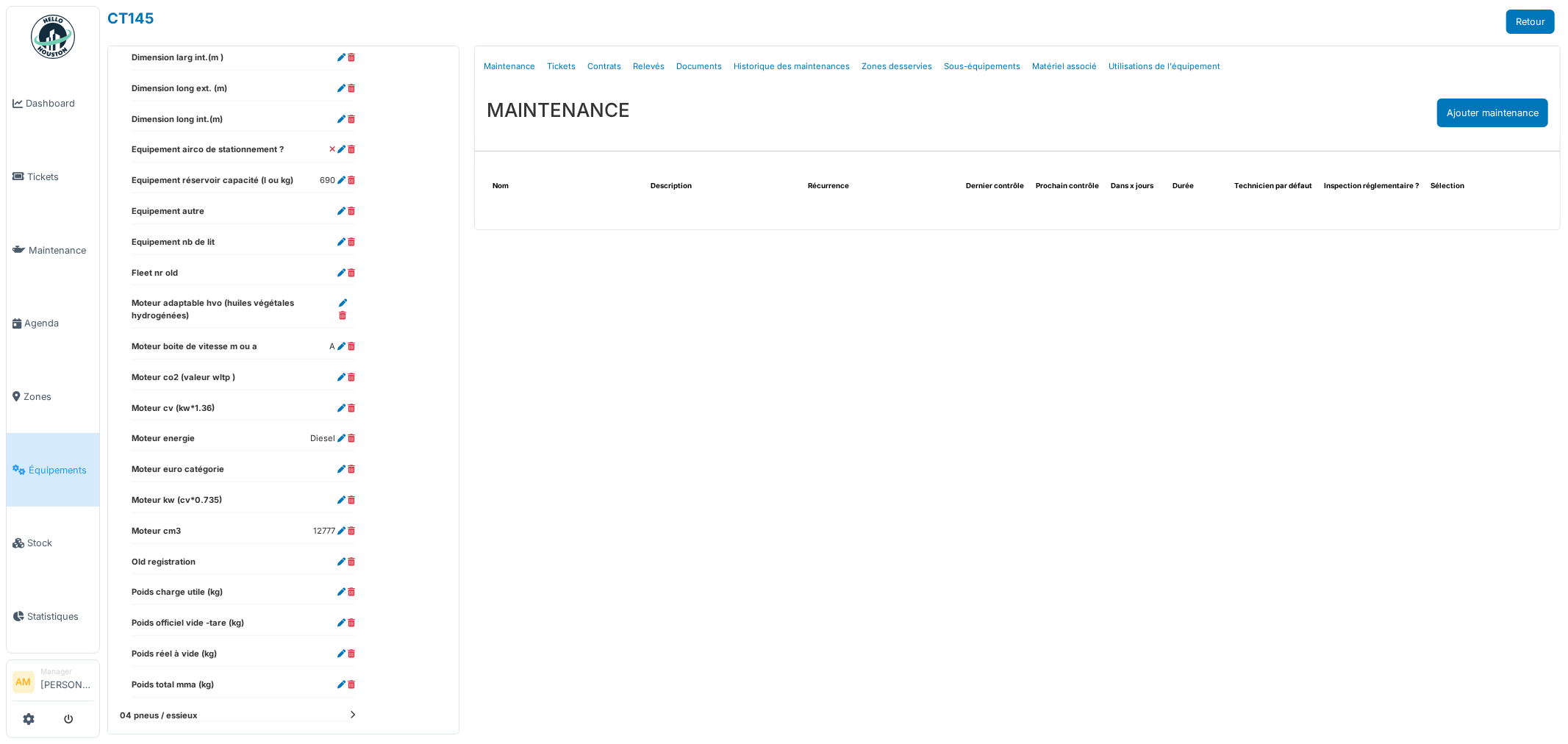
scroll to position [697, 0]
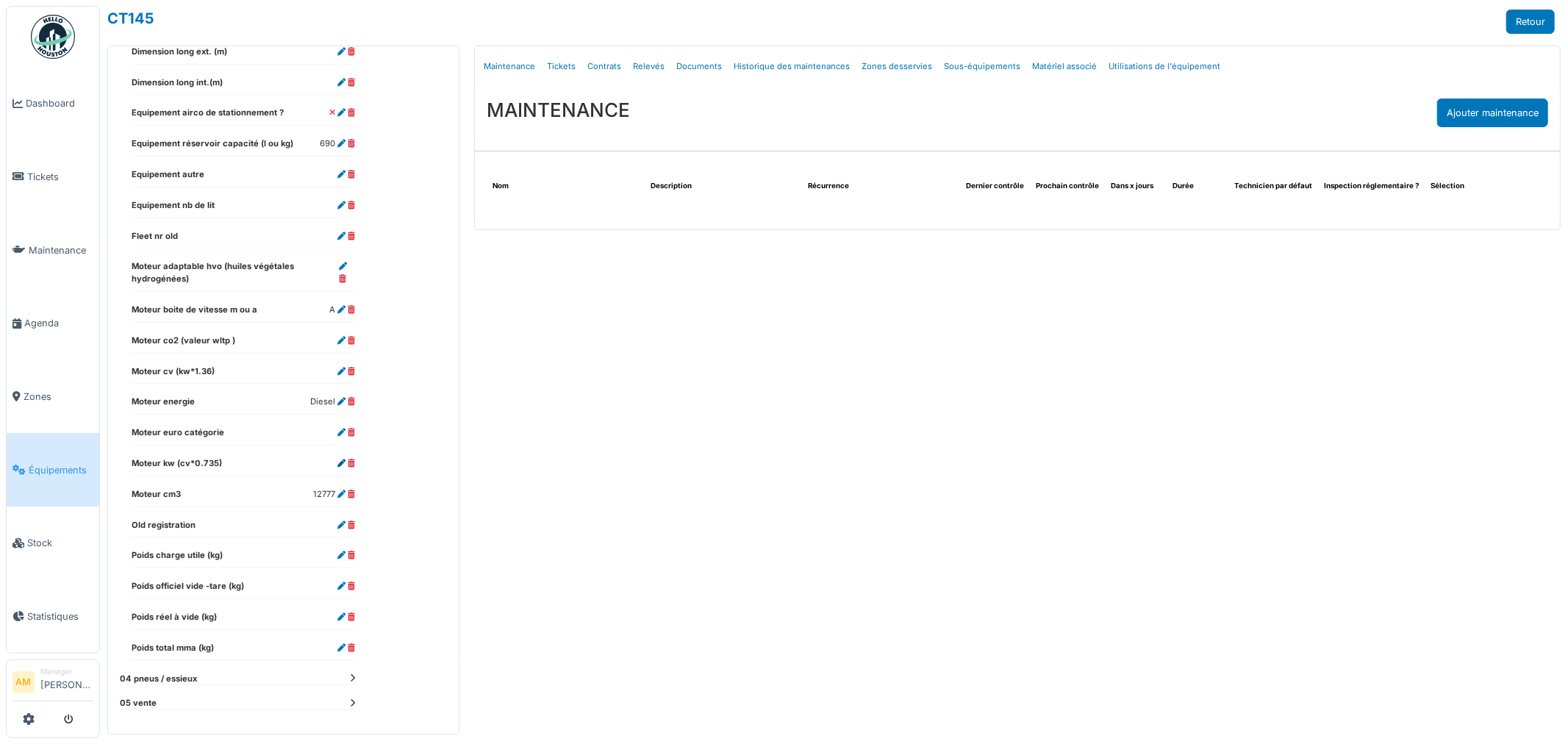
click at [343, 464] on icon at bounding box center [341, 463] width 8 height 8
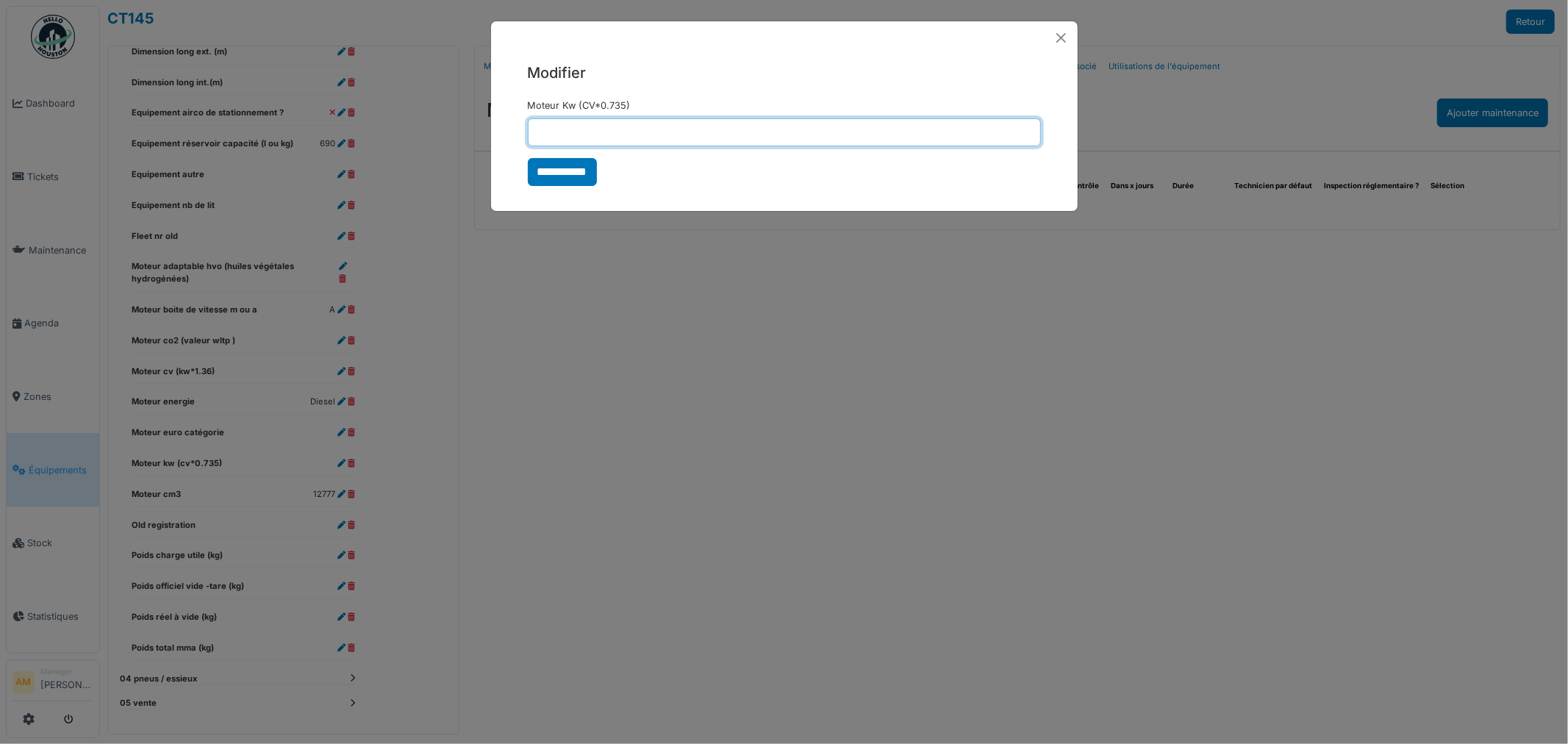
click at [625, 123] on input "Moteur Kw (CV*0.735)" at bounding box center [784, 132] width 513 height 28
type input "***"
click at [528, 158] on input "**********" at bounding box center [562, 172] width 69 height 28
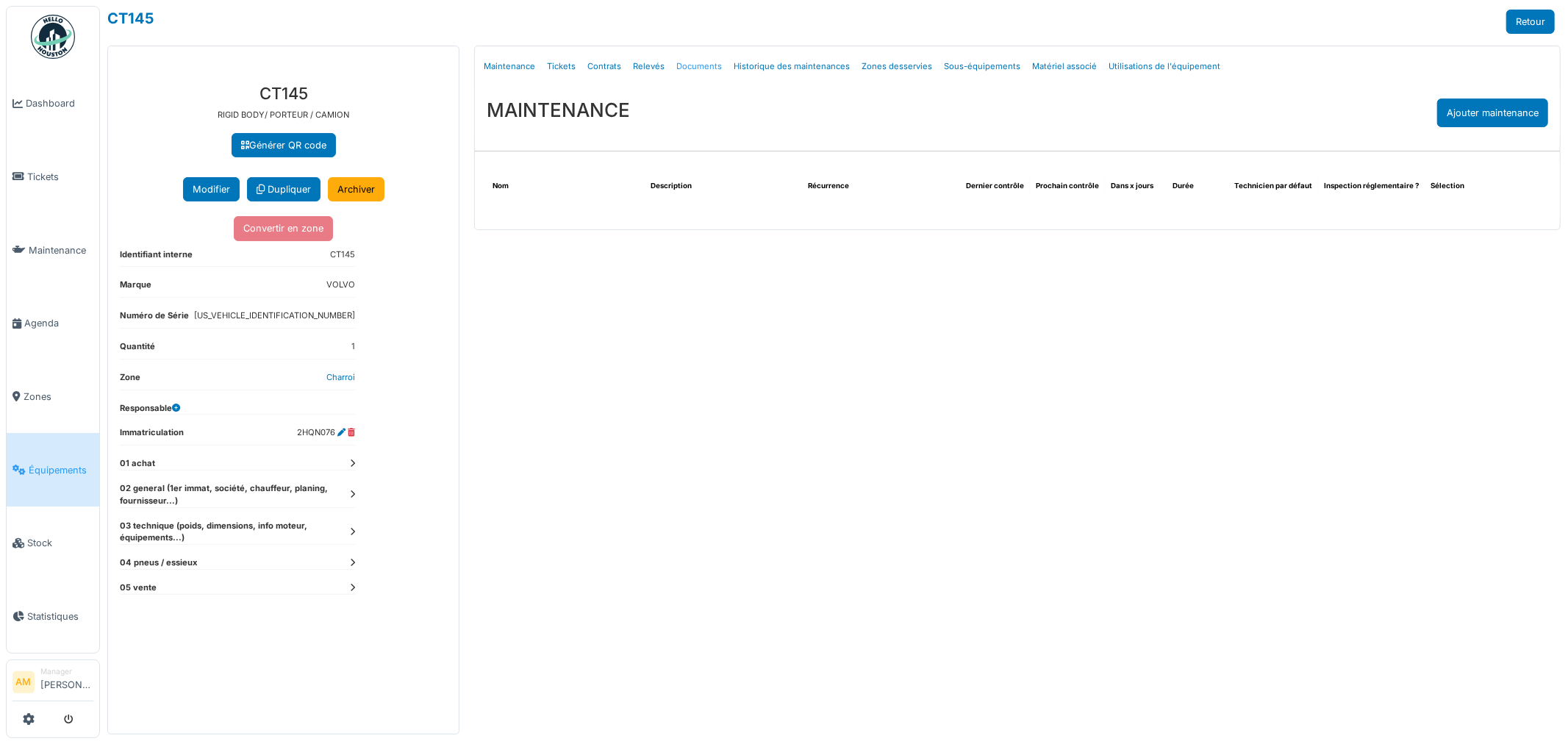
click at [709, 69] on link "Documents" at bounding box center [699, 66] width 57 height 35
click at [344, 531] on dt "03 technique (poids, dimensions, info moteur, équipements...)" at bounding box center [237, 532] width 235 height 25
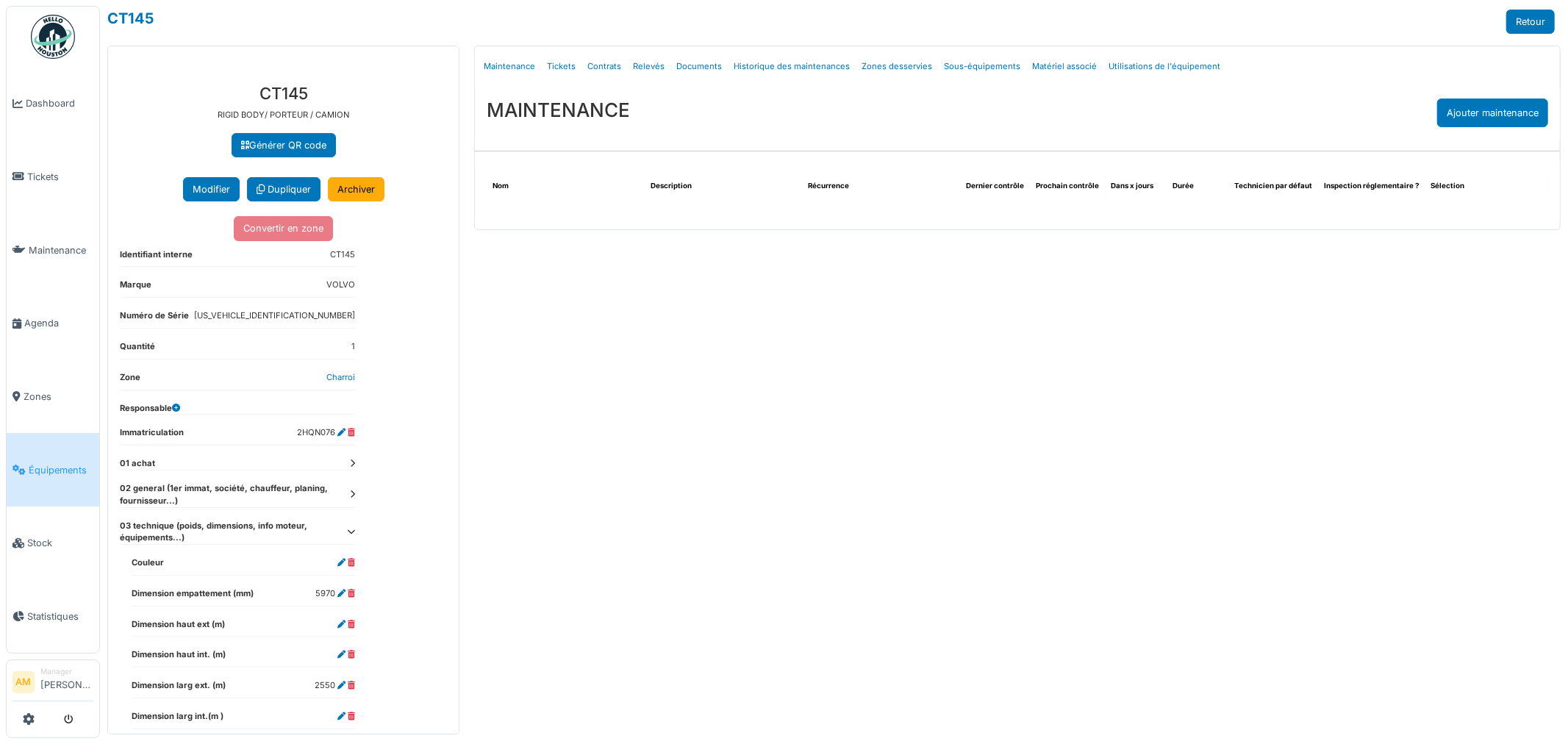
select select "***"
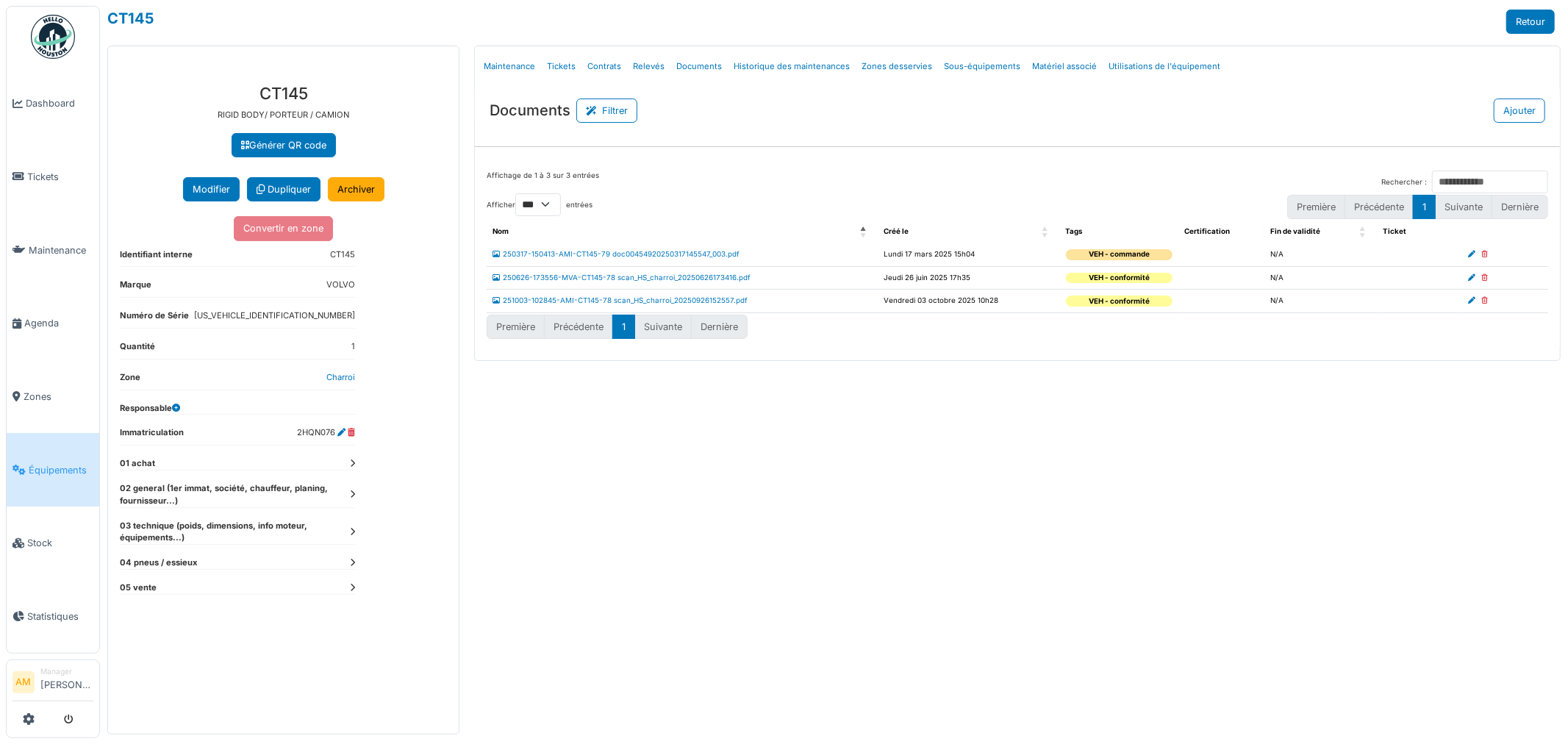
click at [353, 531] on icon at bounding box center [352, 531] width 5 height 8
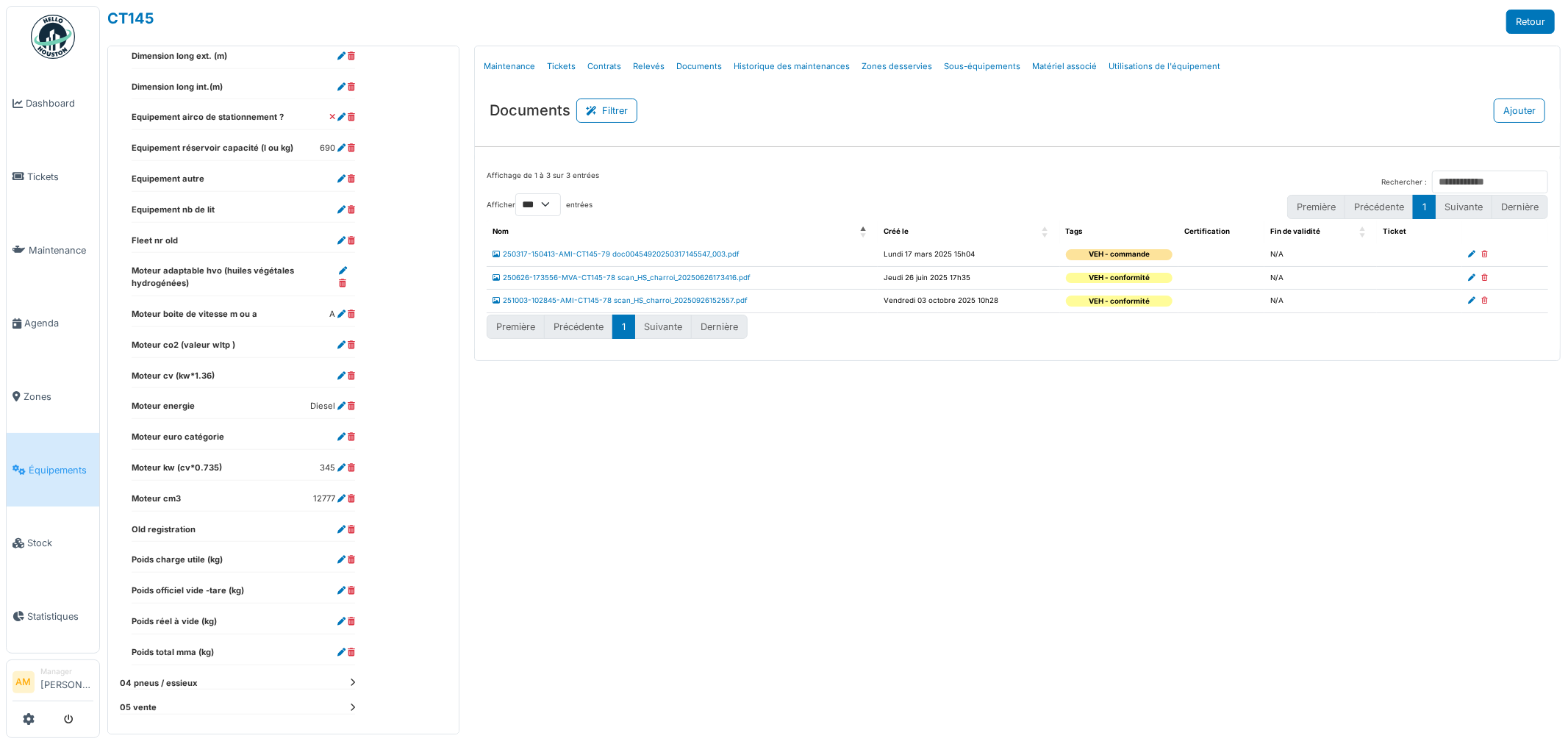
scroll to position [697, 0]
click at [351, 677] on icon at bounding box center [352, 678] width 5 height 8
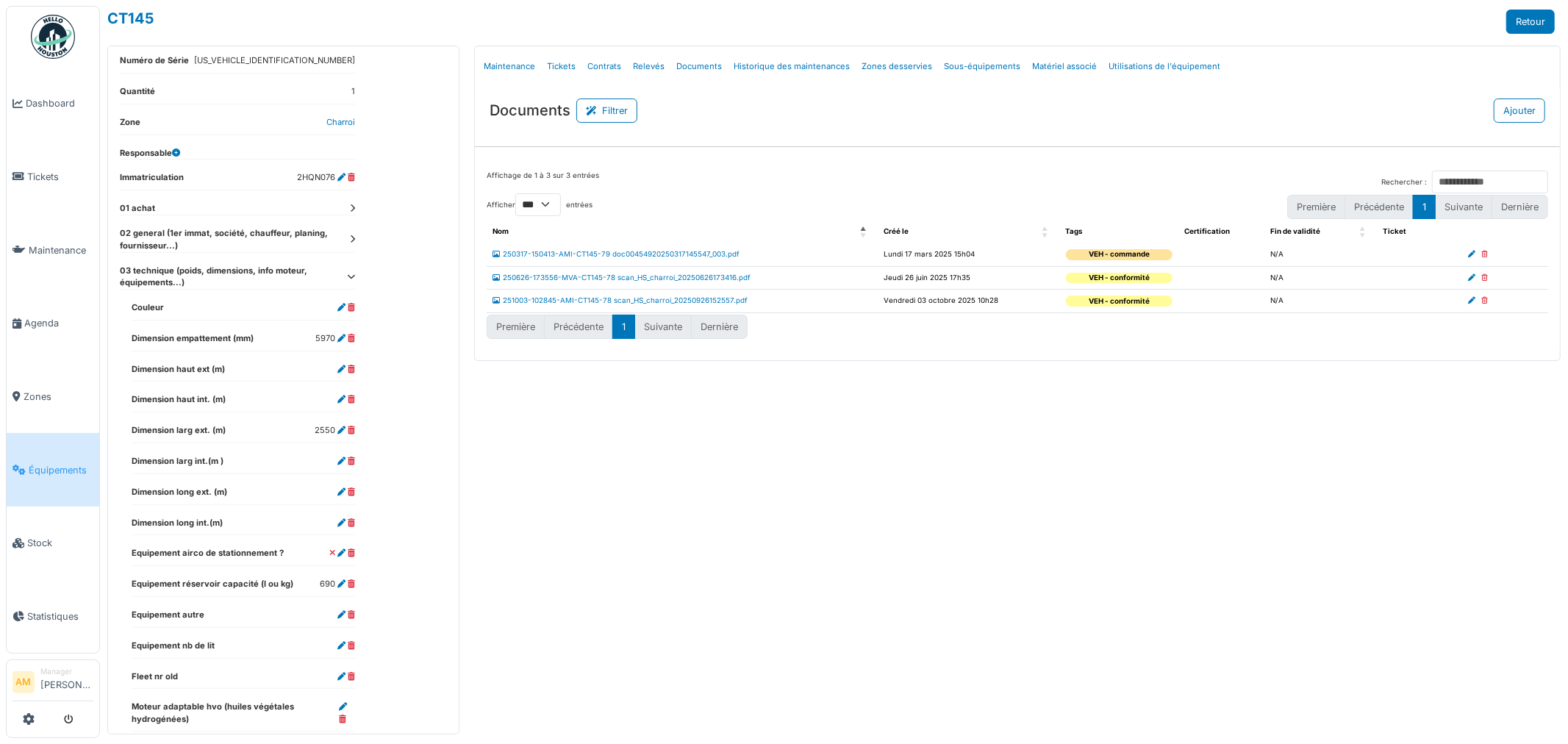
scroll to position [232, 0]
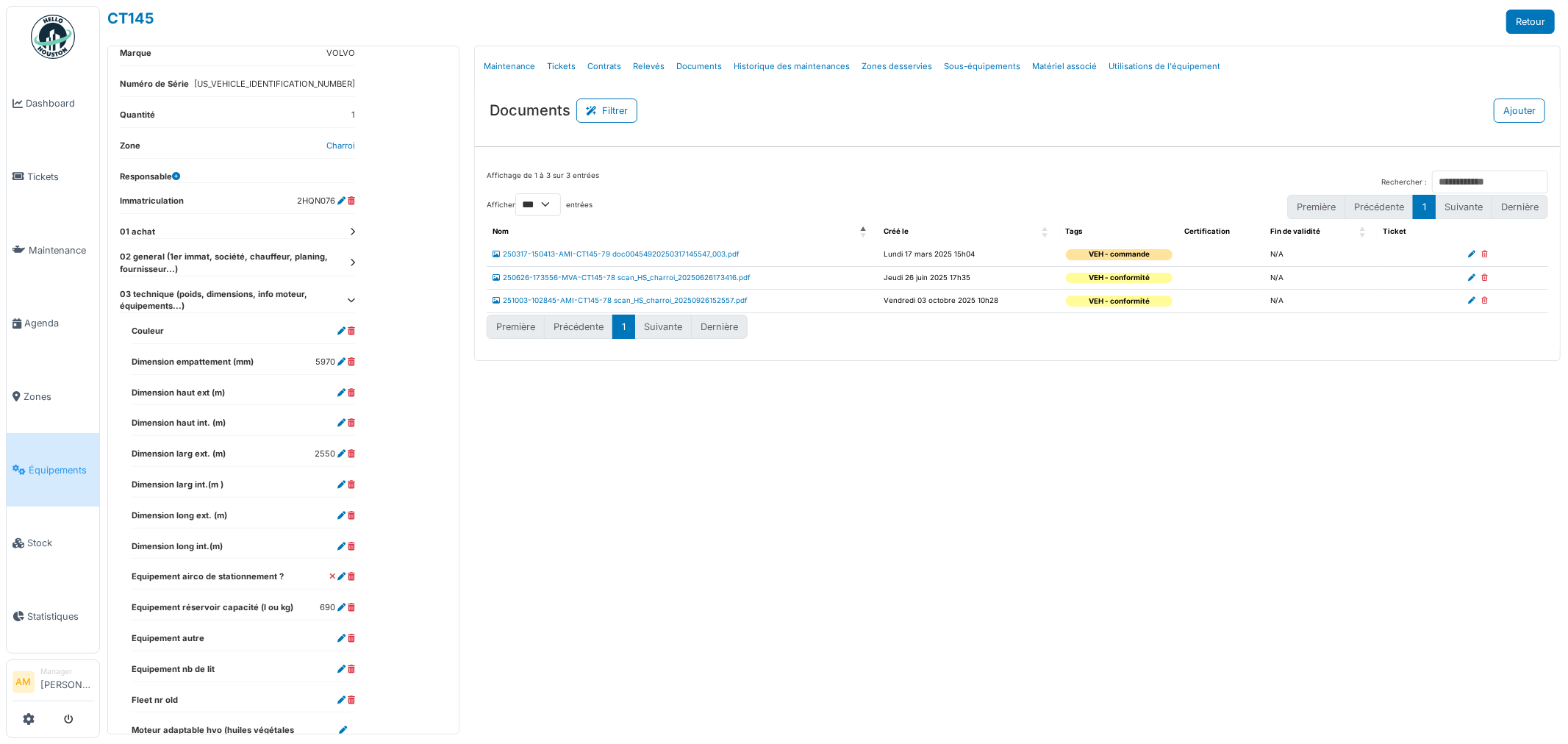
click at [354, 236] on icon at bounding box center [352, 232] width 5 height 8
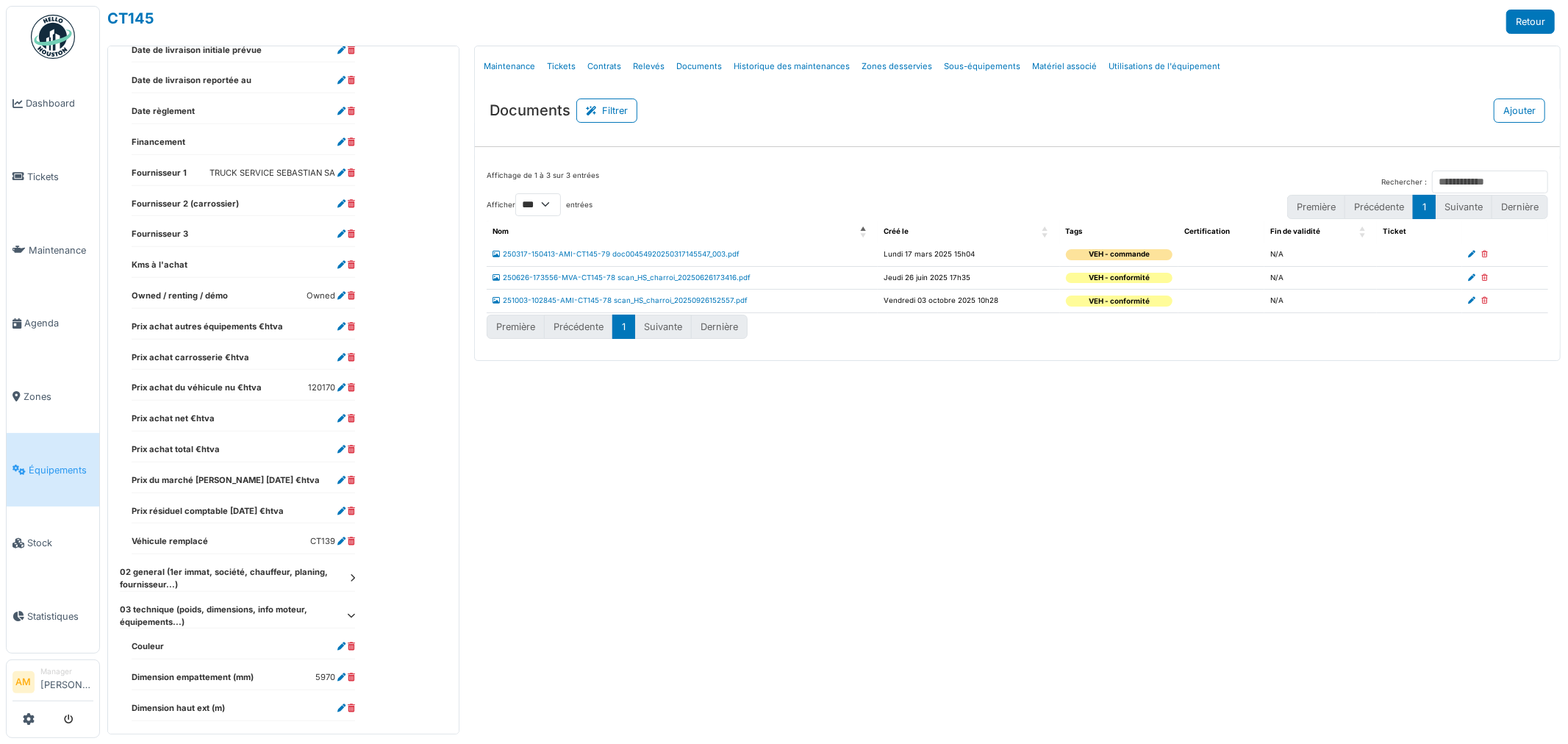
scroll to position [640, 0]
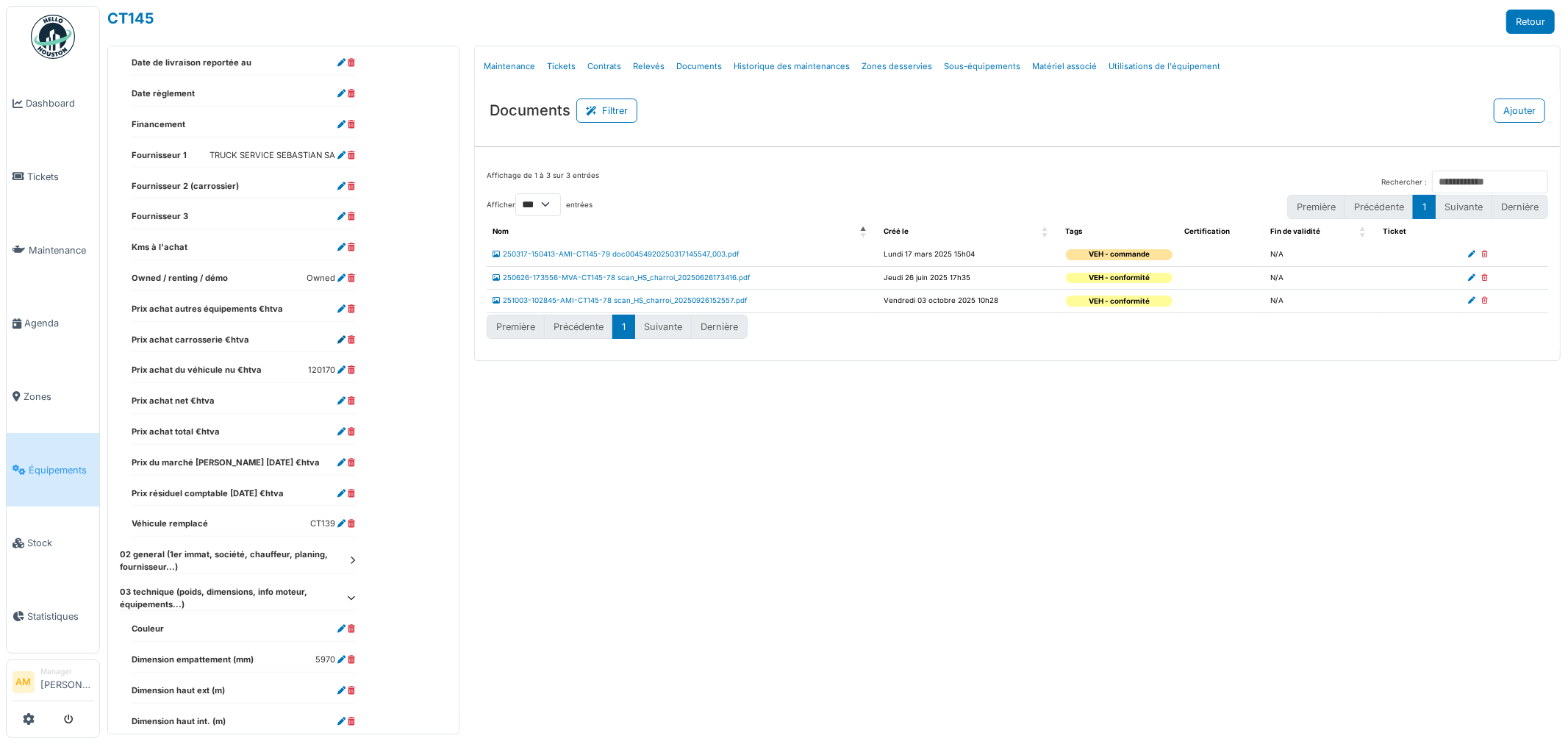
click at [344, 344] on icon at bounding box center [341, 340] width 8 height 8
click at [343, 340] on icon at bounding box center [341, 340] width 8 height 8
click at [341, 340] on body "Dashboard Tickets Maintenance [GEOGRAPHIC_DATA] Zones Équipements Stock Statist…" at bounding box center [784, 372] width 1568 height 744
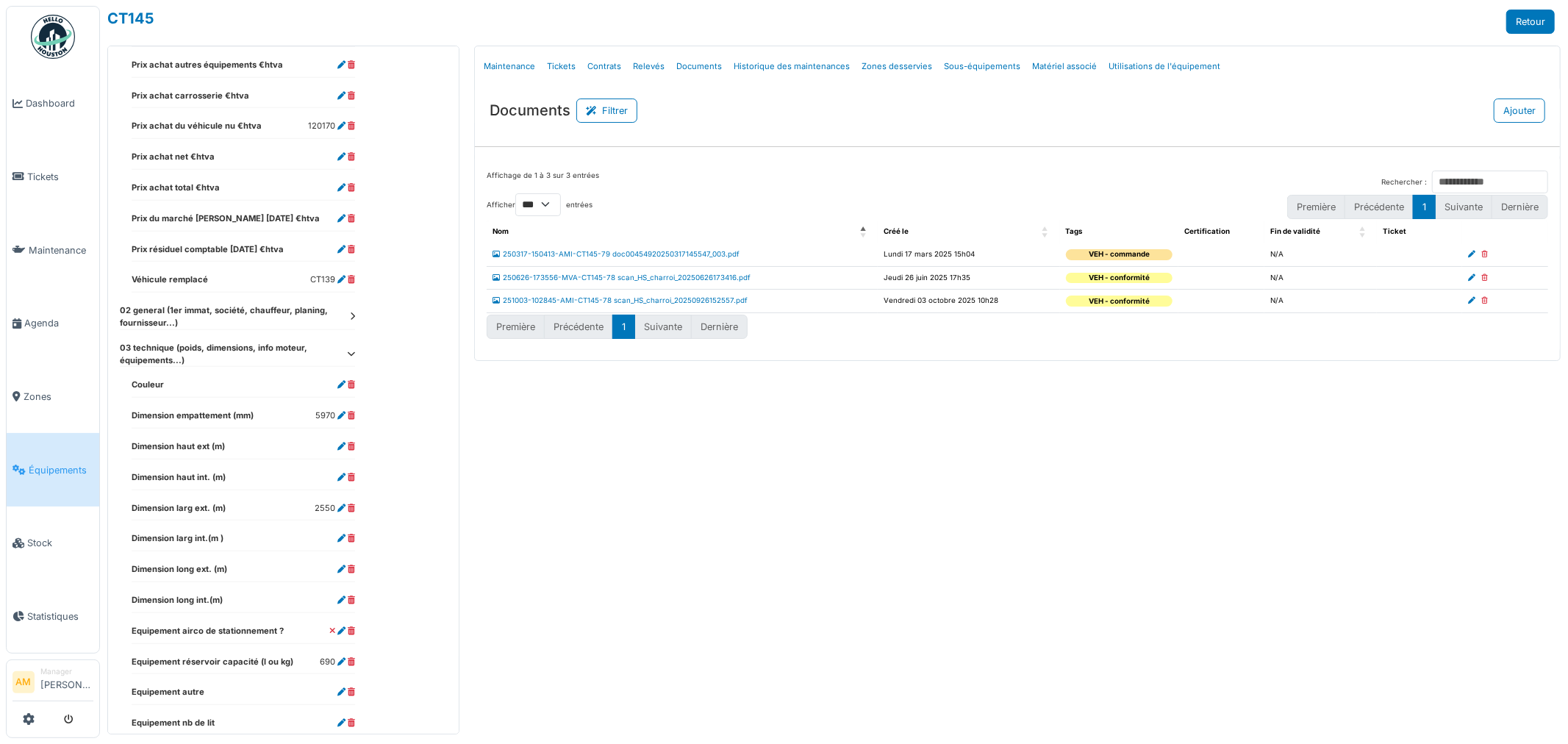
scroll to position [885, 0]
click at [338, 97] on icon at bounding box center [341, 95] width 8 height 8
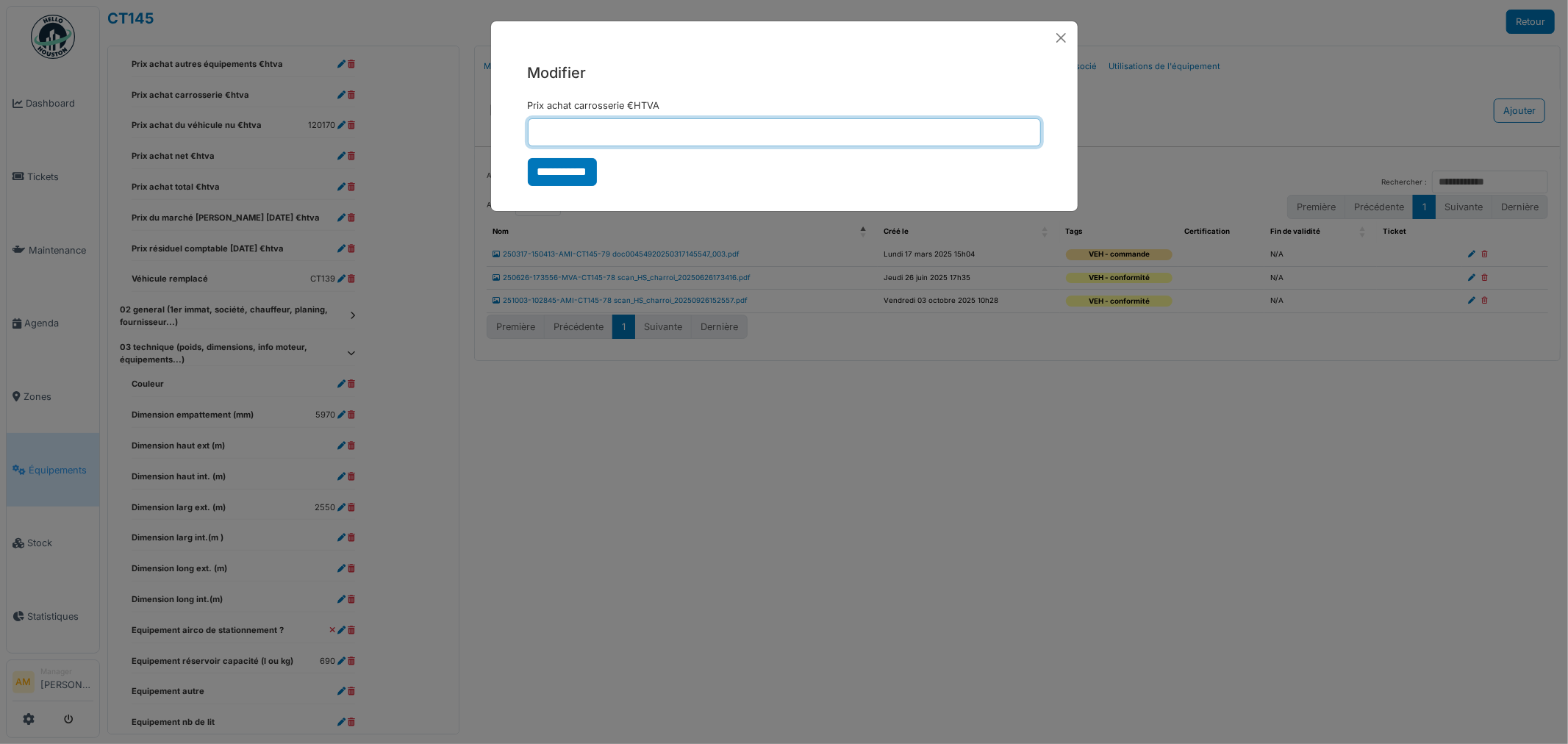
click at [556, 136] on input "Prix achat carrosserie €HTVA" at bounding box center [784, 132] width 513 height 28
type input "****"
click at [550, 171] on input "**********" at bounding box center [562, 172] width 69 height 28
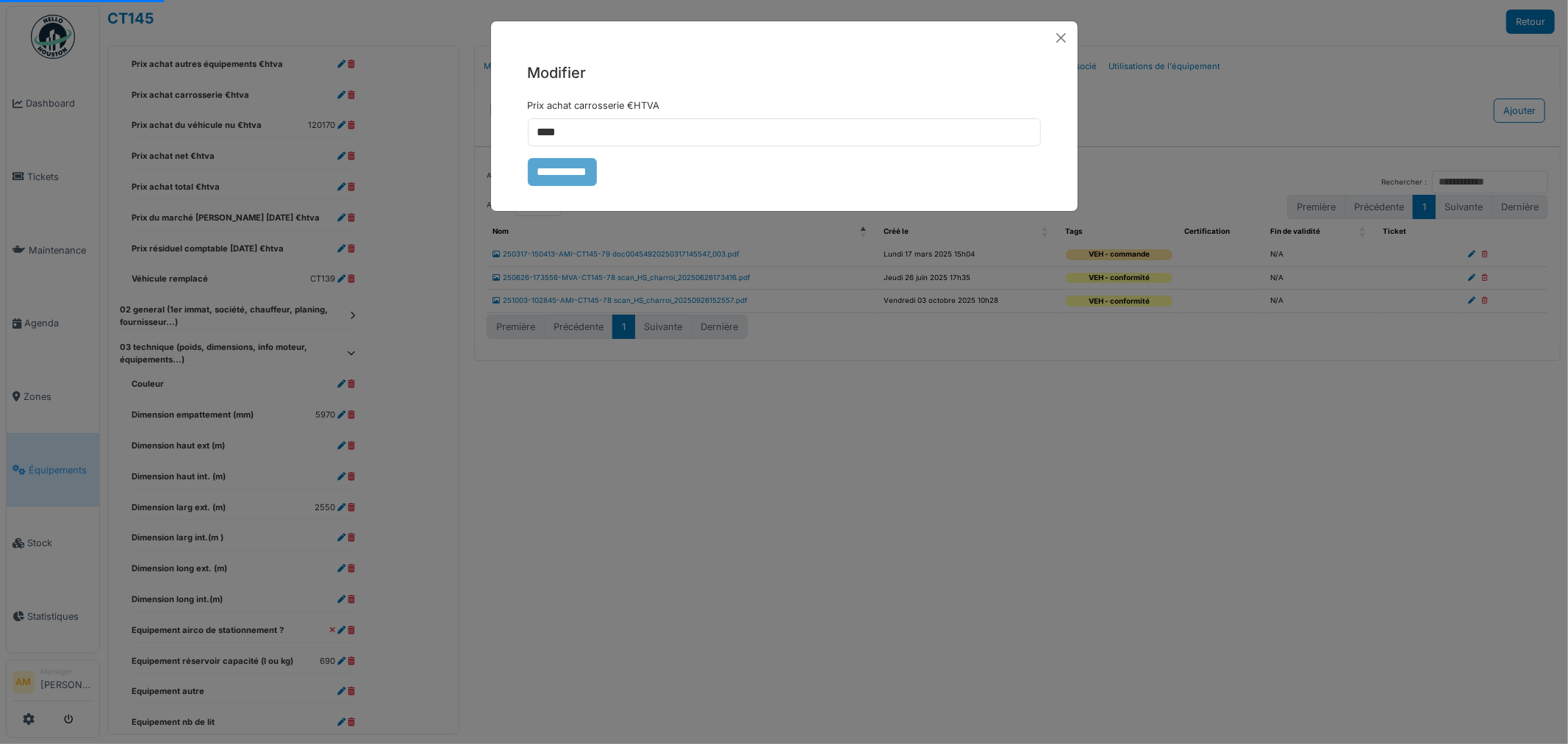
click at [341, 66] on div "**********" at bounding box center [784, 372] width 1568 height 744
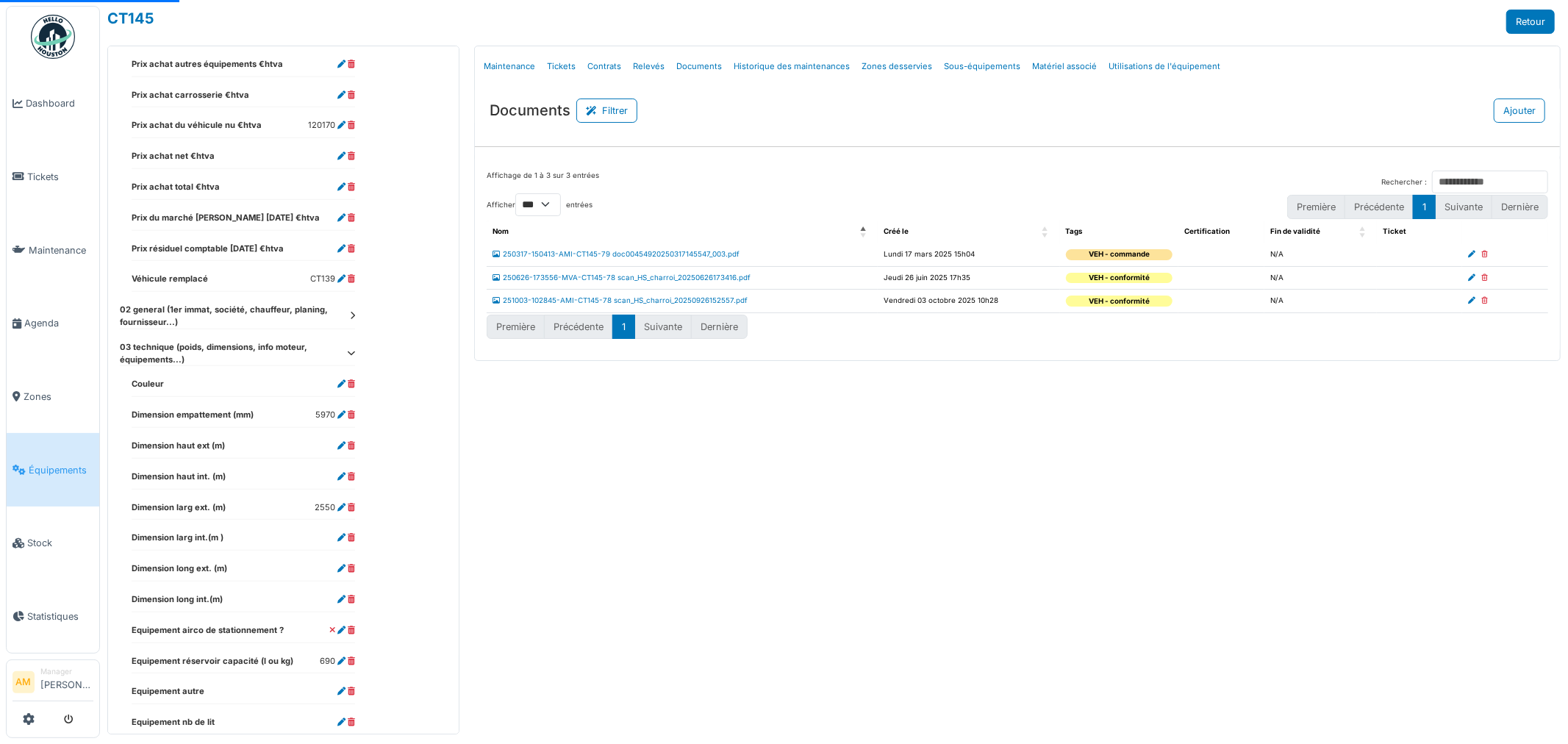
click at [340, 68] on icon at bounding box center [341, 64] width 8 height 8
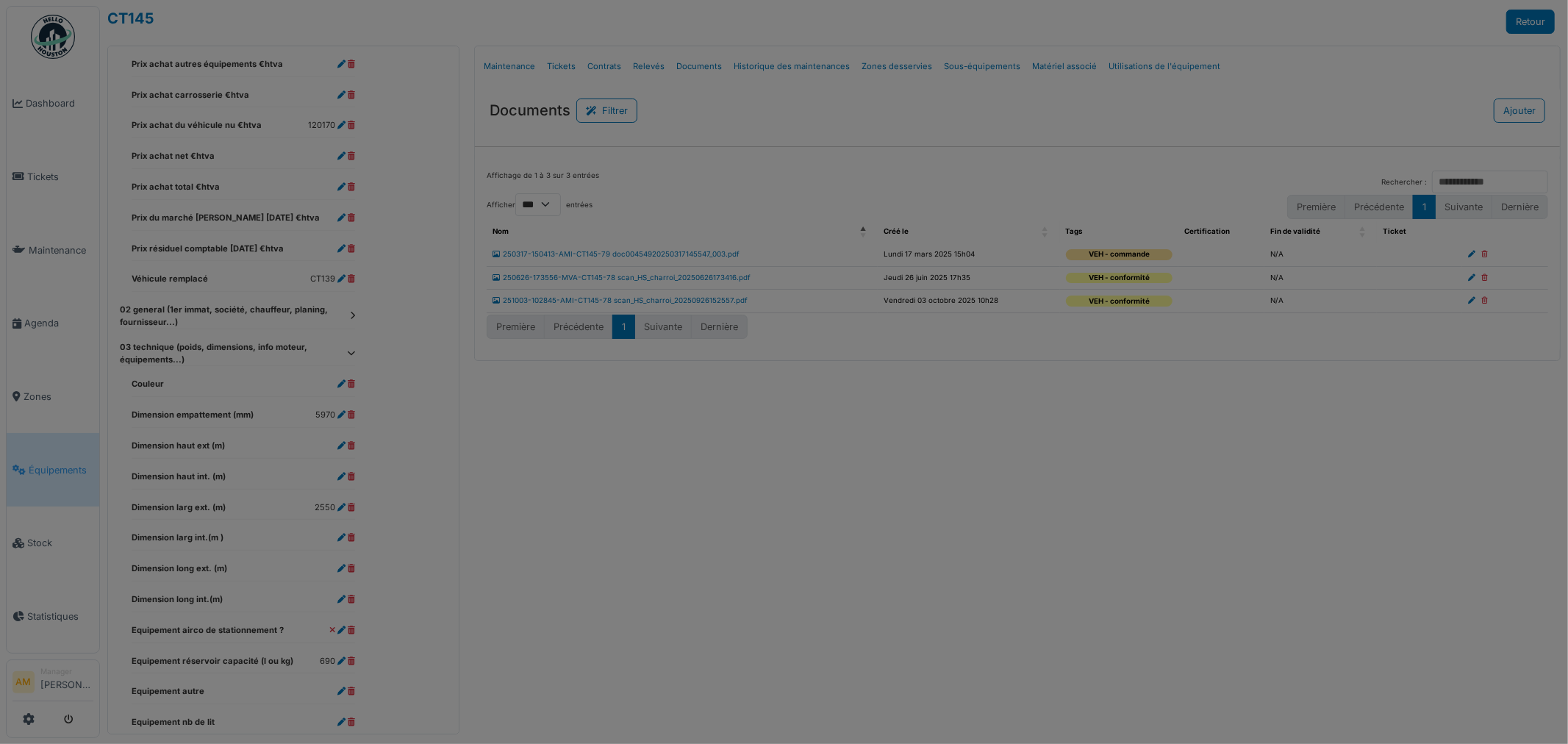
select select "***"
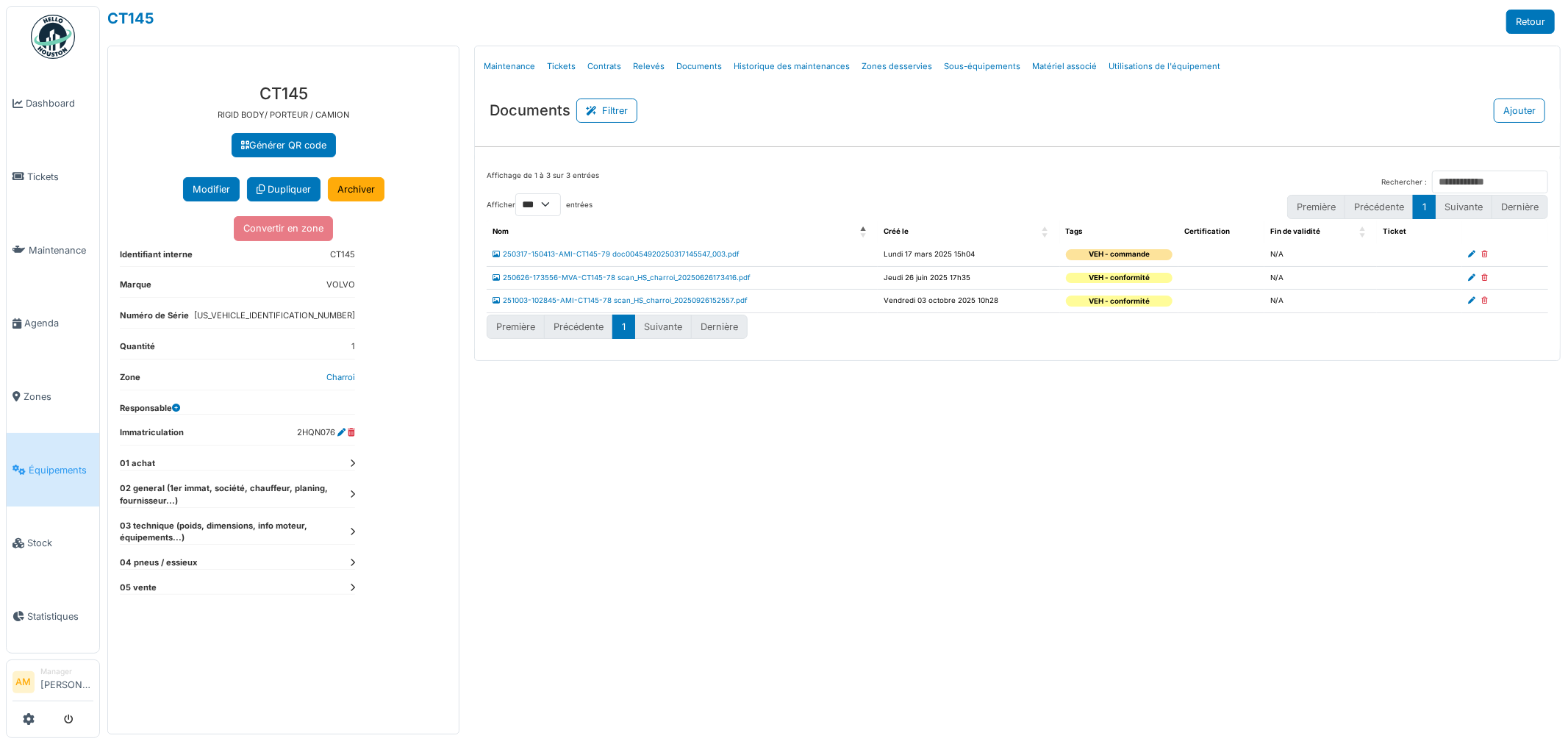
click at [354, 539] on dt "03 technique (poids, dimensions, info moteur, équipements...)" at bounding box center [237, 532] width 235 height 25
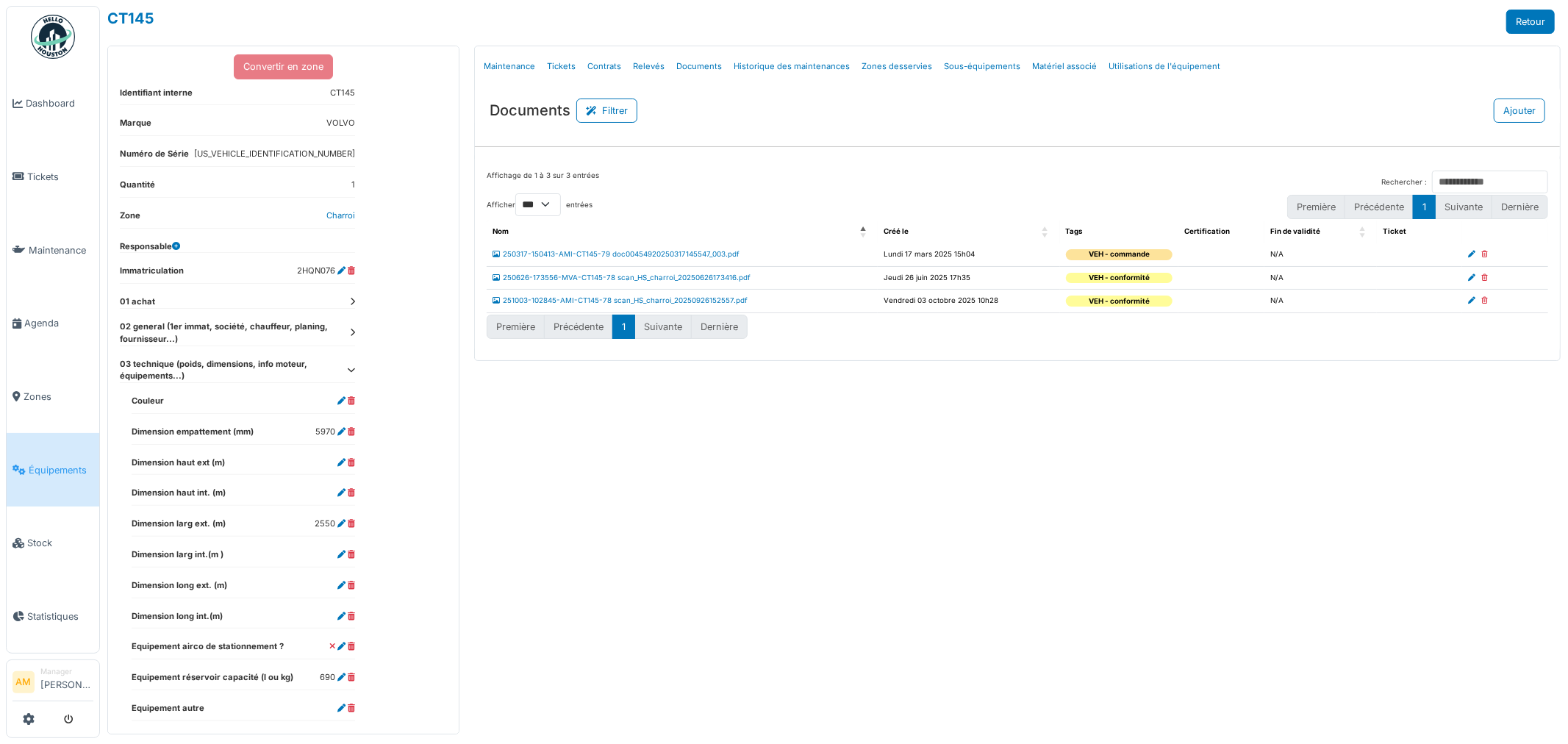
scroll to position [0, 0]
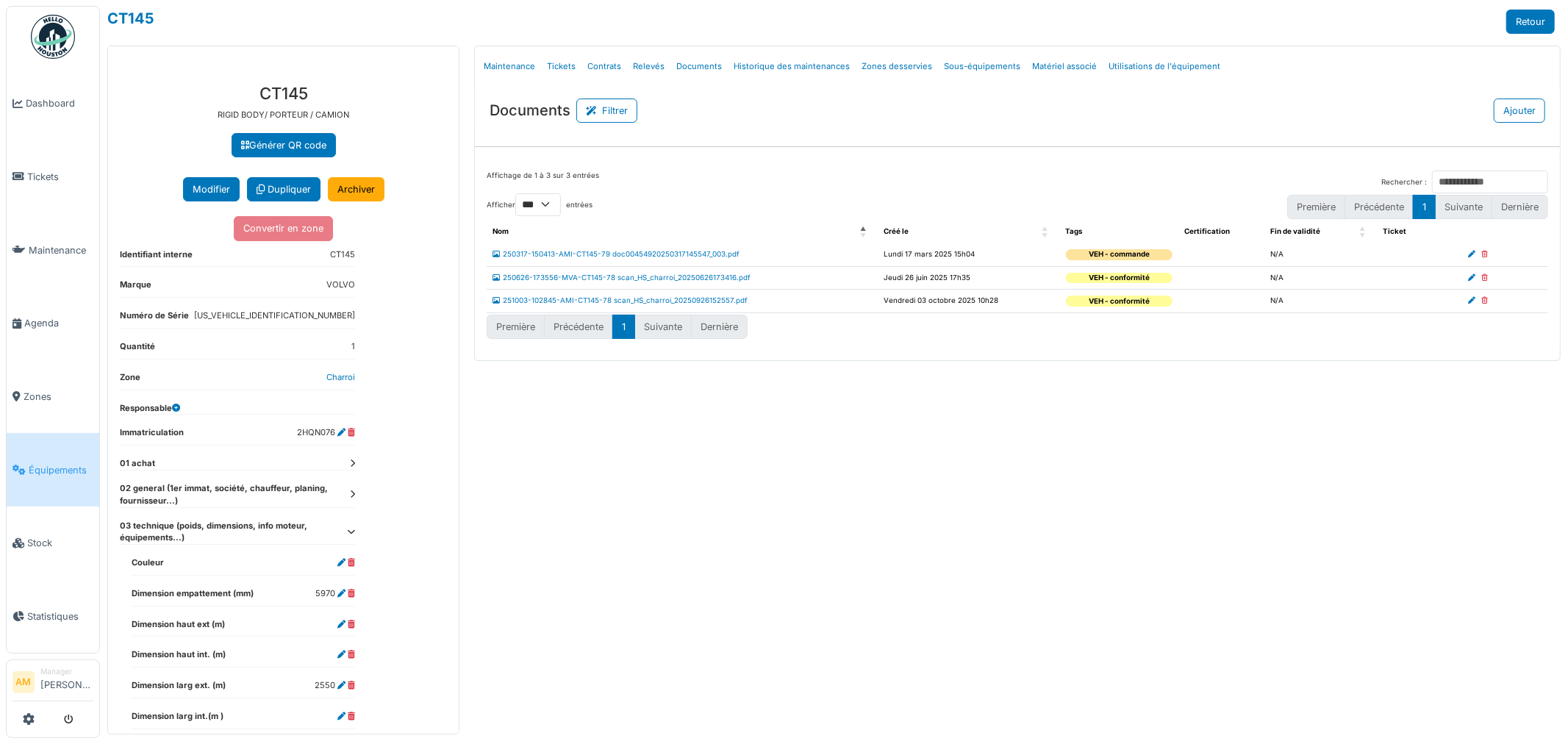
click at [351, 464] on icon at bounding box center [352, 463] width 5 height 8
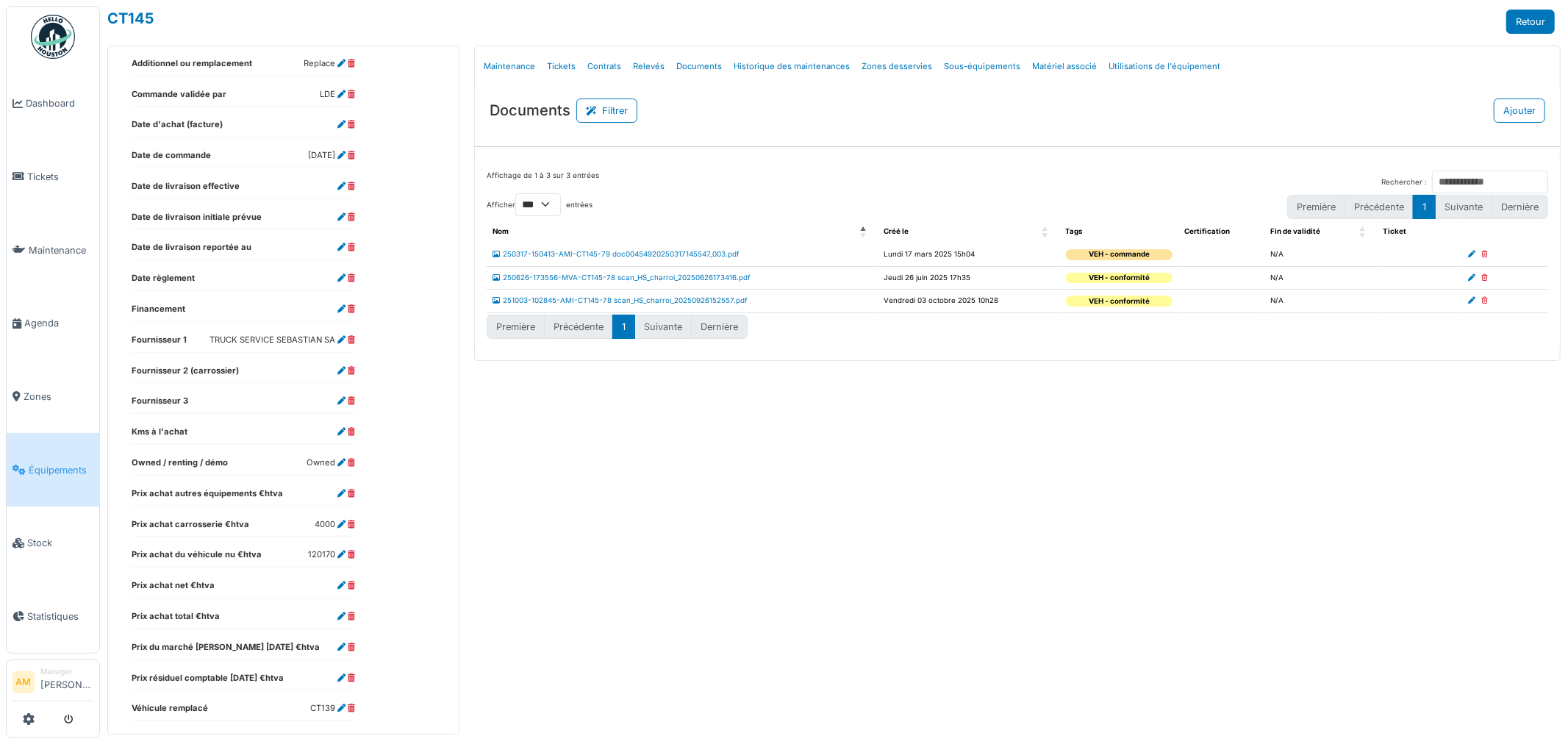
scroll to position [489, 0]
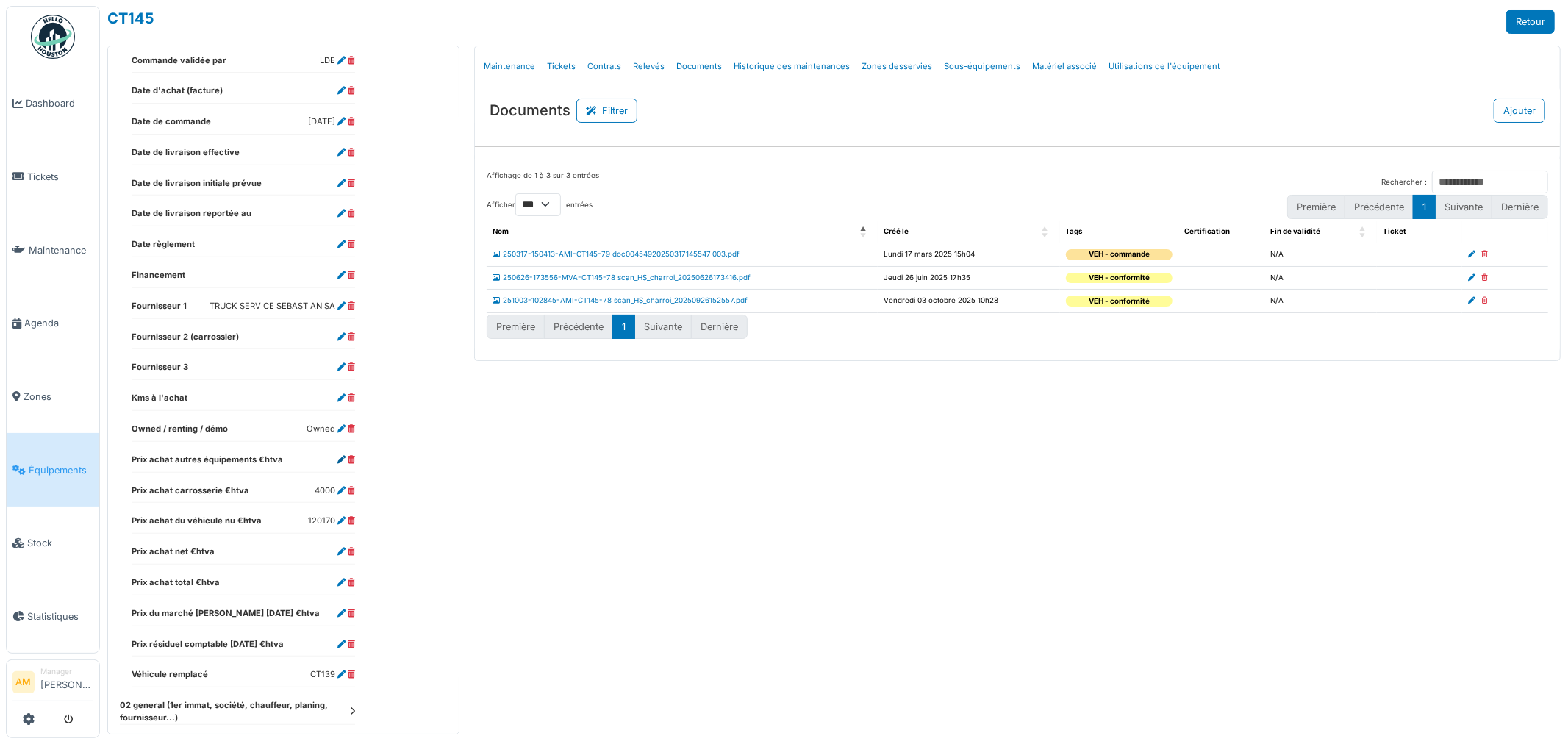
click at [340, 459] on icon at bounding box center [341, 460] width 8 height 8
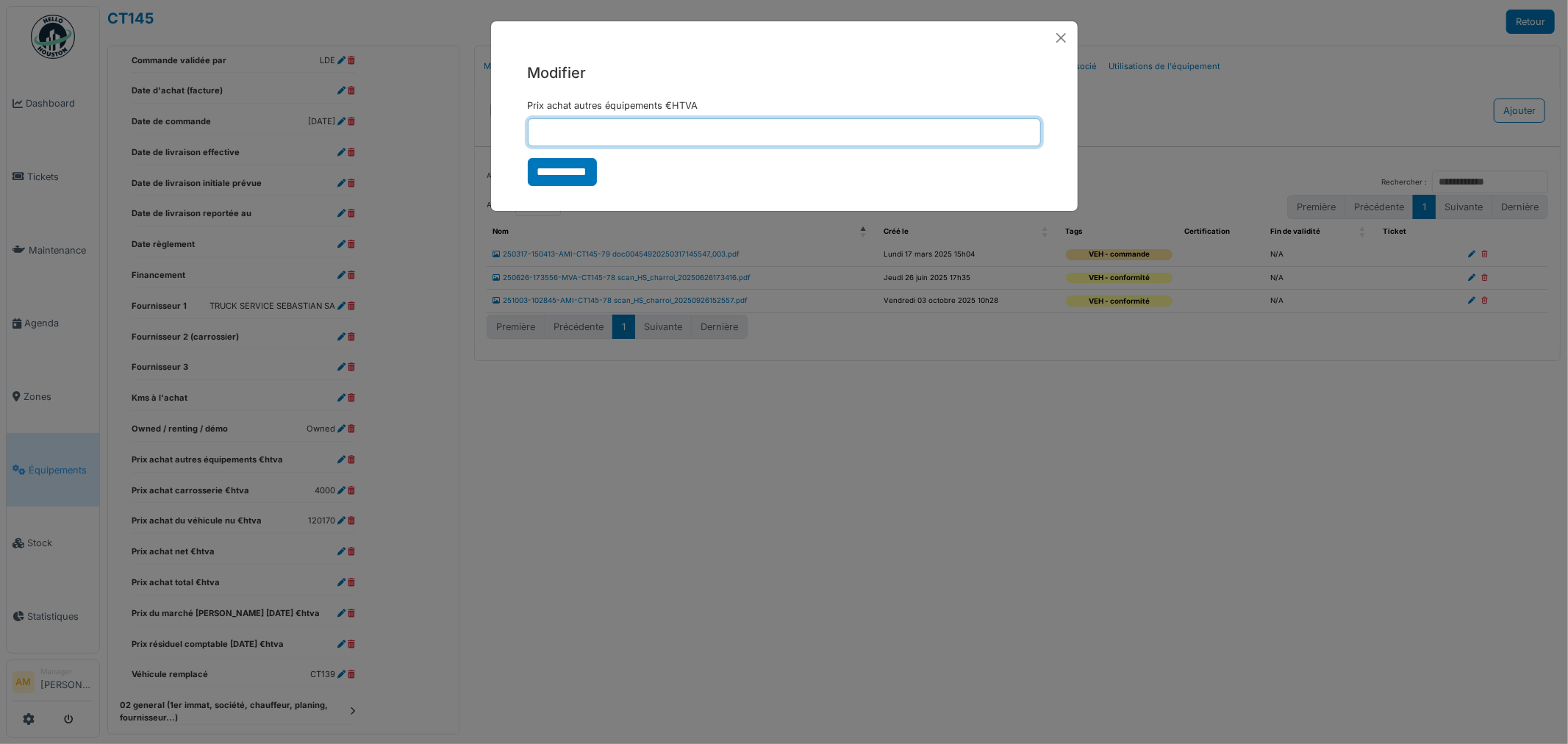
click at [610, 126] on input "Prix achat autres équipements €HTVA" at bounding box center [784, 132] width 513 height 28
type input "****"
click at [567, 174] on input "**********" at bounding box center [562, 172] width 69 height 28
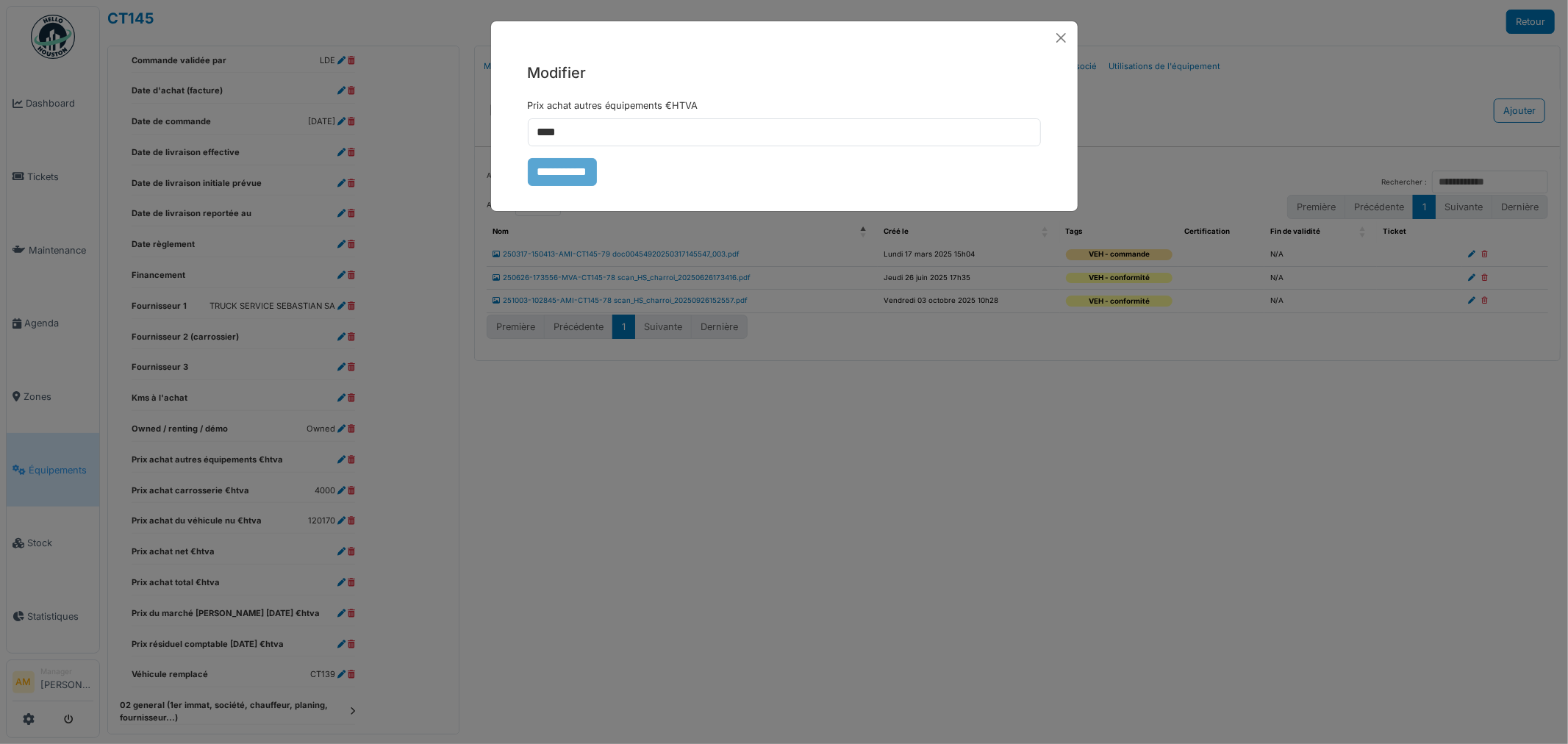
click at [570, 585] on div "**********" at bounding box center [784, 372] width 1568 height 744
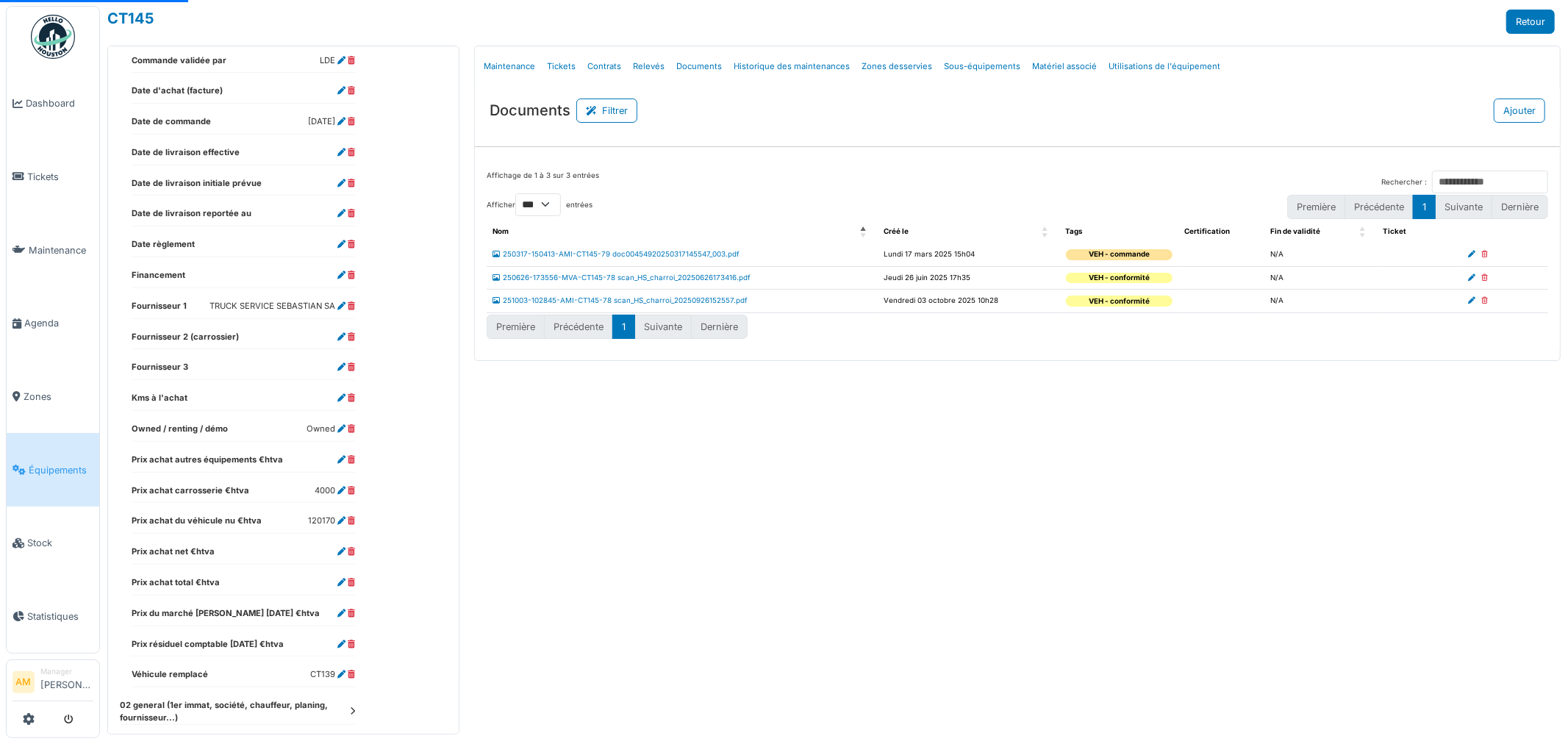
click at [576, 548] on div "Menu [GEOGRAPHIC_DATA] Maintenance Tickets Contrats Relevés Documents Historiqu…" at bounding box center [1017, 390] width 1101 height 689
select select "***"
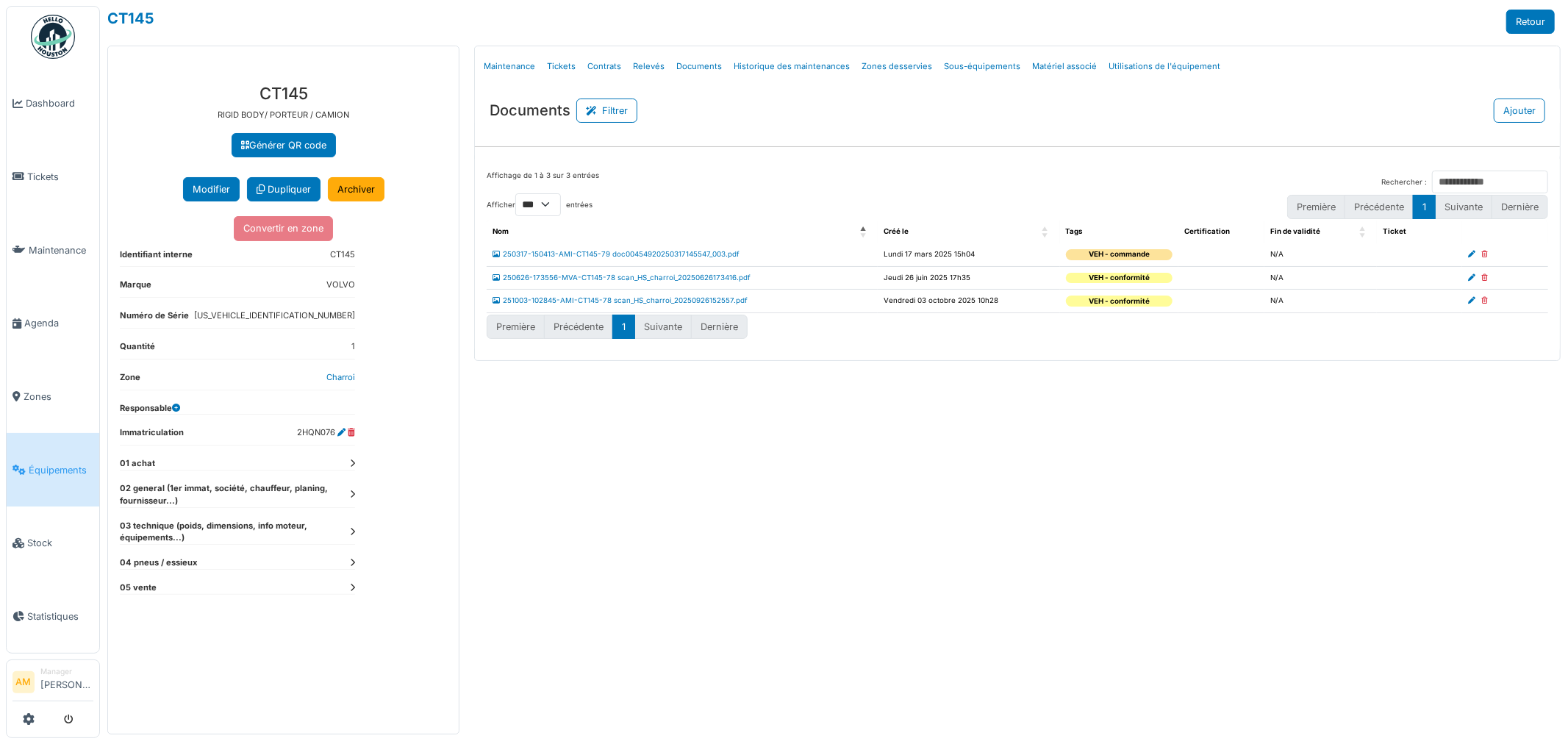
click at [355, 464] on div "**********" at bounding box center [283, 403] width 351 height 662
click at [354, 464] on icon at bounding box center [352, 463] width 5 height 8
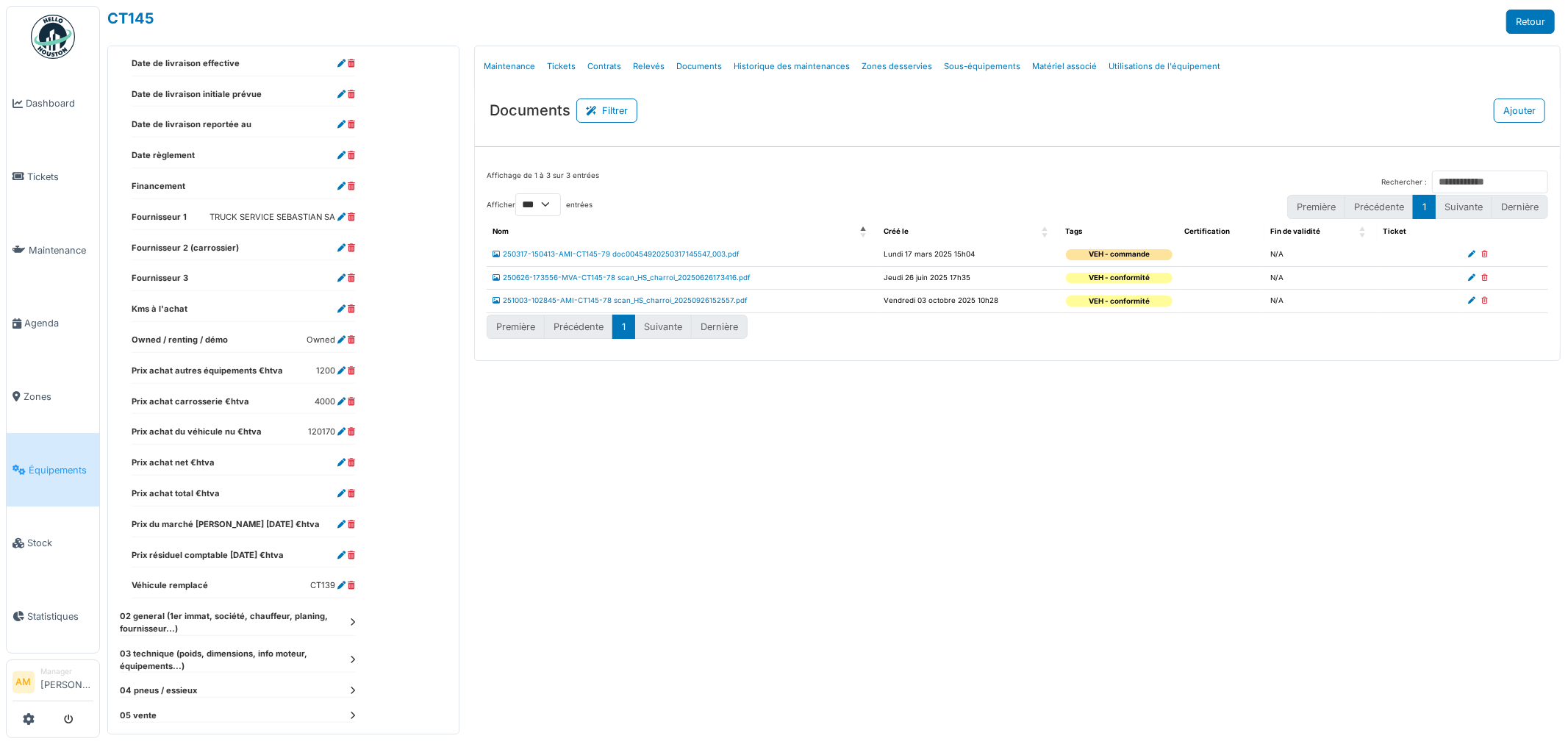
scroll to position [592, 0]
